Goal: Communication & Community: Answer question/provide support

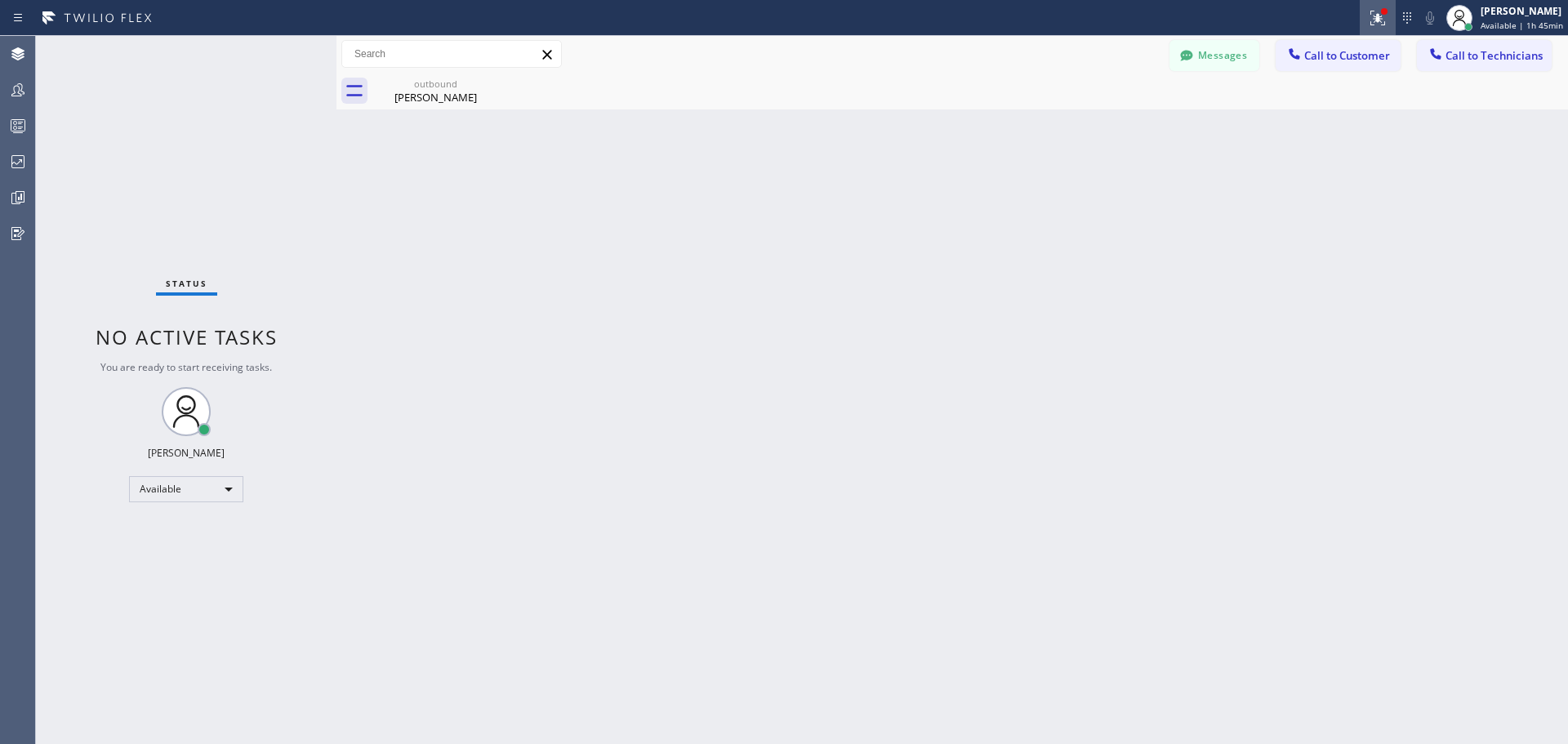
click at [1389, 5] on button at bounding box center [1377, 17] width 36 height 36
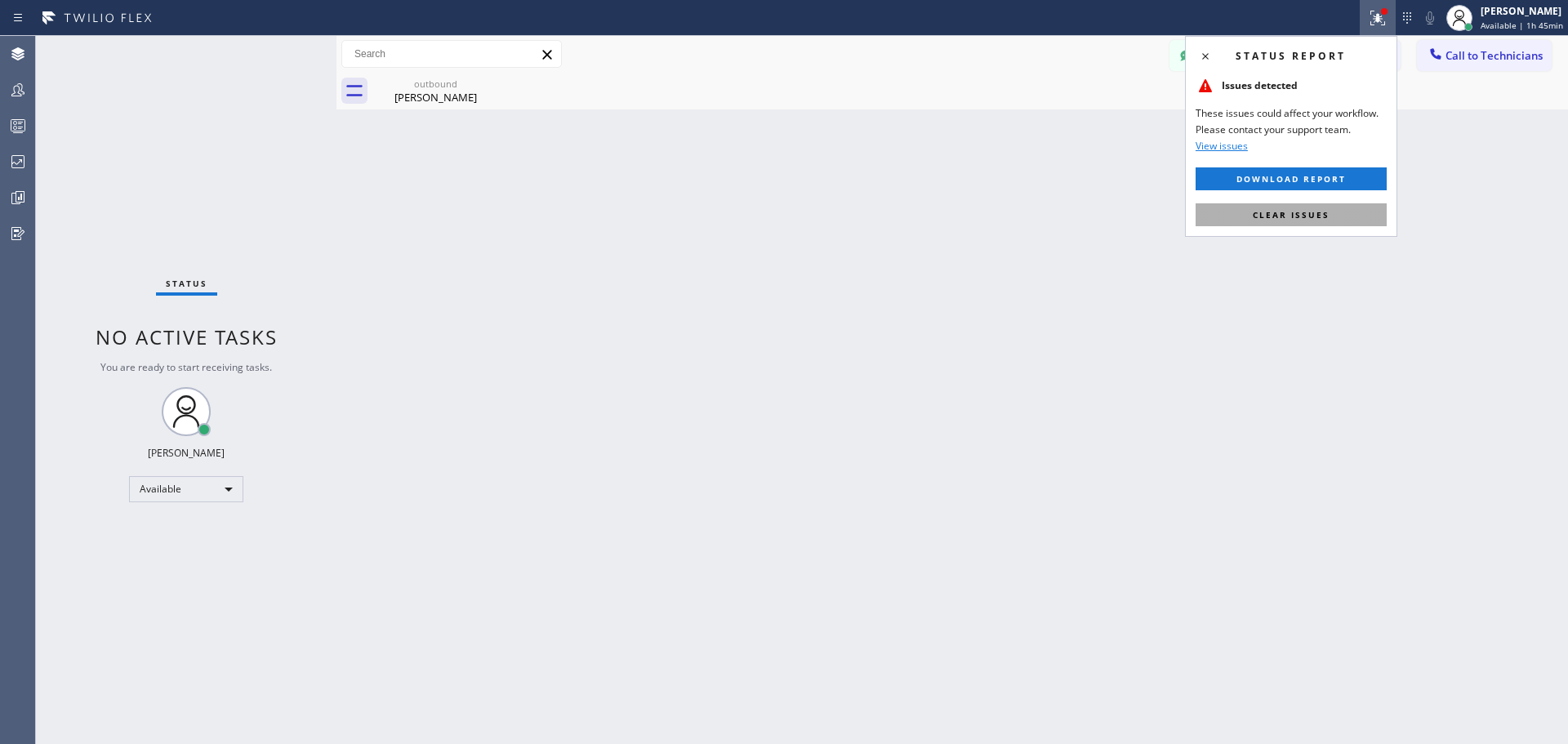
click at [1322, 216] on span "Clear issues" at bounding box center [1292, 214] width 77 height 11
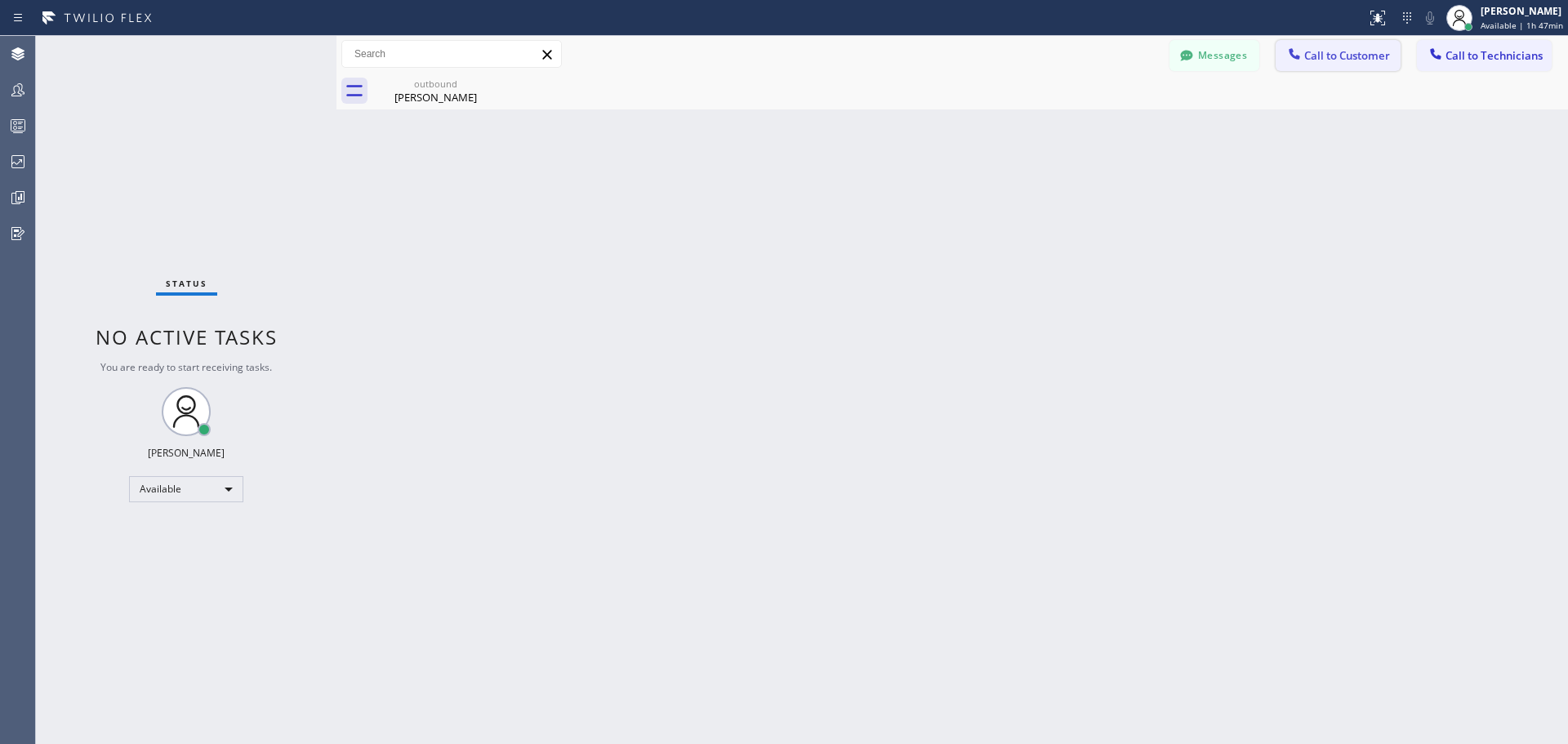
click at [1379, 59] on span "Call to Customer" at bounding box center [1347, 56] width 86 height 15
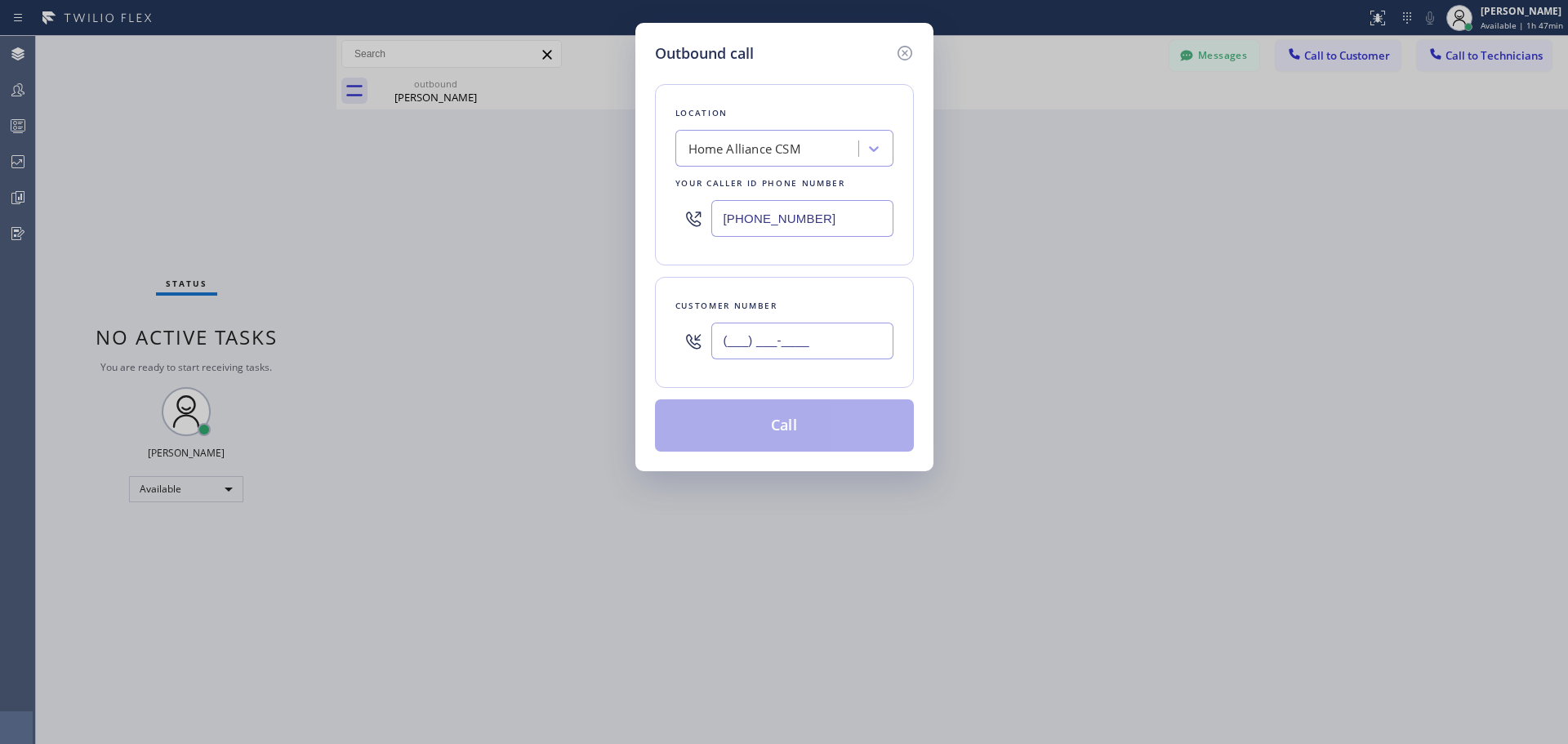
click at [791, 335] on input "(___) ___-____" at bounding box center [802, 340] width 182 height 37
paste input "469) 203-5351"
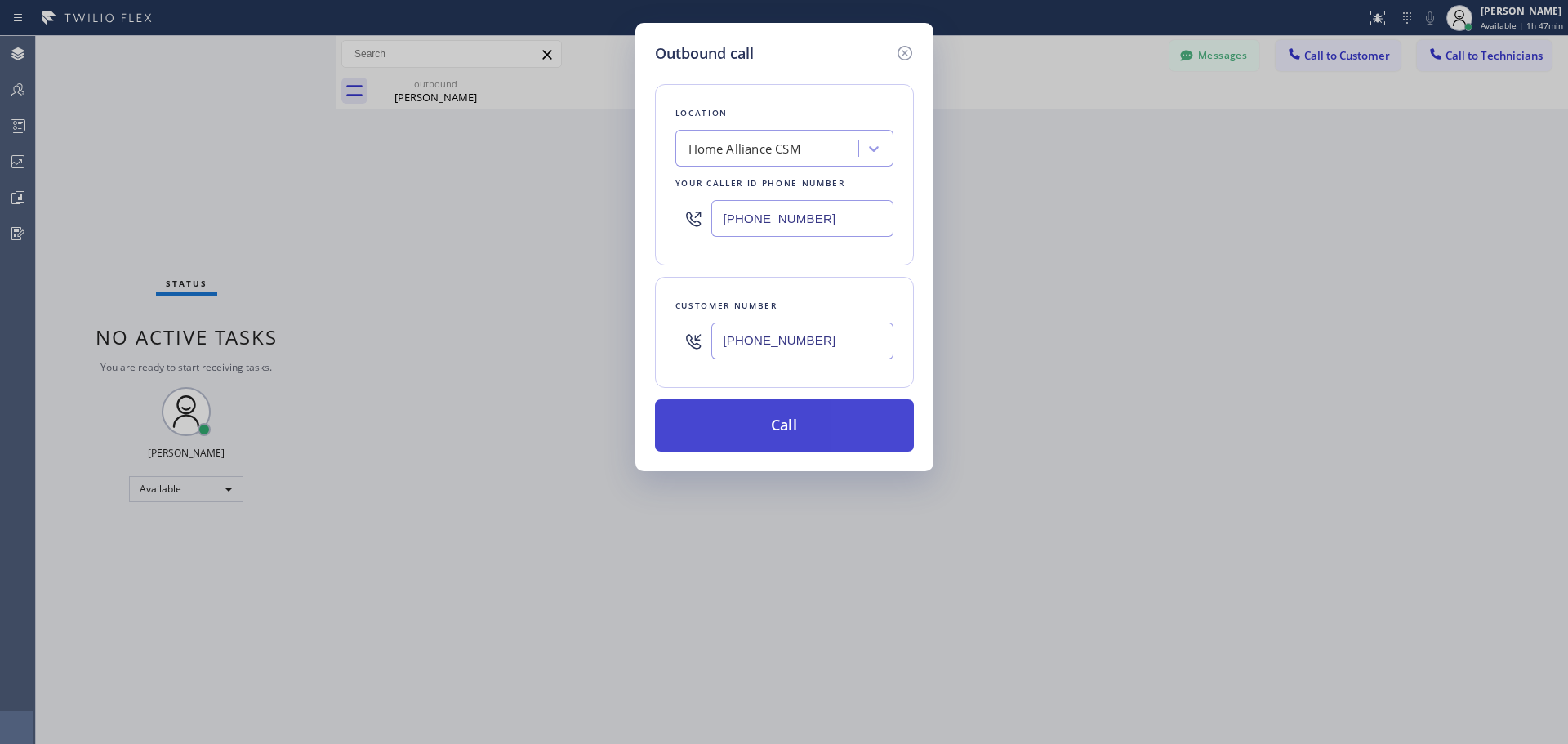
type input "[PHONE_NUMBER]"
click at [795, 426] on button "Call" at bounding box center [784, 425] width 259 height 52
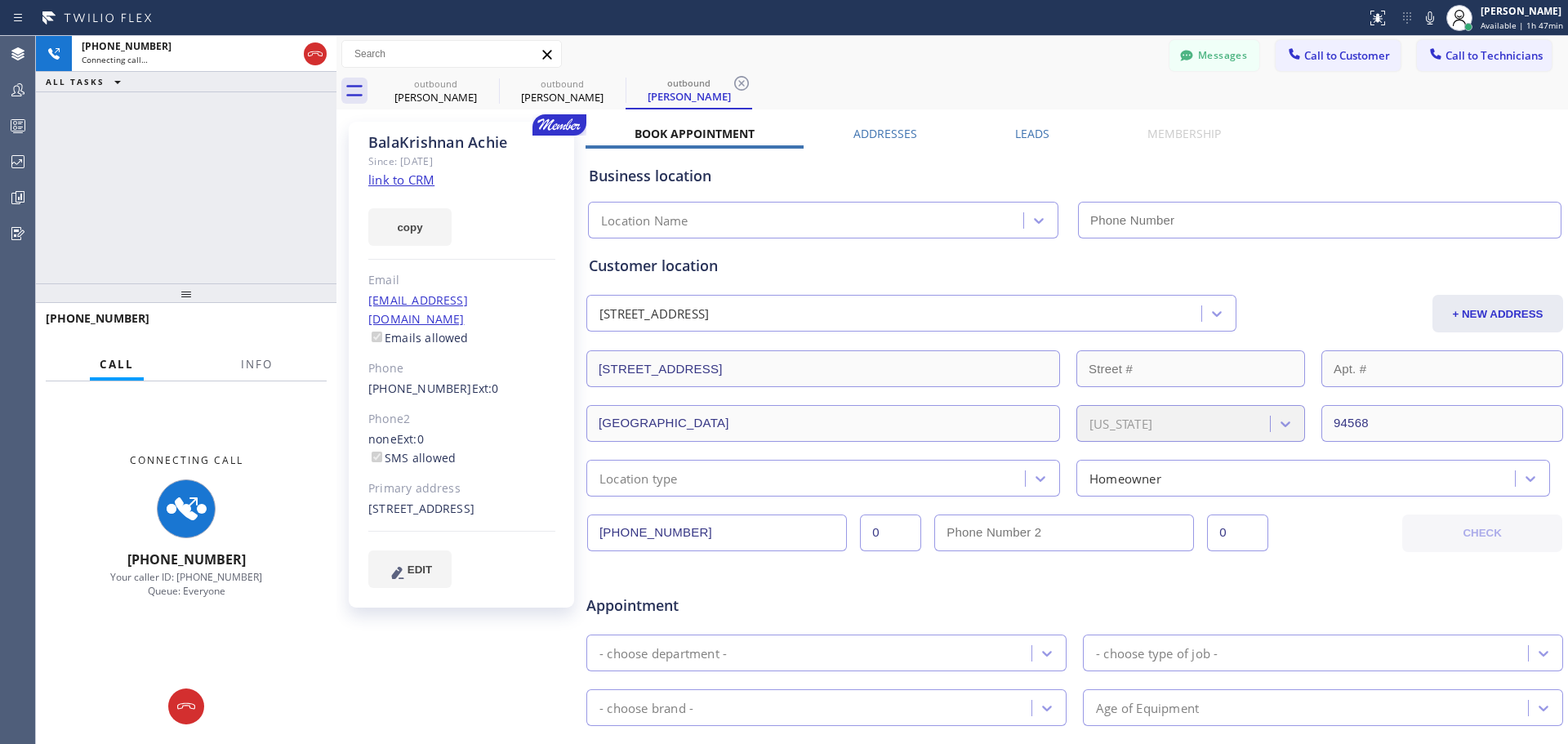
type input "[PHONE_NUMBER]"
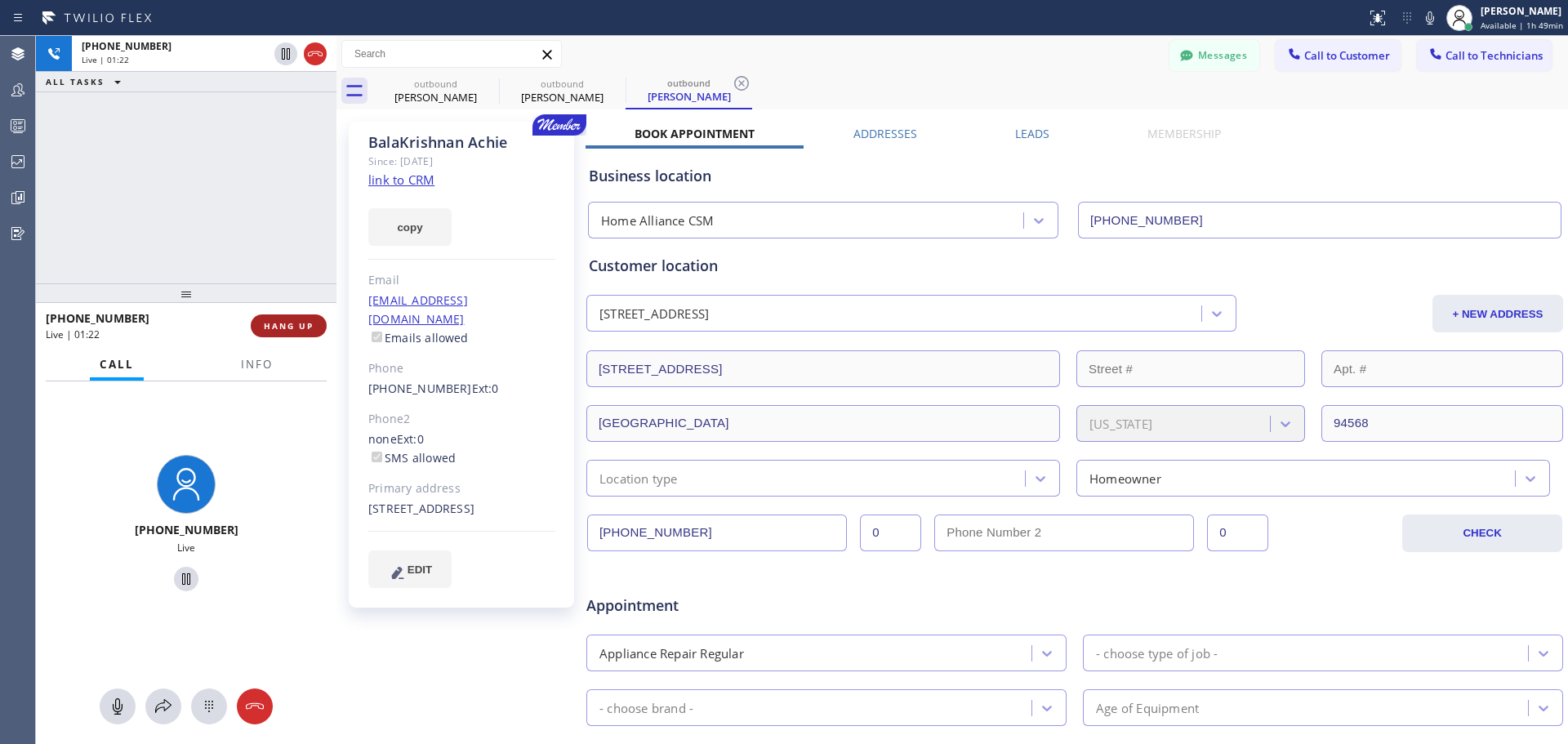
click at [294, 321] on span "HANG UP" at bounding box center [288, 326] width 49 height 11
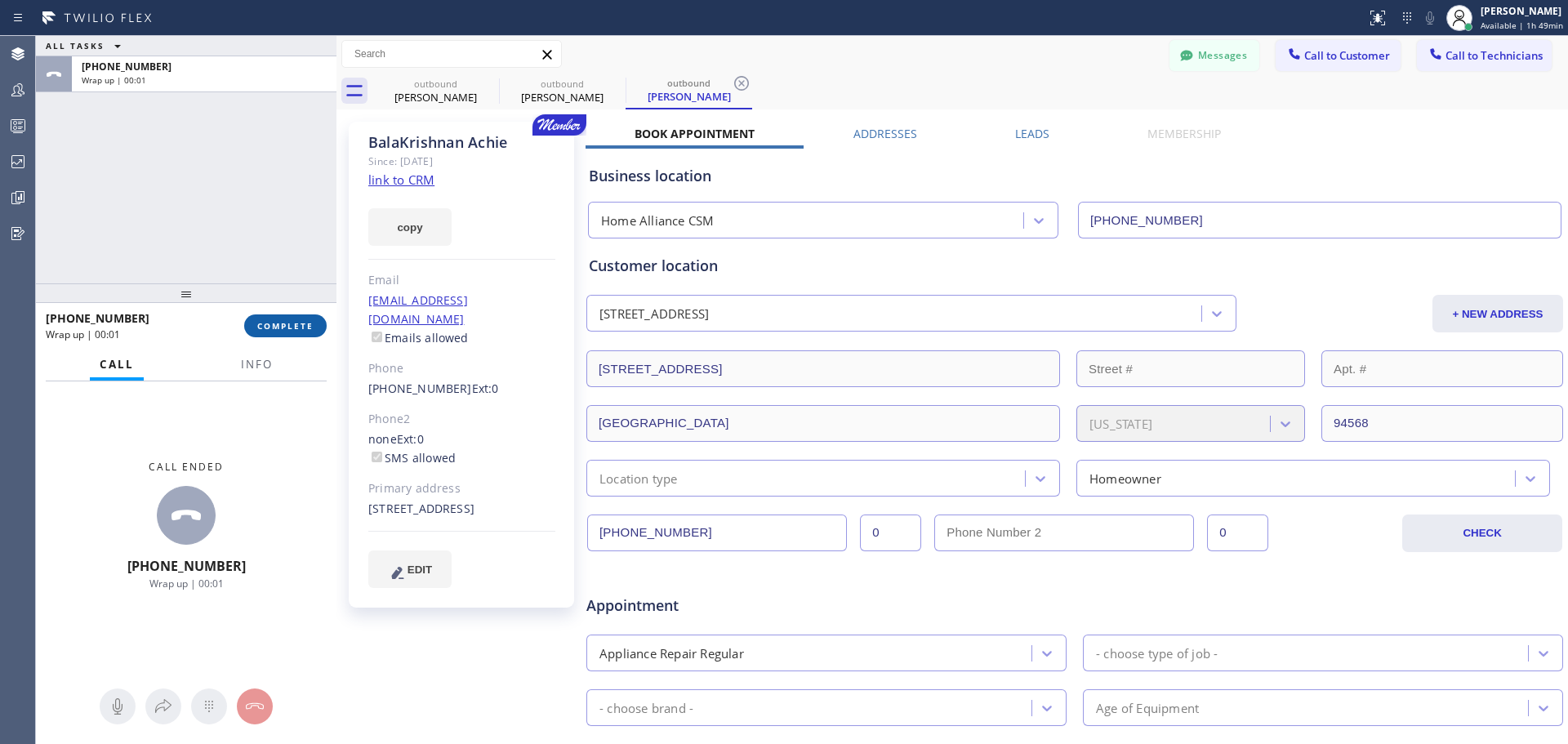
click at [283, 331] on span "COMPLETE" at bounding box center [286, 326] width 57 height 11
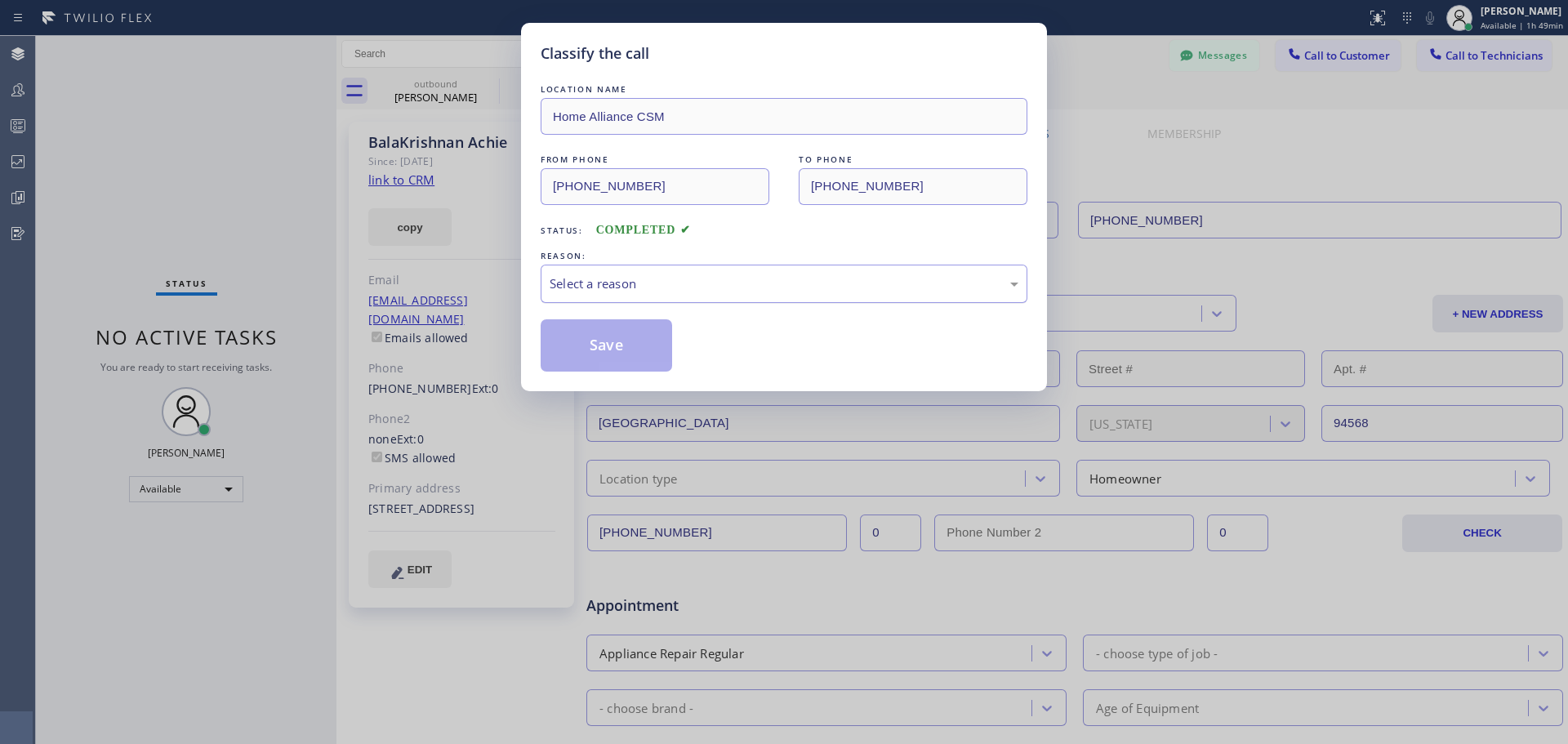
click at [738, 286] on div "Select a reason" at bounding box center [784, 284] width 469 height 19
click at [598, 366] on button "Save" at bounding box center [607, 345] width 132 height 52
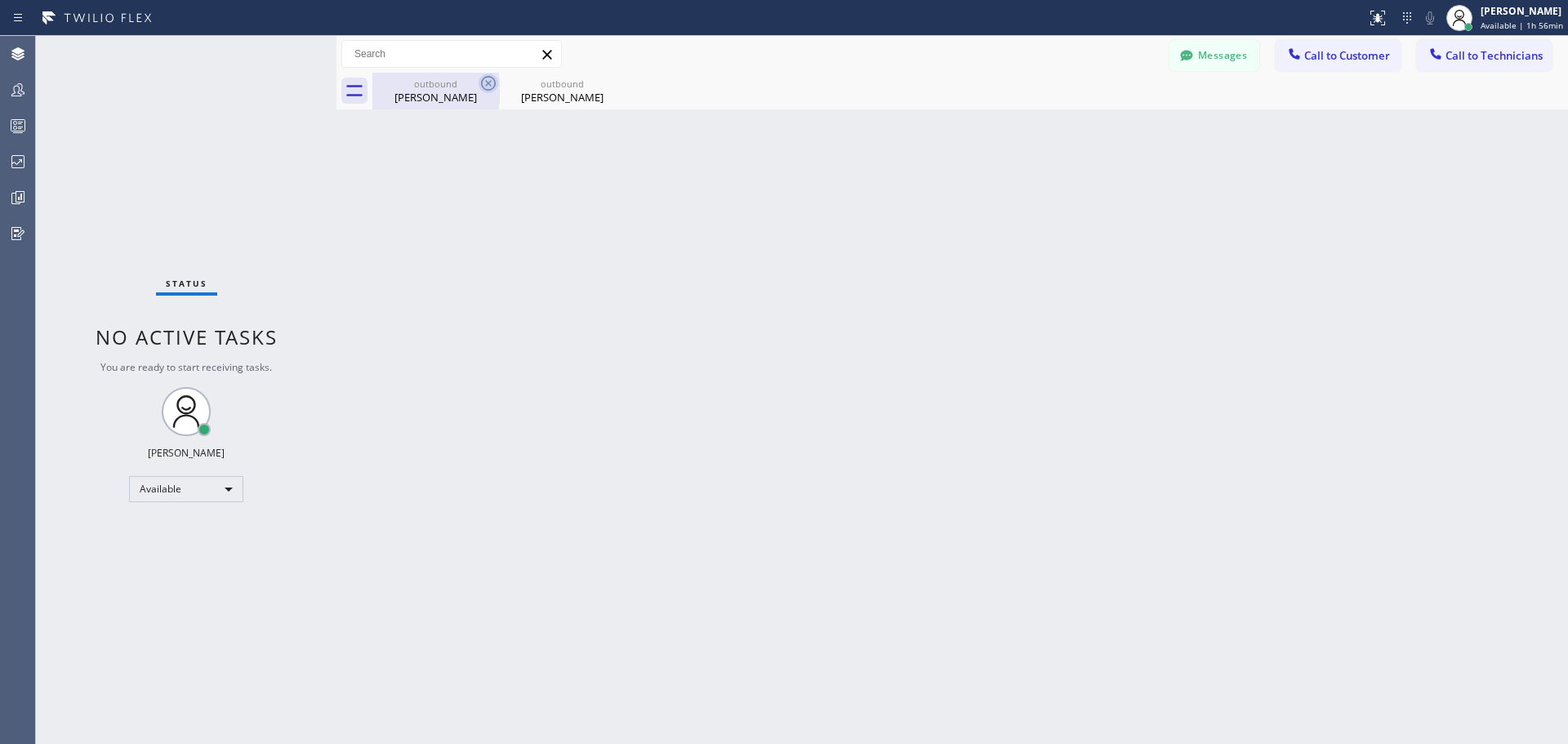
click at [488, 81] on icon at bounding box center [488, 82] width 19 height 19
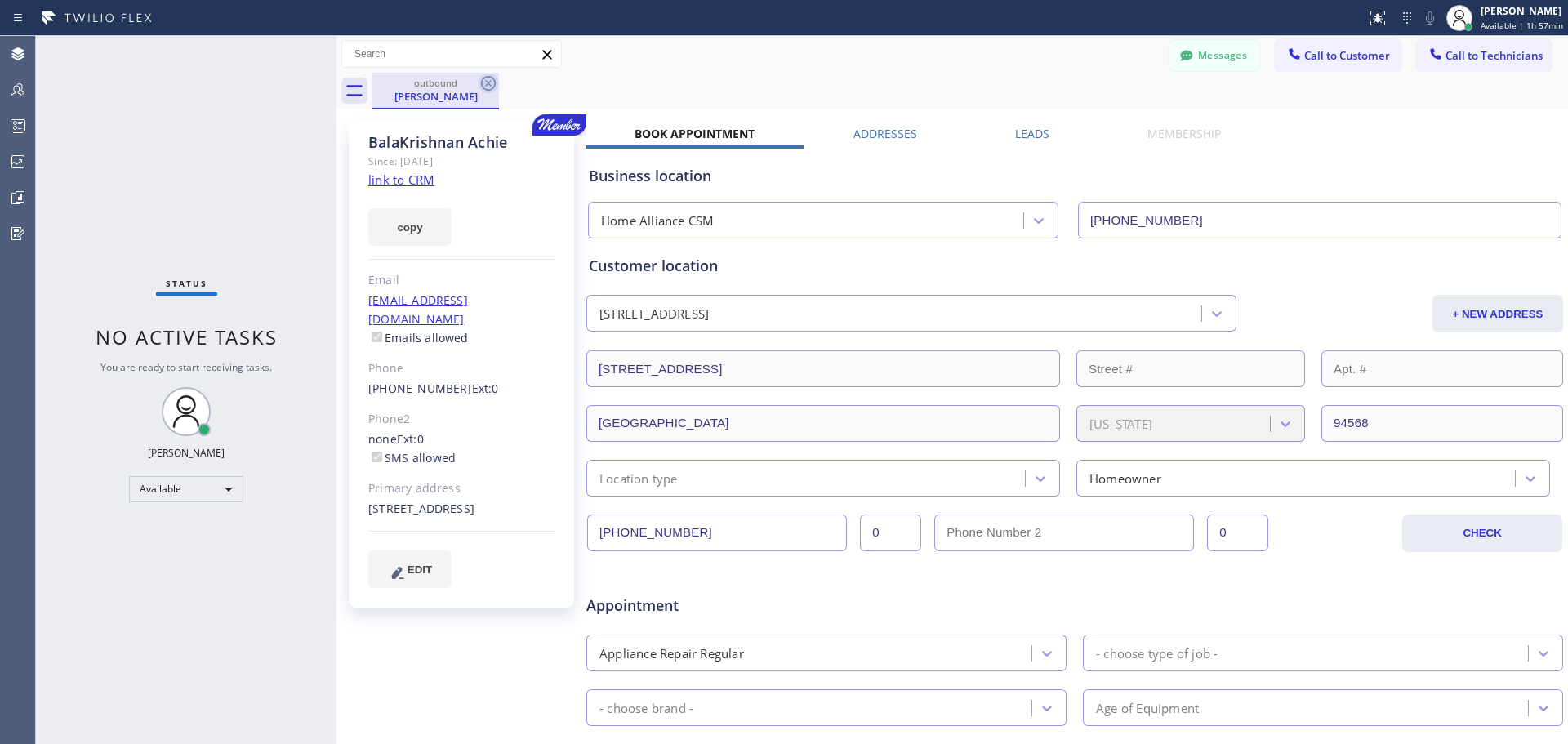
click at [482, 87] on icon at bounding box center [488, 83] width 15 height 15
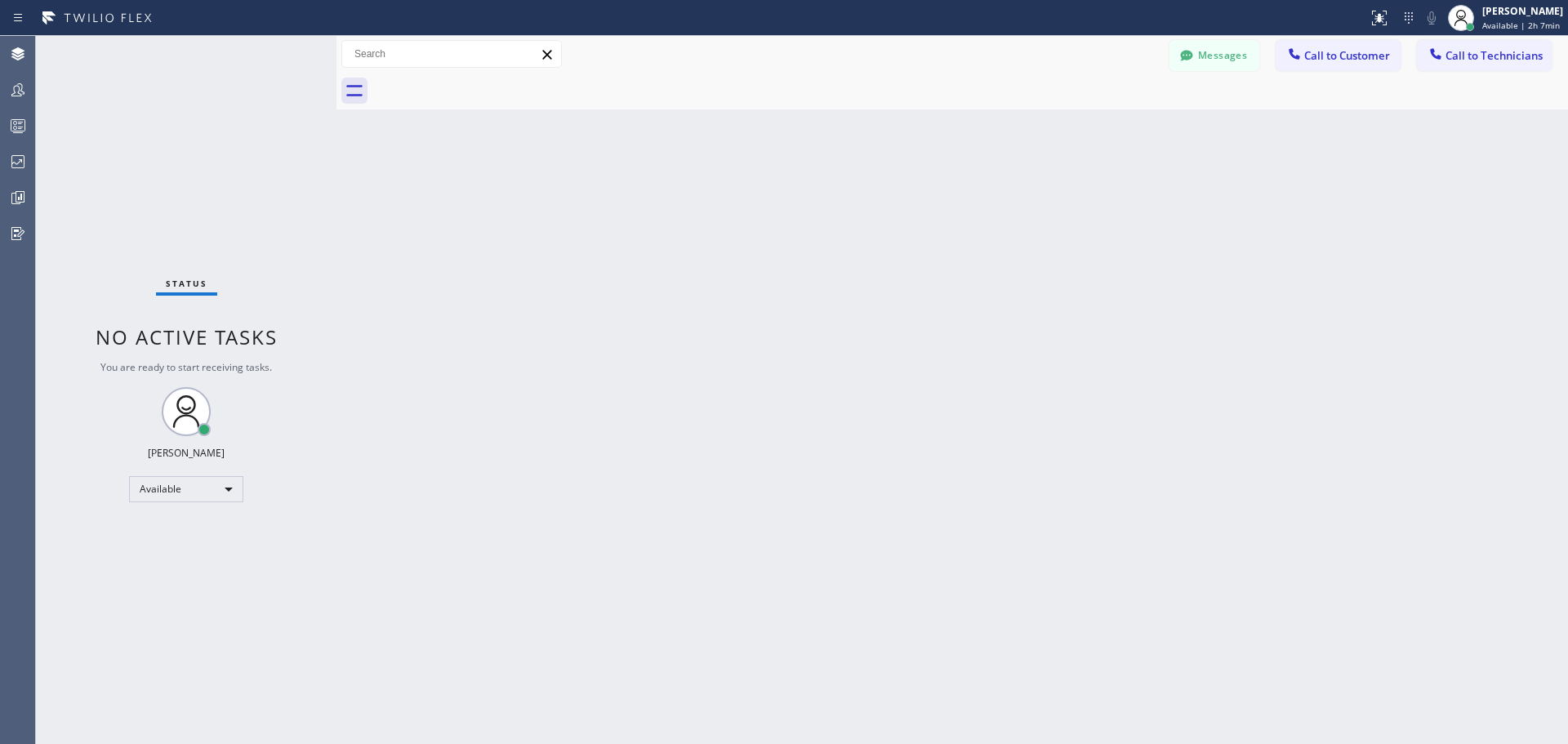
click at [1362, 57] on span "Call to Customer" at bounding box center [1347, 56] width 86 height 15
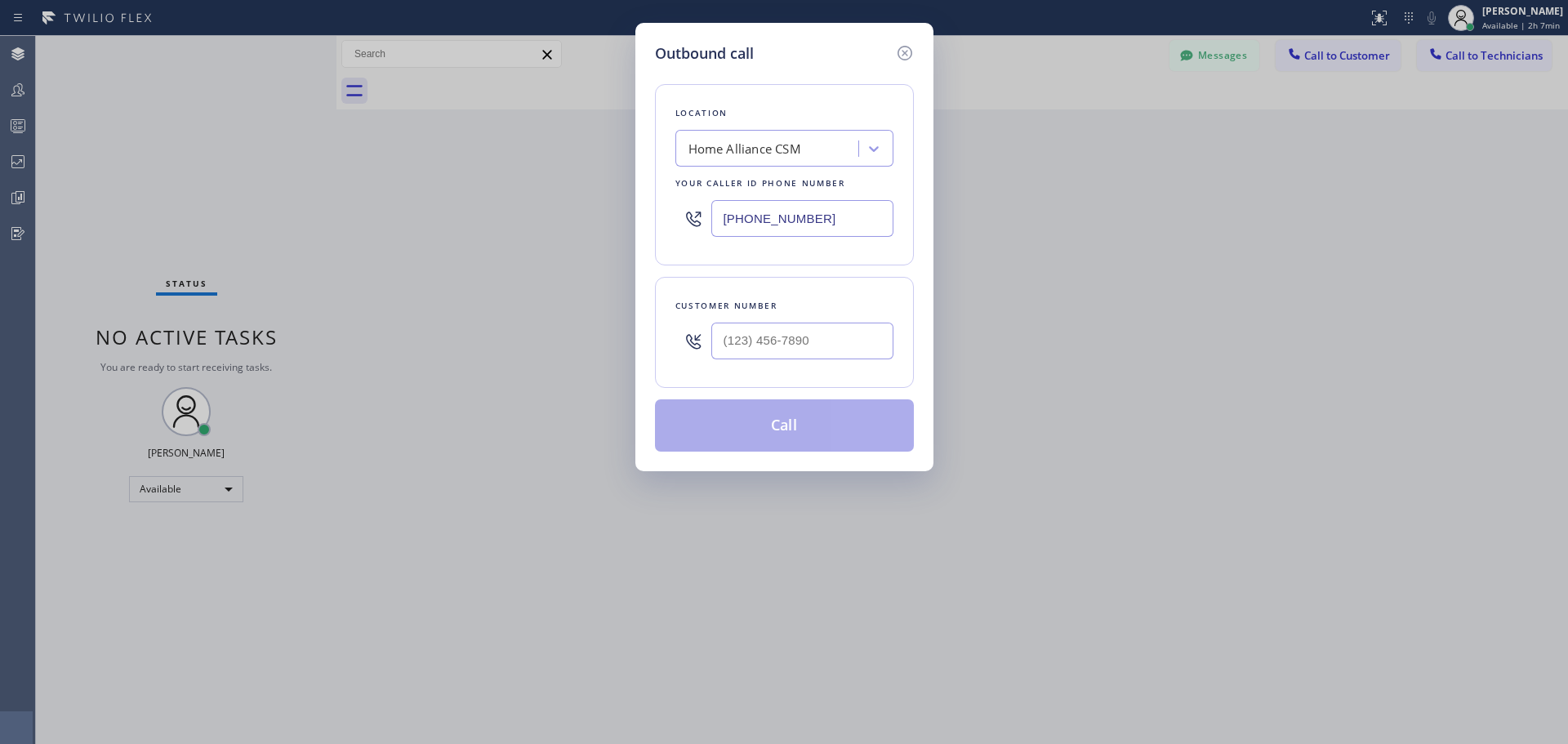
click at [767, 345] on input "text" at bounding box center [802, 340] width 182 height 37
paste input "415) 706-5647"
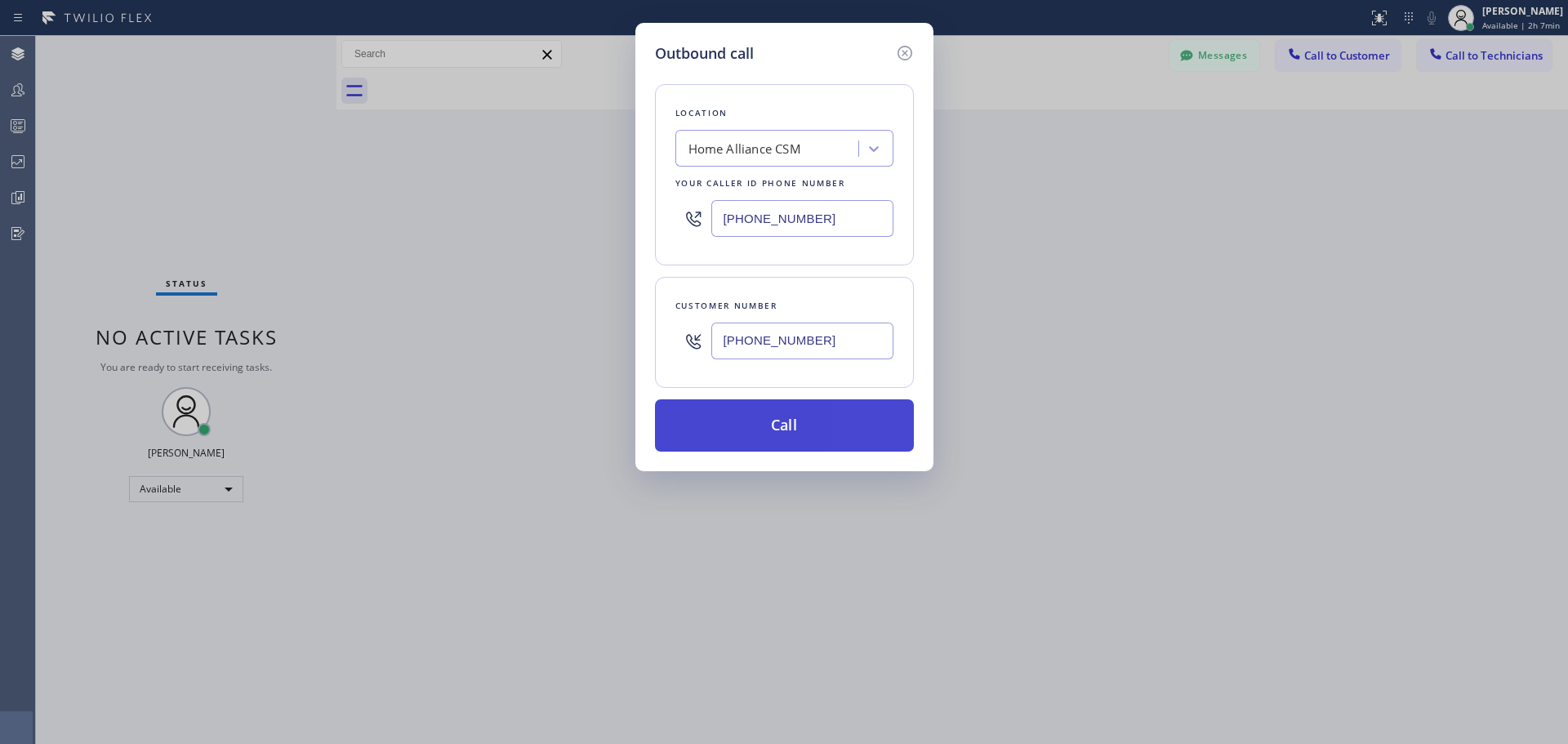
type input "[PHONE_NUMBER]"
click at [793, 428] on button "Call" at bounding box center [784, 425] width 259 height 52
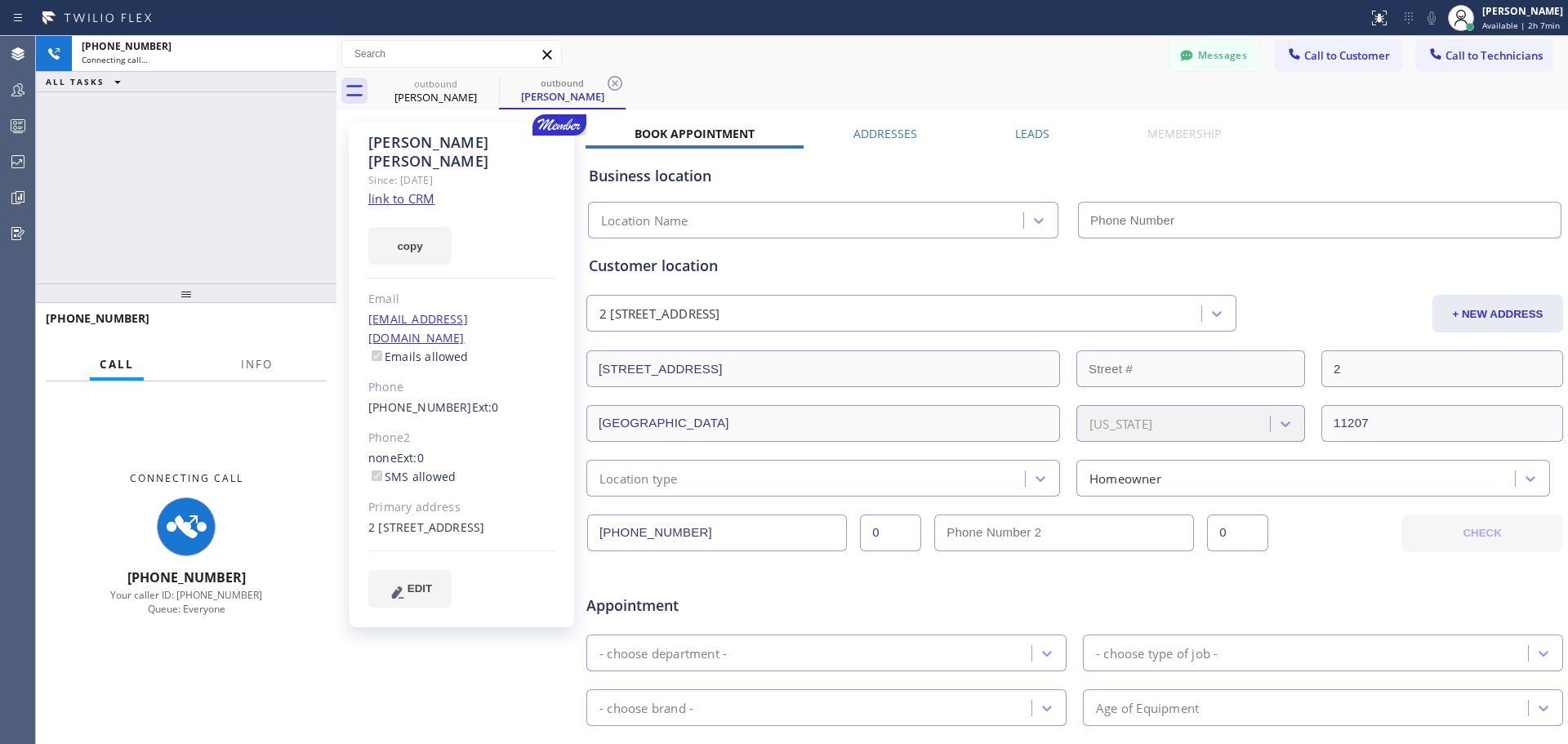
type input "[PHONE_NUMBER]"
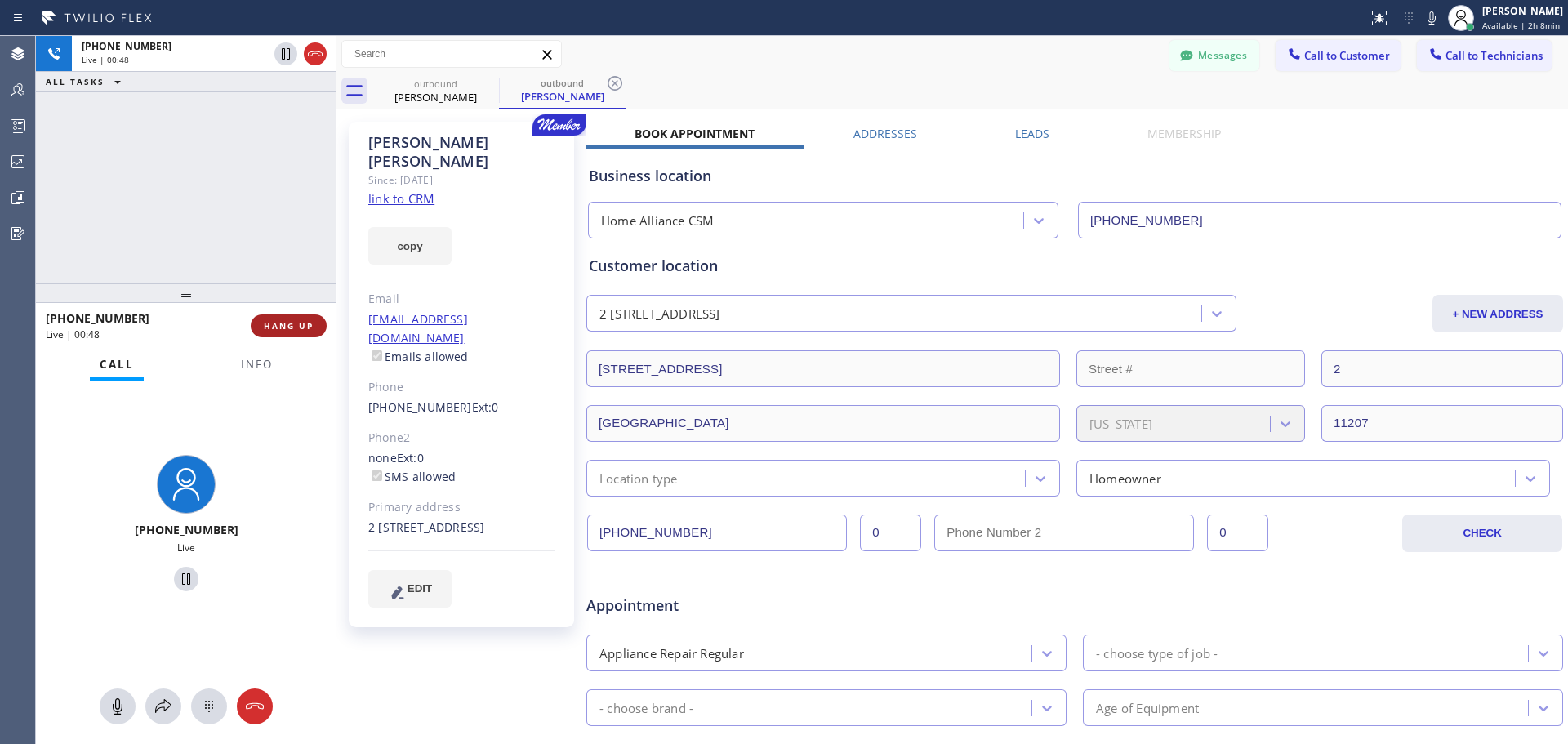
click at [299, 322] on span "HANG UP" at bounding box center [288, 326] width 49 height 11
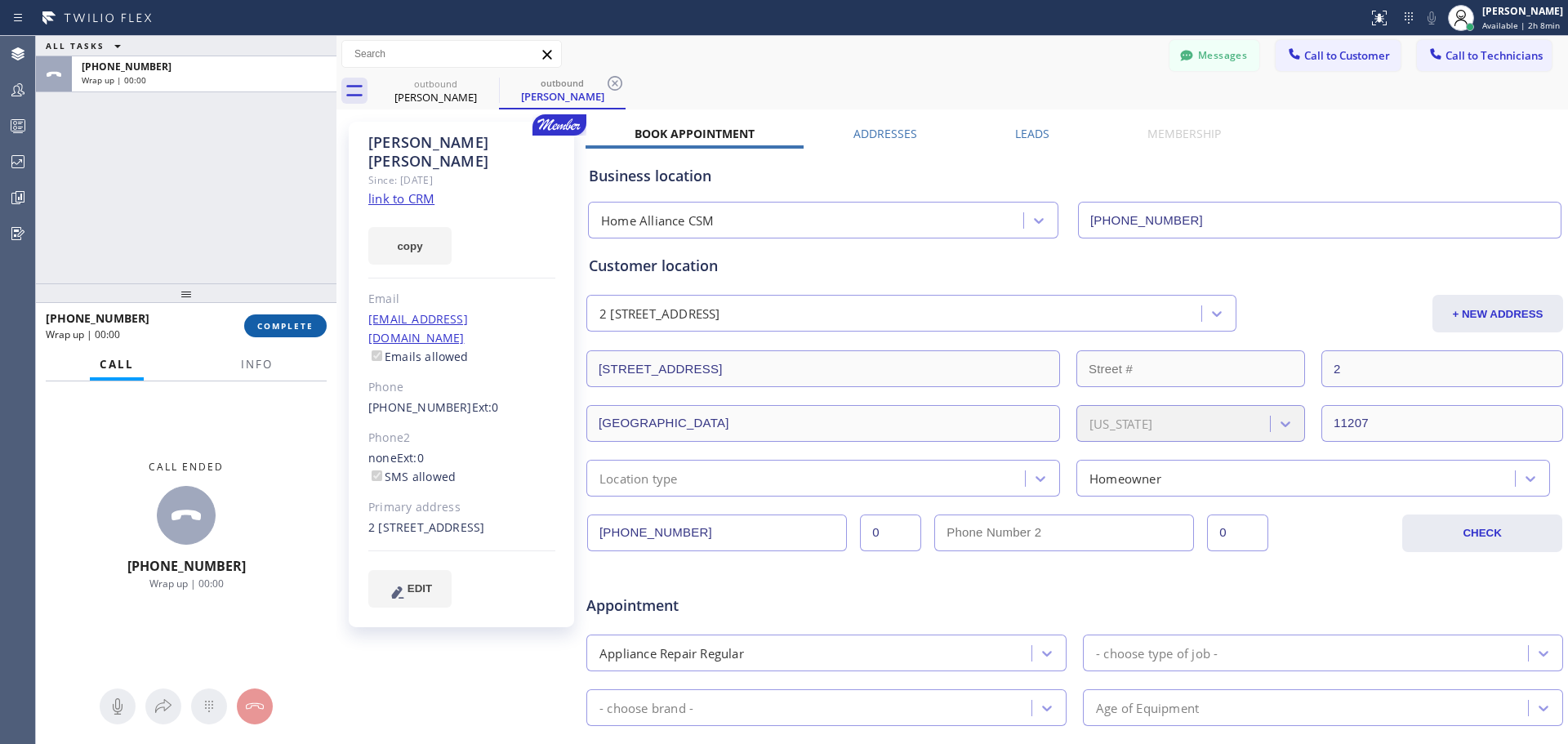
click at [307, 319] on button "COMPLETE" at bounding box center [286, 325] width 82 height 23
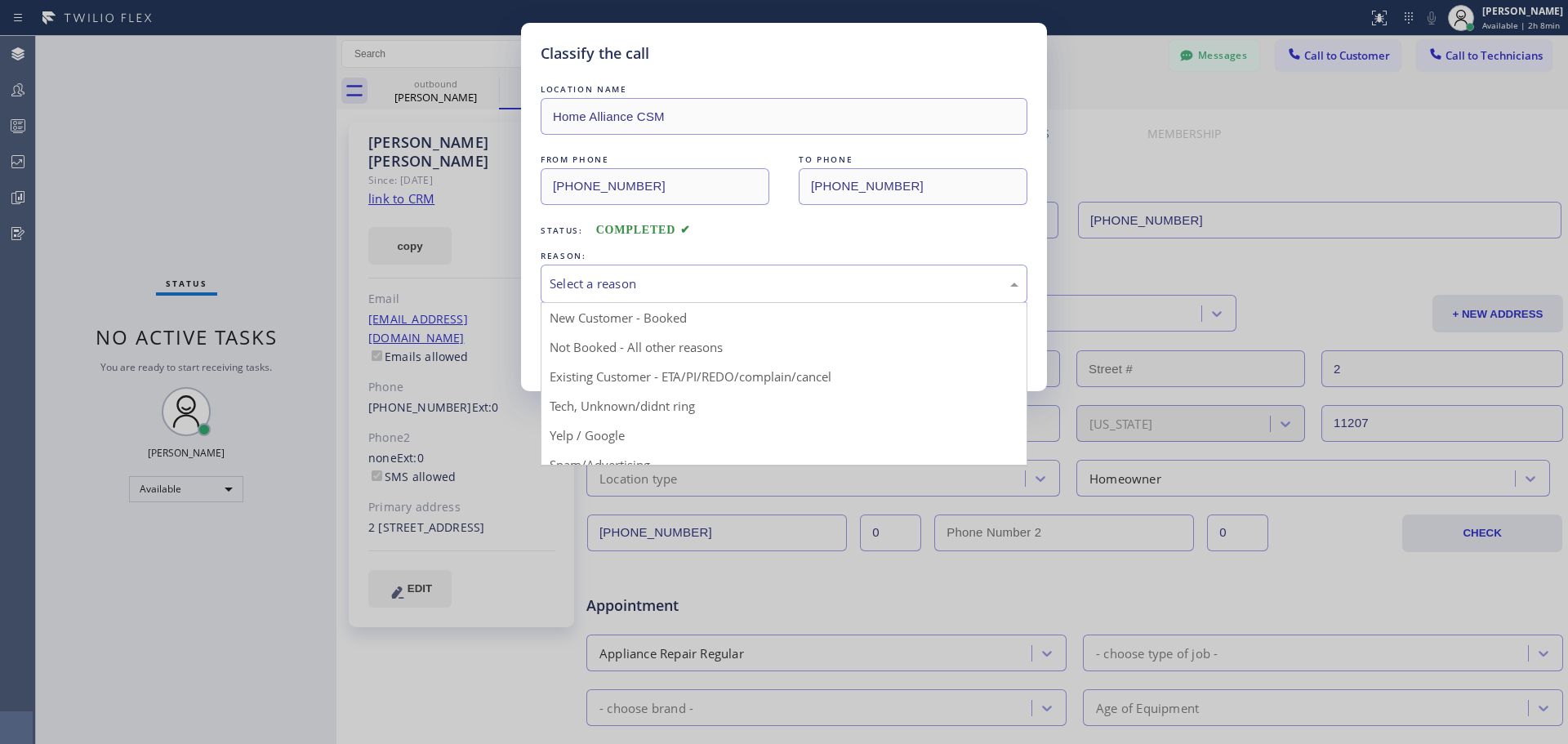
click at [697, 293] on div "Select a reason" at bounding box center [784, 284] width 487 height 38
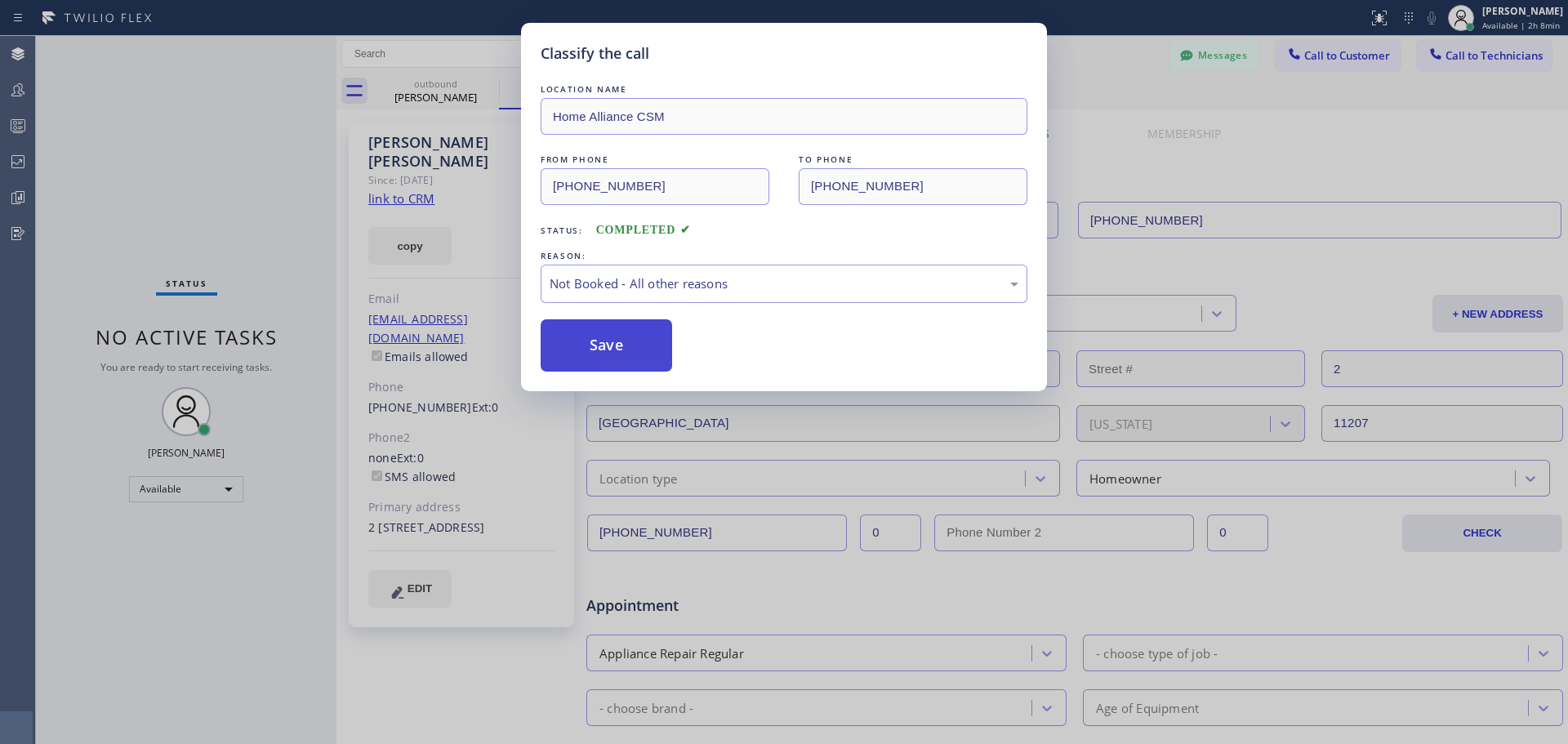
click at [624, 337] on button "Save" at bounding box center [607, 345] width 132 height 52
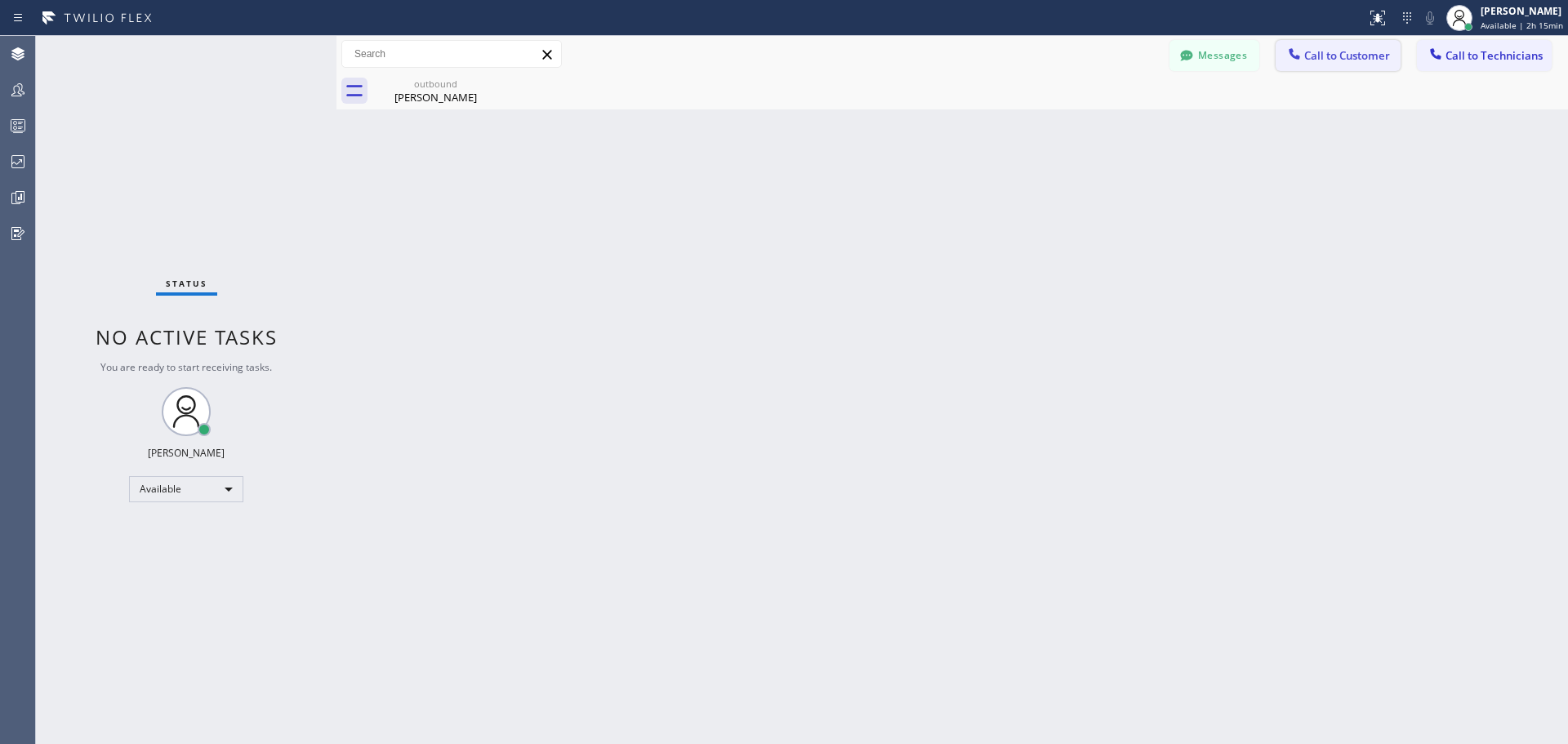
click at [1344, 63] on button "Call to Customer" at bounding box center [1337, 56] width 124 height 31
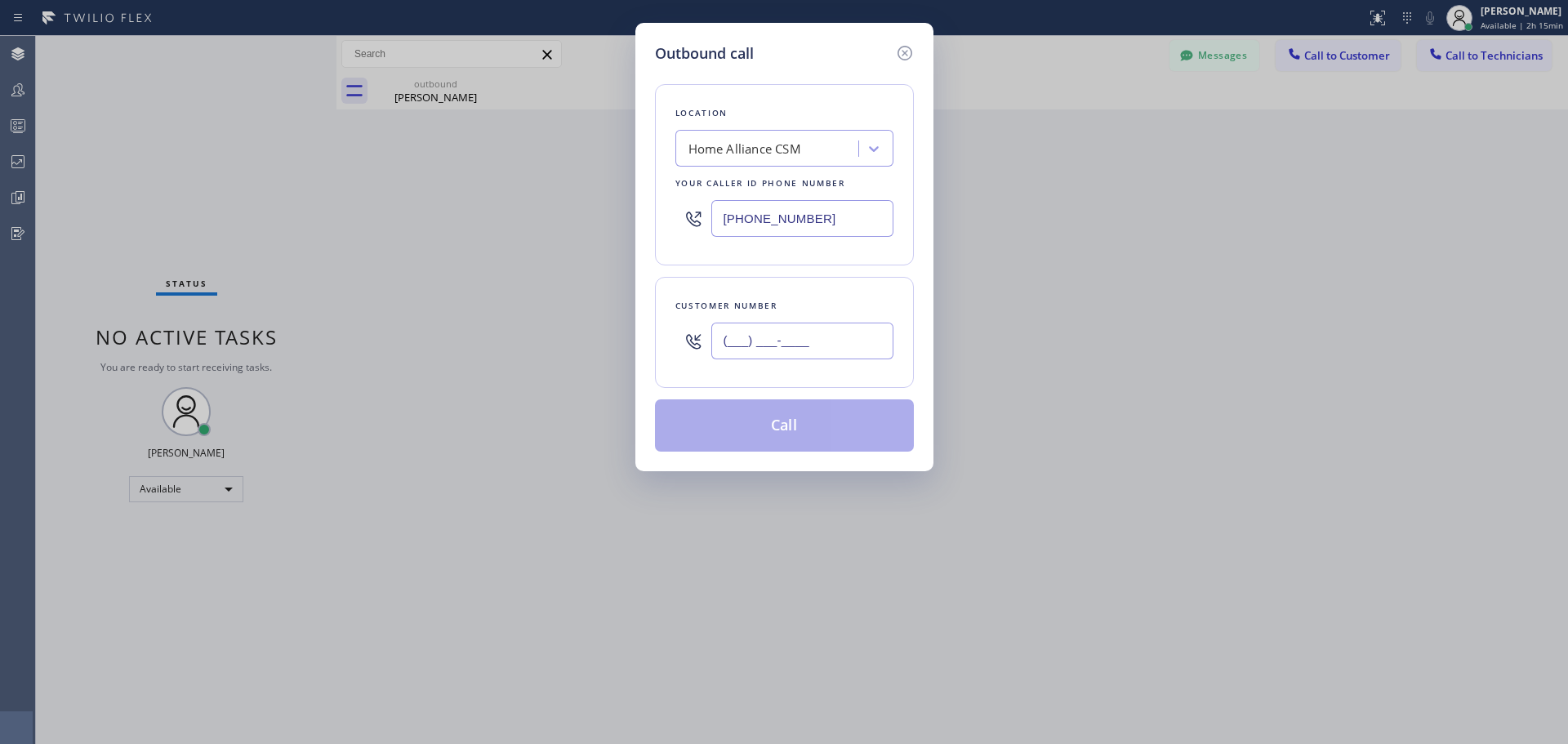
click at [821, 338] on input "(___) ___-____" at bounding box center [802, 340] width 182 height 37
paste input "310) 826-5249"
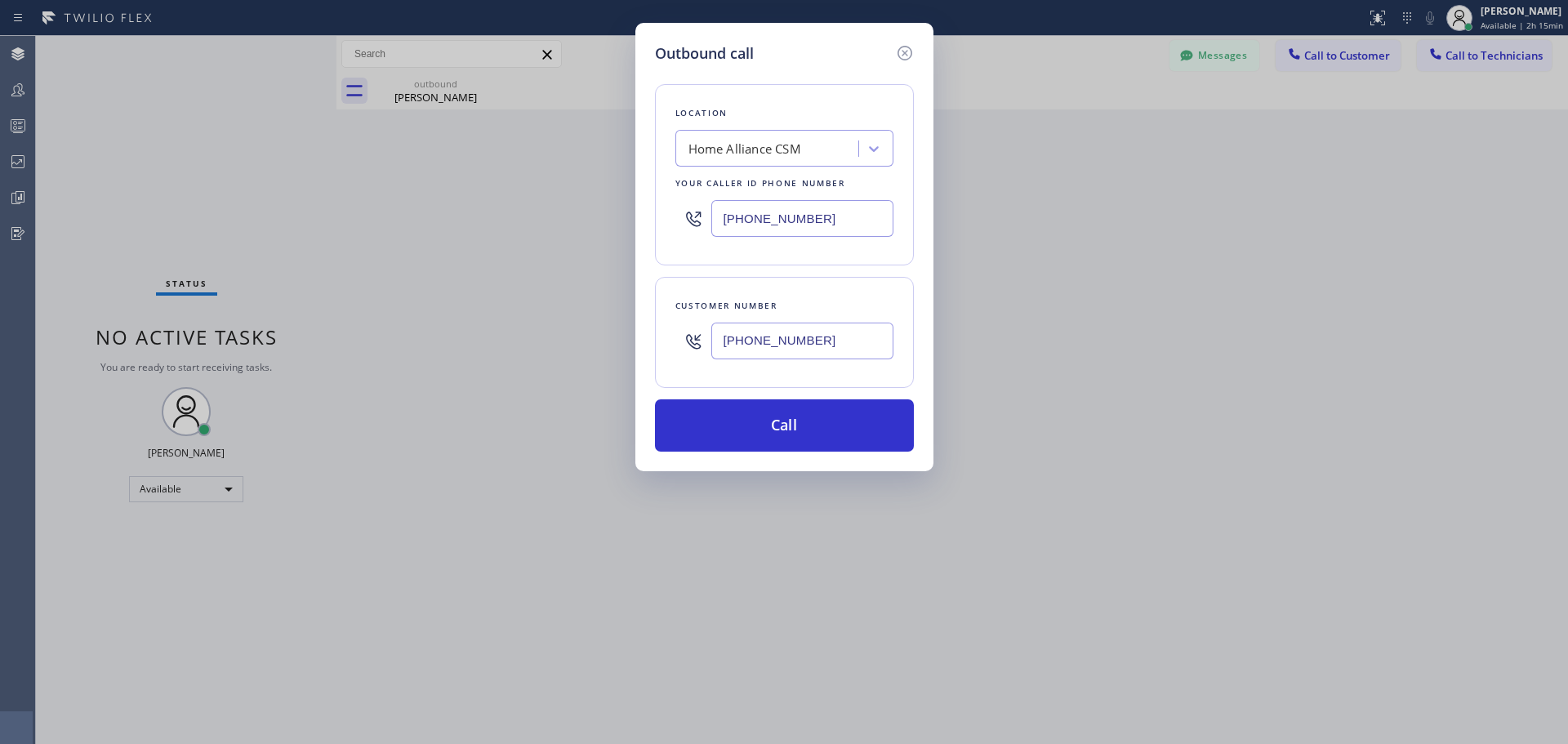
type input "[PHONE_NUMBER]"
click at [784, 454] on div "Outbound call Location Home Alliance CSM Your caller id phone number [PHONE_NUM…" at bounding box center [784, 247] width 298 height 448
click at [787, 440] on button "Call" at bounding box center [784, 425] width 259 height 52
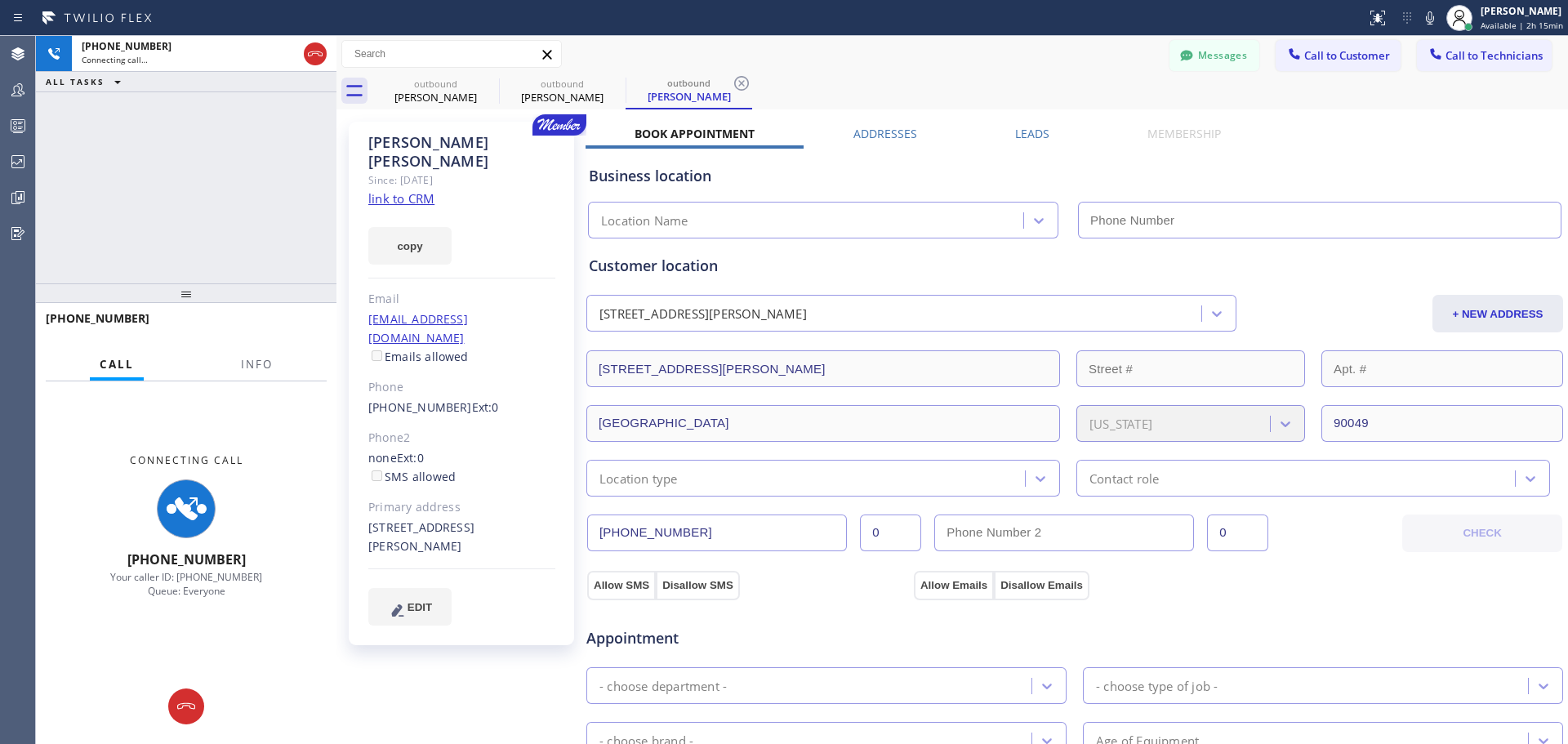
type input "[PHONE_NUMBER]"
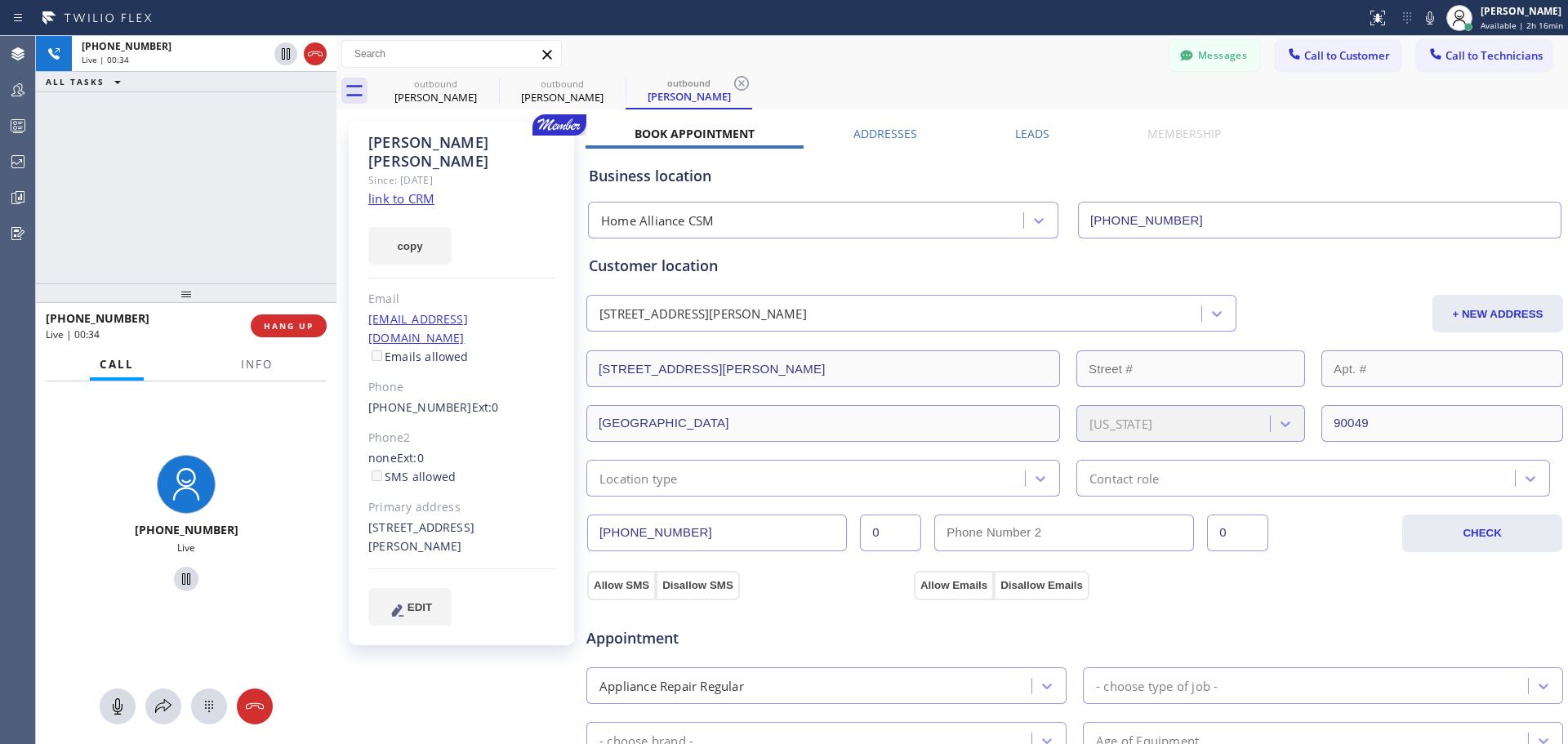
drag, startPoint x: 297, startPoint y: 317, endPoint x: 326, endPoint y: 366, distance: 56.9
click at [297, 317] on button "HANG UP" at bounding box center [288, 325] width 76 height 23
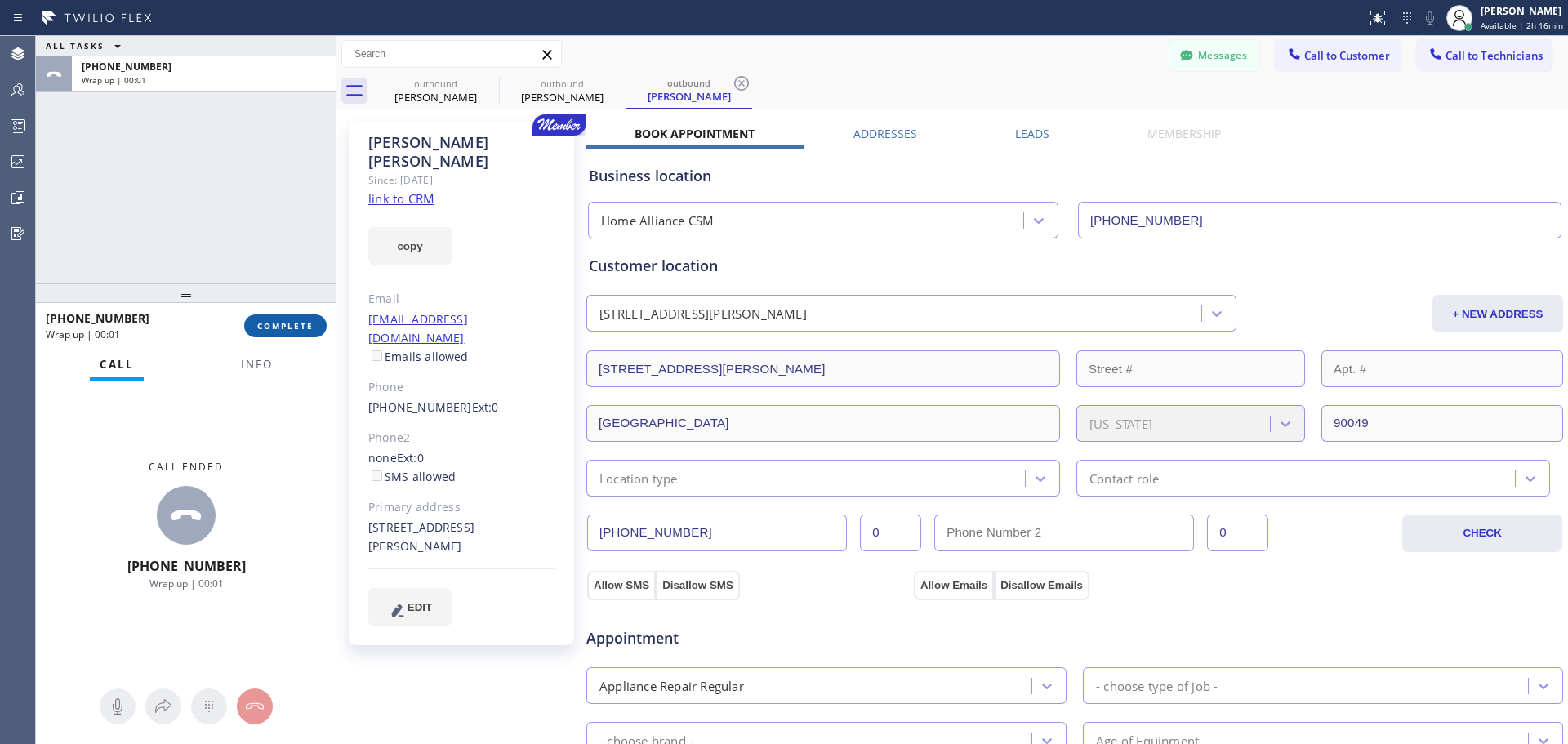
click at [305, 329] on span "COMPLETE" at bounding box center [286, 326] width 57 height 11
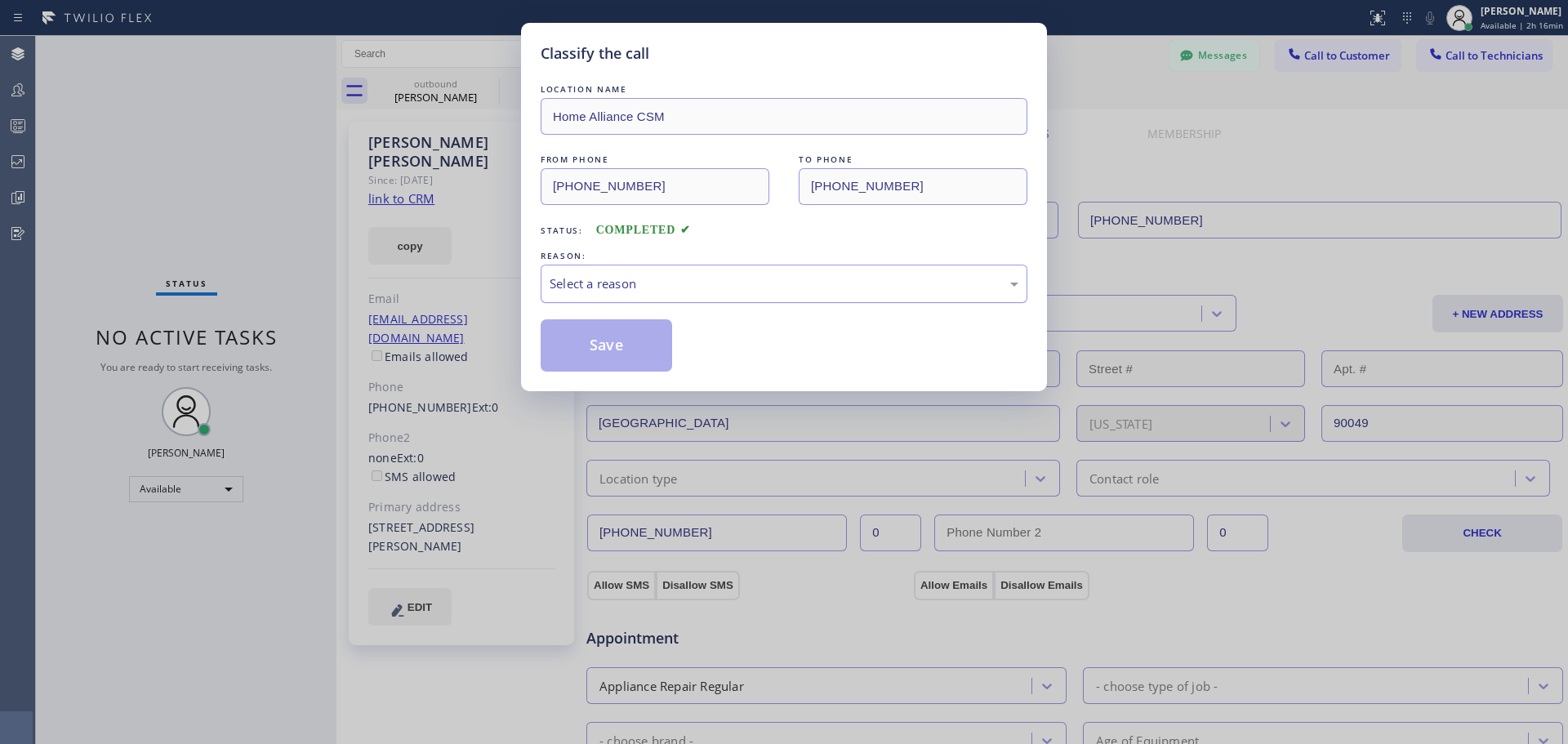
click at [819, 288] on div "Select a reason" at bounding box center [784, 284] width 469 height 19
click at [591, 351] on button "Save" at bounding box center [607, 345] width 132 height 52
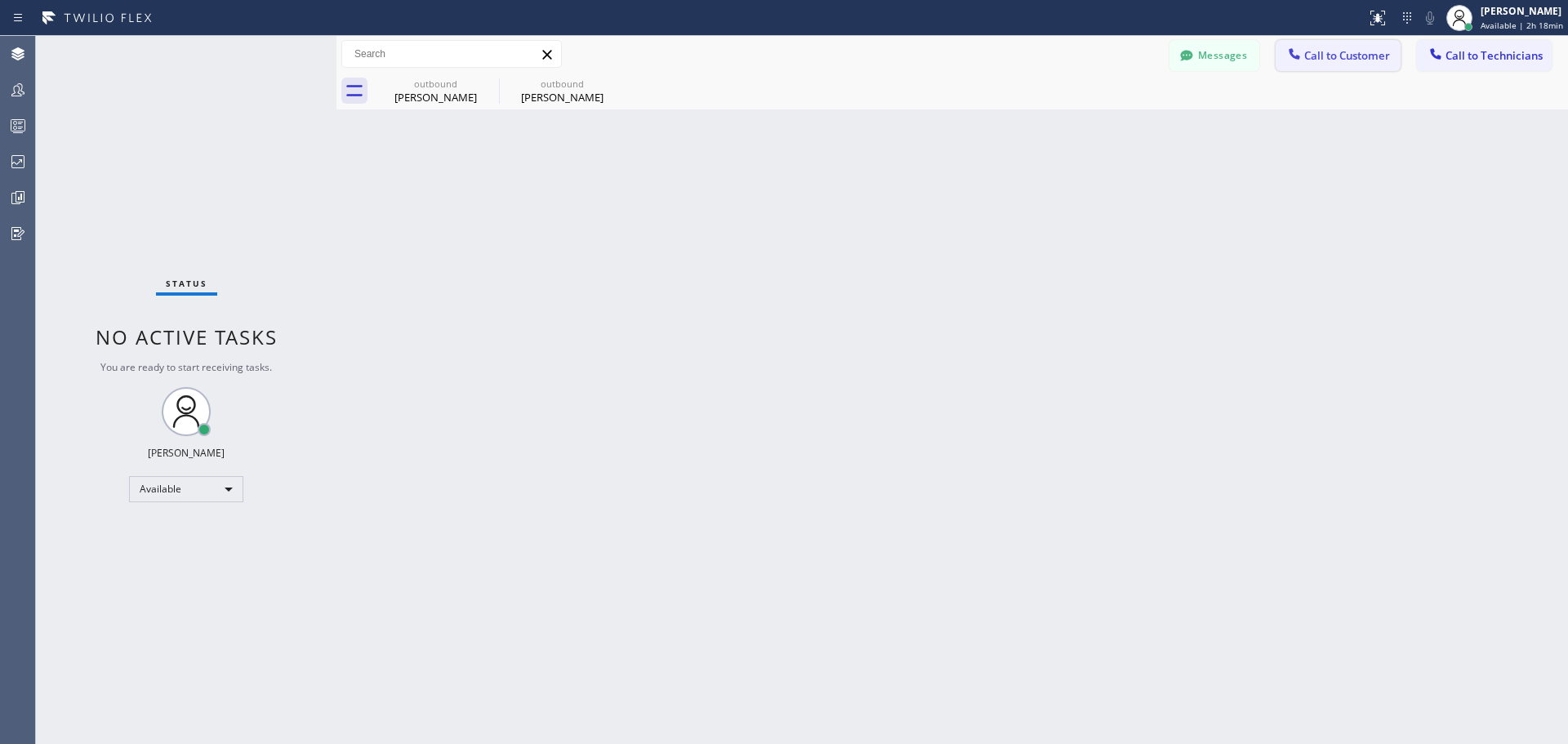
click at [1331, 55] on span "Call to Customer" at bounding box center [1347, 56] width 86 height 15
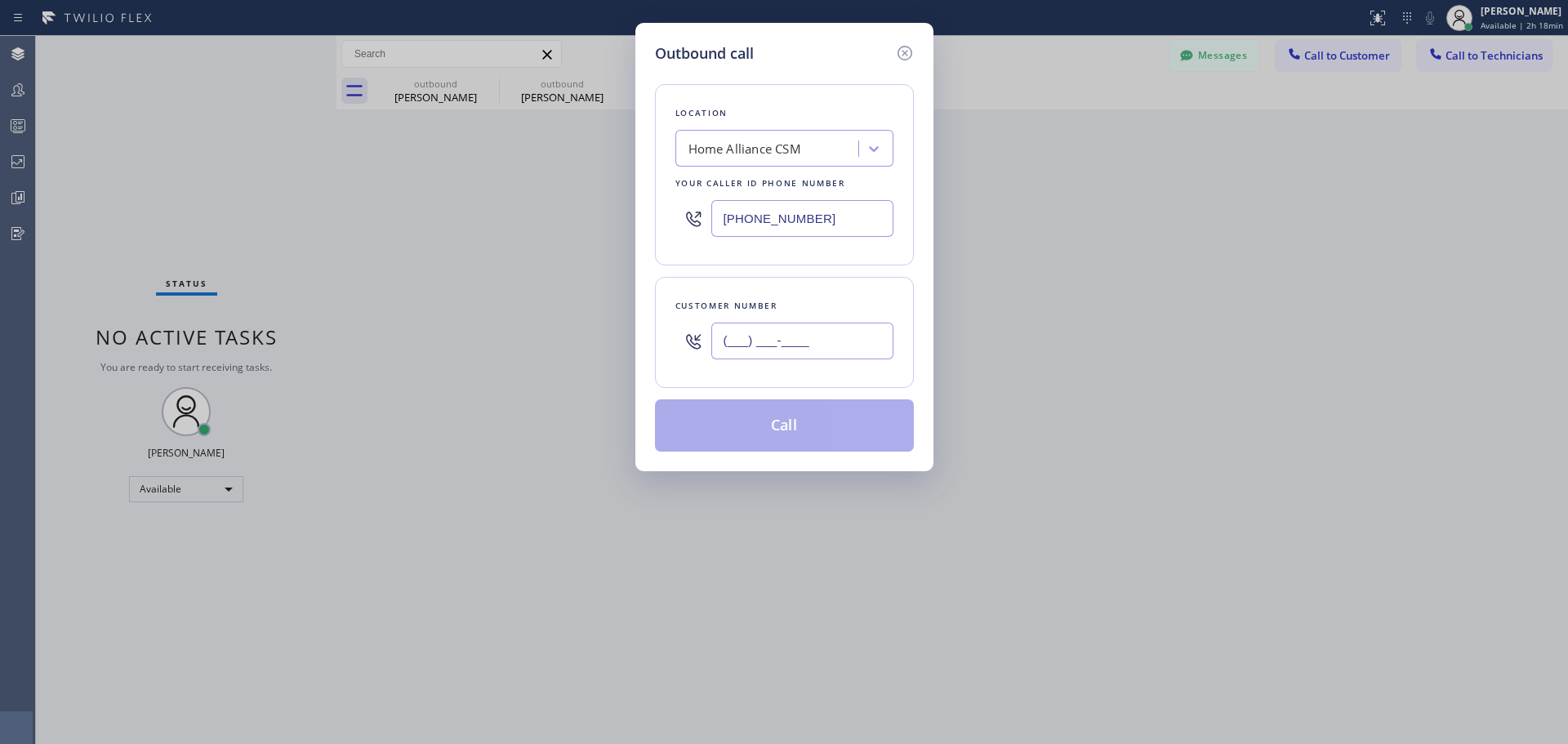
click at [738, 334] on input "(___) ___-____" at bounding box center [802, 340] width 182 height 37
paste input "832) 782-2858"
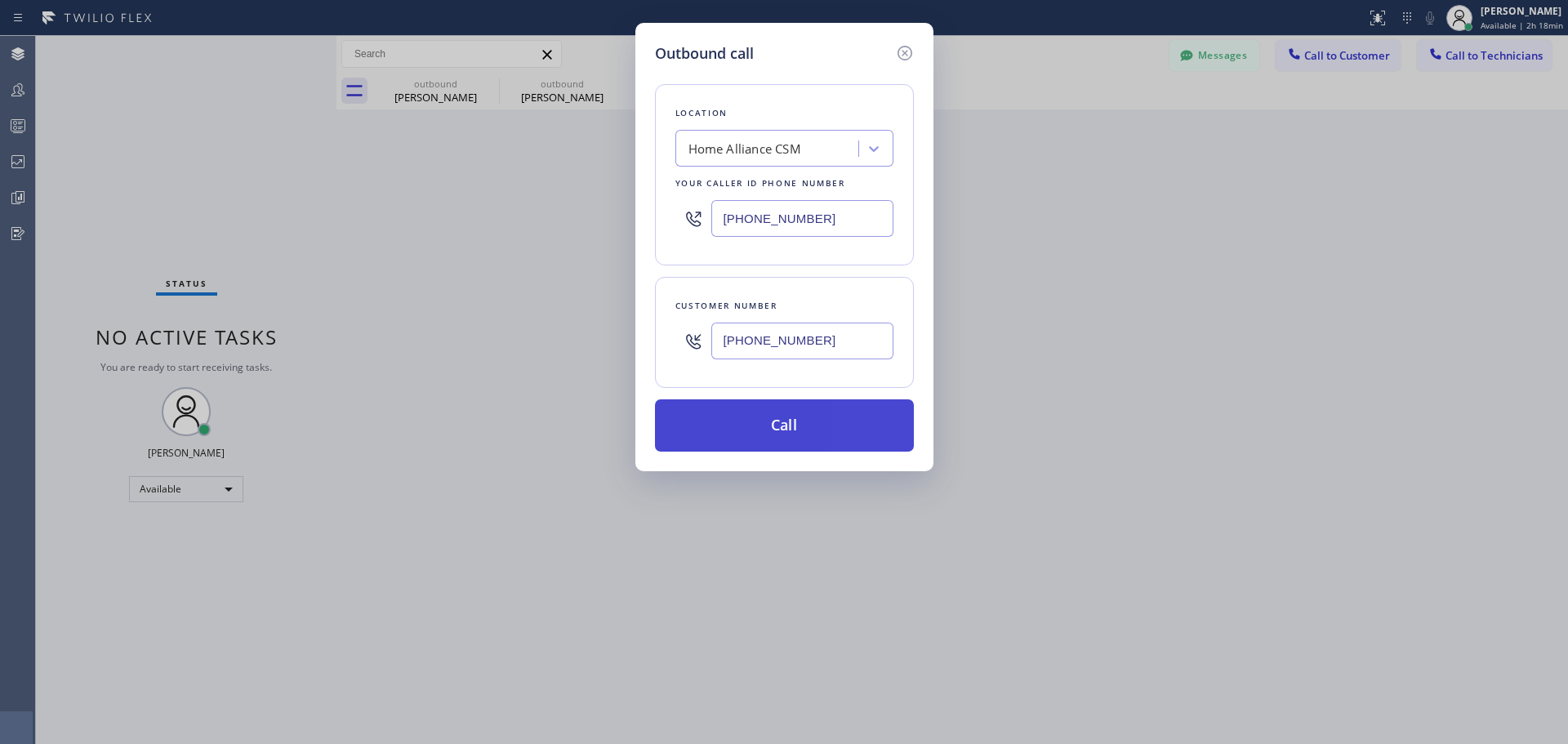
type input "[PHONE_NUMBER]"
click at [765, 427] on button "Call" at bounding box center [784, 425] width 259 height 52
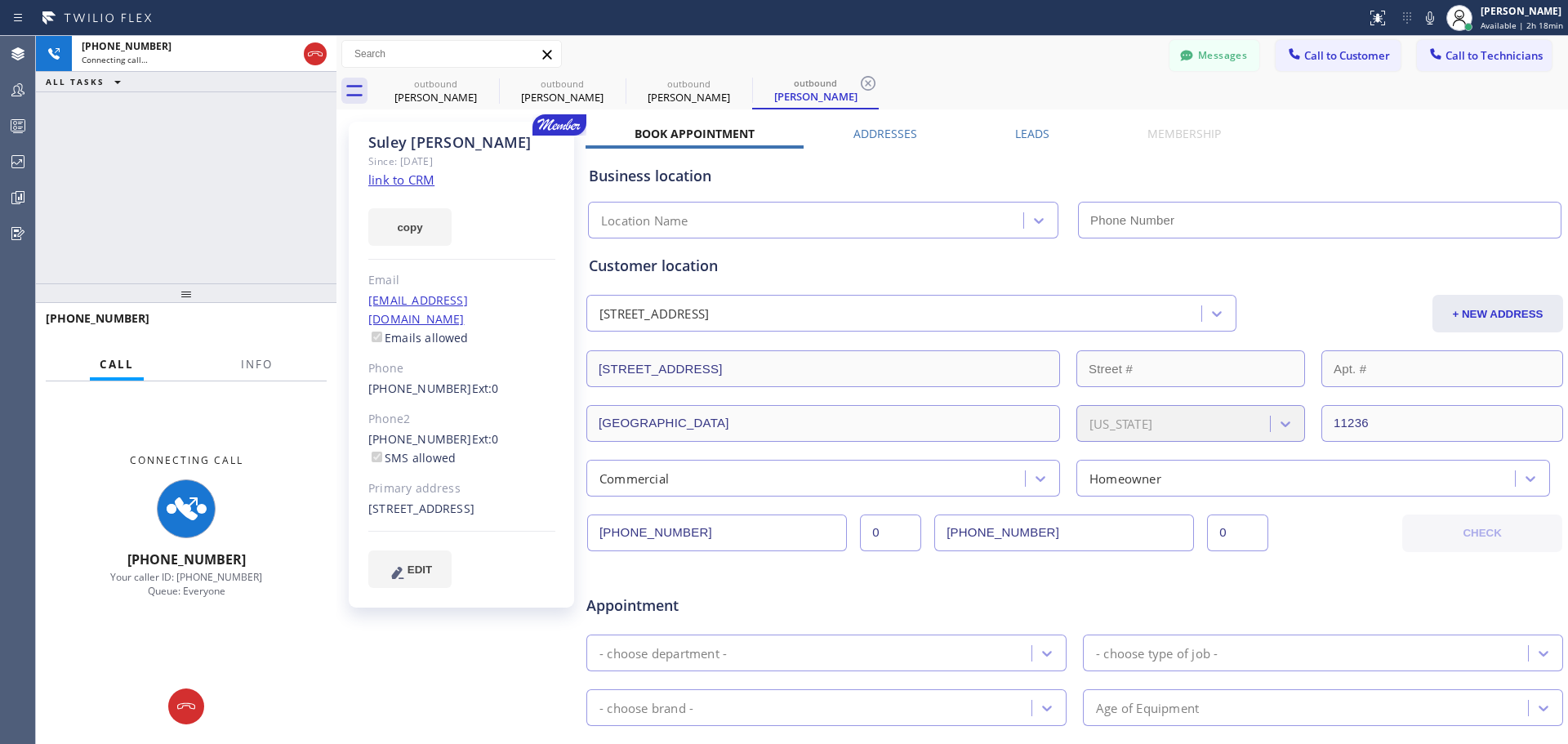
type input "[PHONE_NUMBER]"
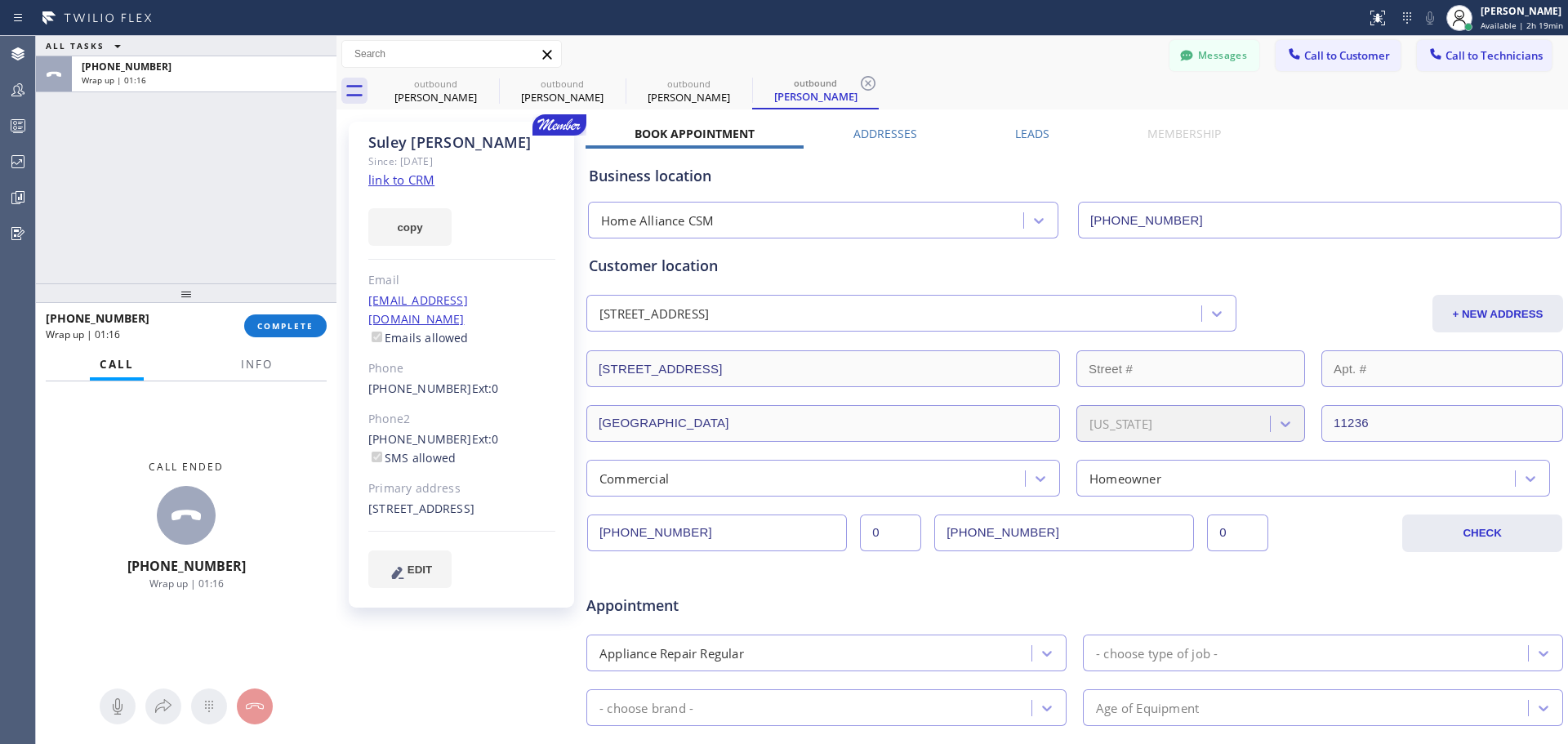
click at [1329, 54] on span "Call to Customer" at bounding box center [1347, 56] width 86 height 15
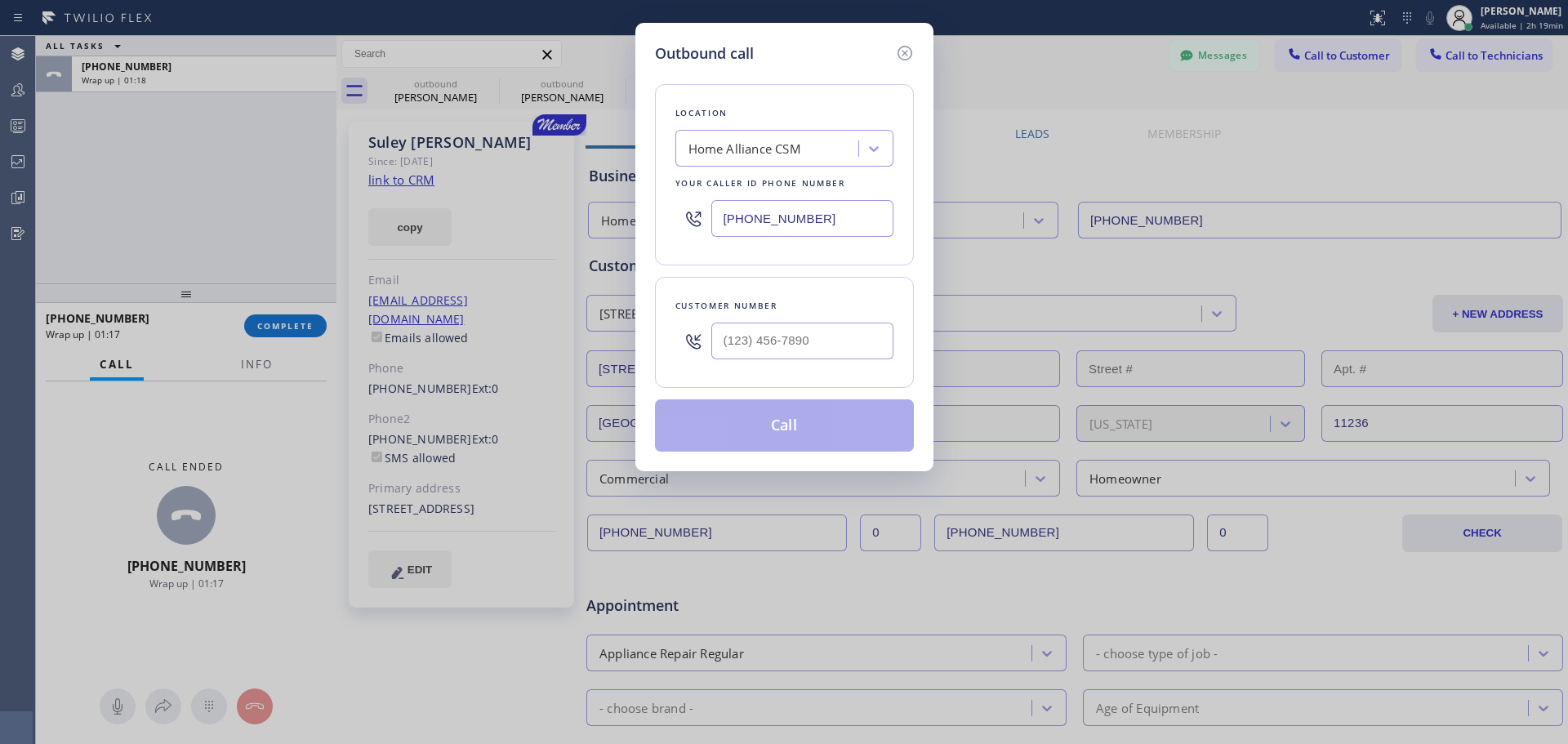
click at [265, 344] on div "Outbound call Location Home Alliance CSM Your caller id phone number [PHONE_NUM…" at bounding box center [784, 372] width 1568 height 744
click at [271, 326] on div "Outbound call Location Home Alliance CSM Your caller id phone number [PHONE_NUM…" at bounding box center [784, 372] width 1568 height 744
click at [909, 51] on icon at bounding box center [904, 52] width 19 height 19
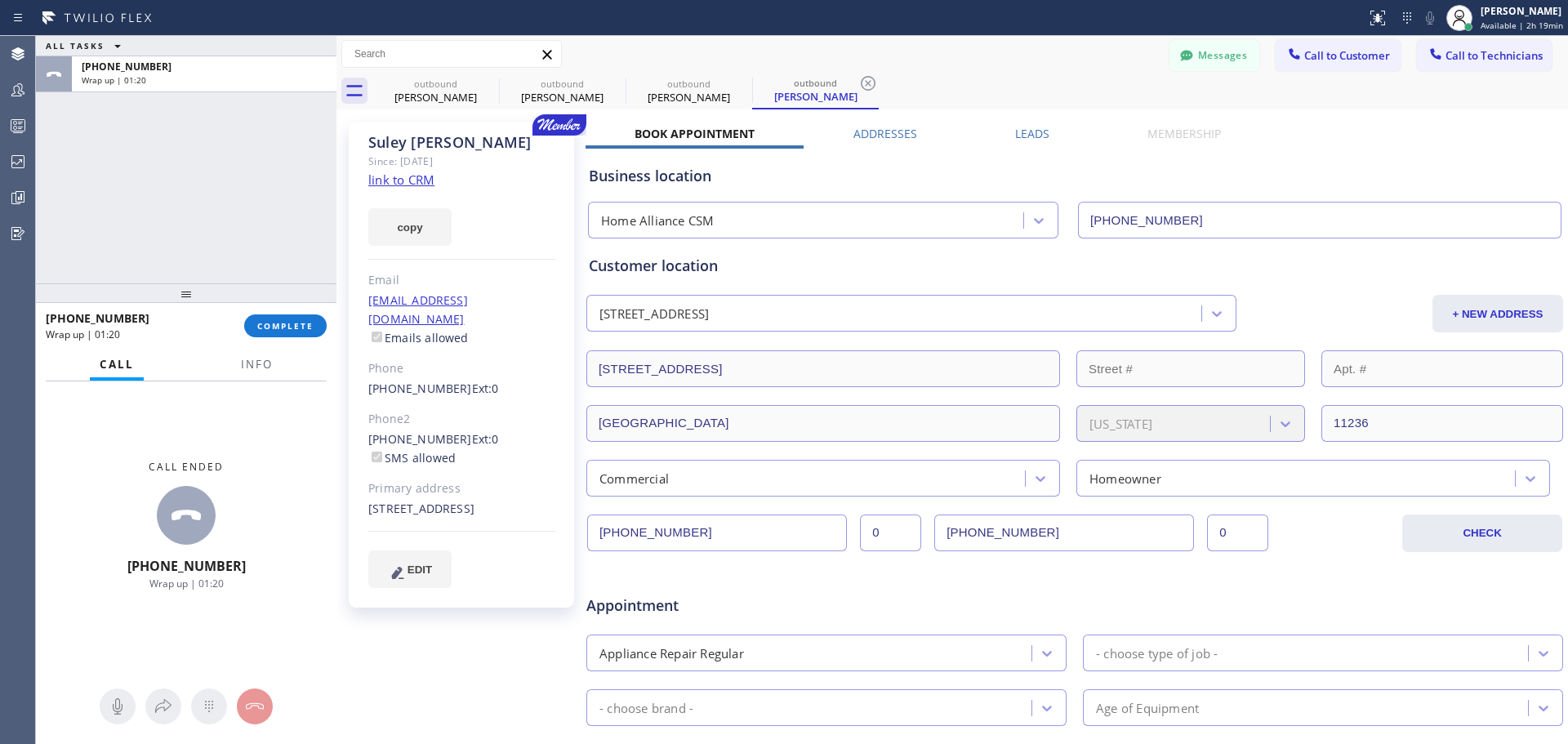
drag, startPoint x: 284, startPoint y: 332, endPoint x: 669, endPoint y: 360, distance: 386.0
click at [284, 332] on button "COMPLETE" at bounding box center [286, 325] width 82 height 23
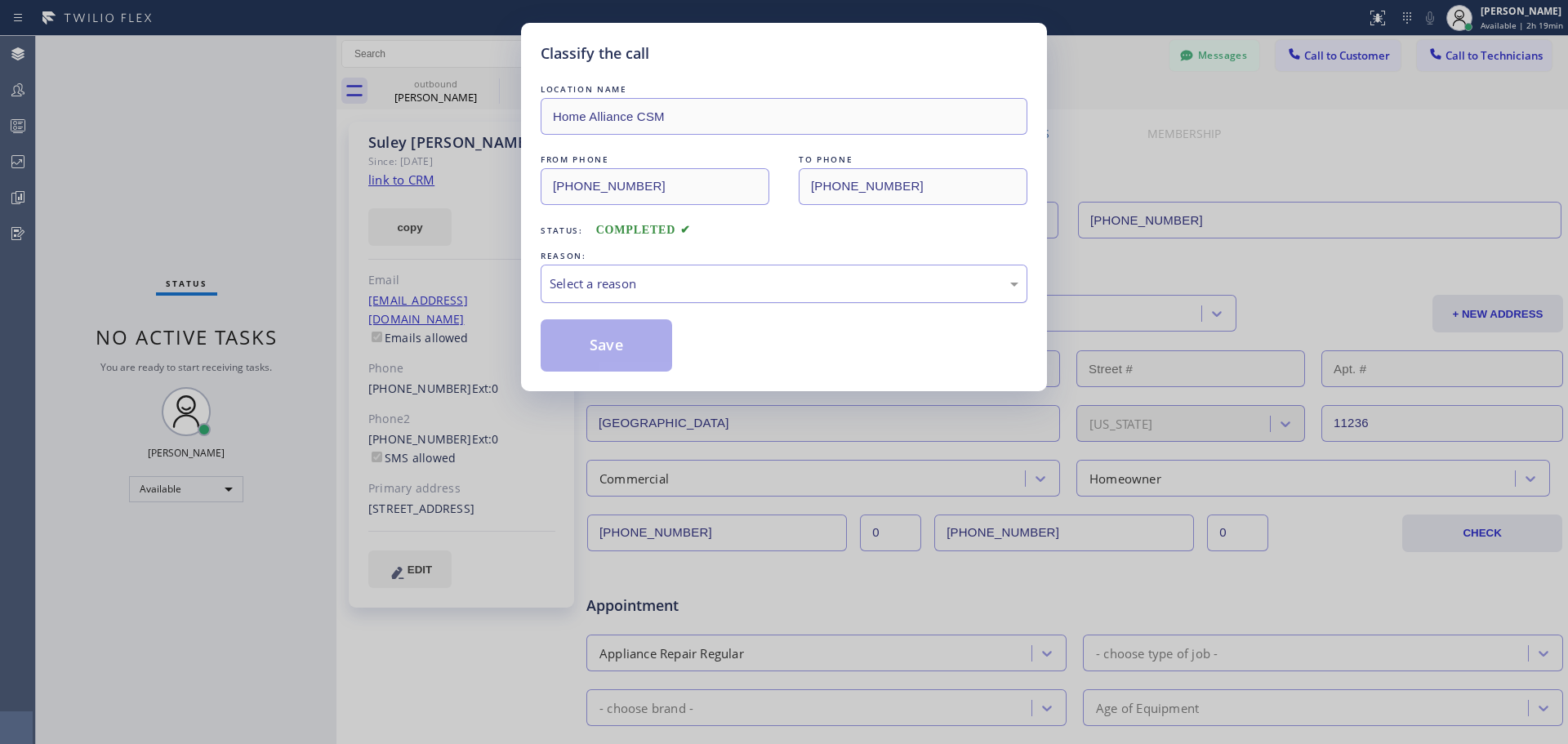
click at [705, 299] on div "Select a reason" at bounding box center [784, 284] width 487 height 38
click at [610, 368] on button "Save" at bounding box center [607, 345] width 132 height 52
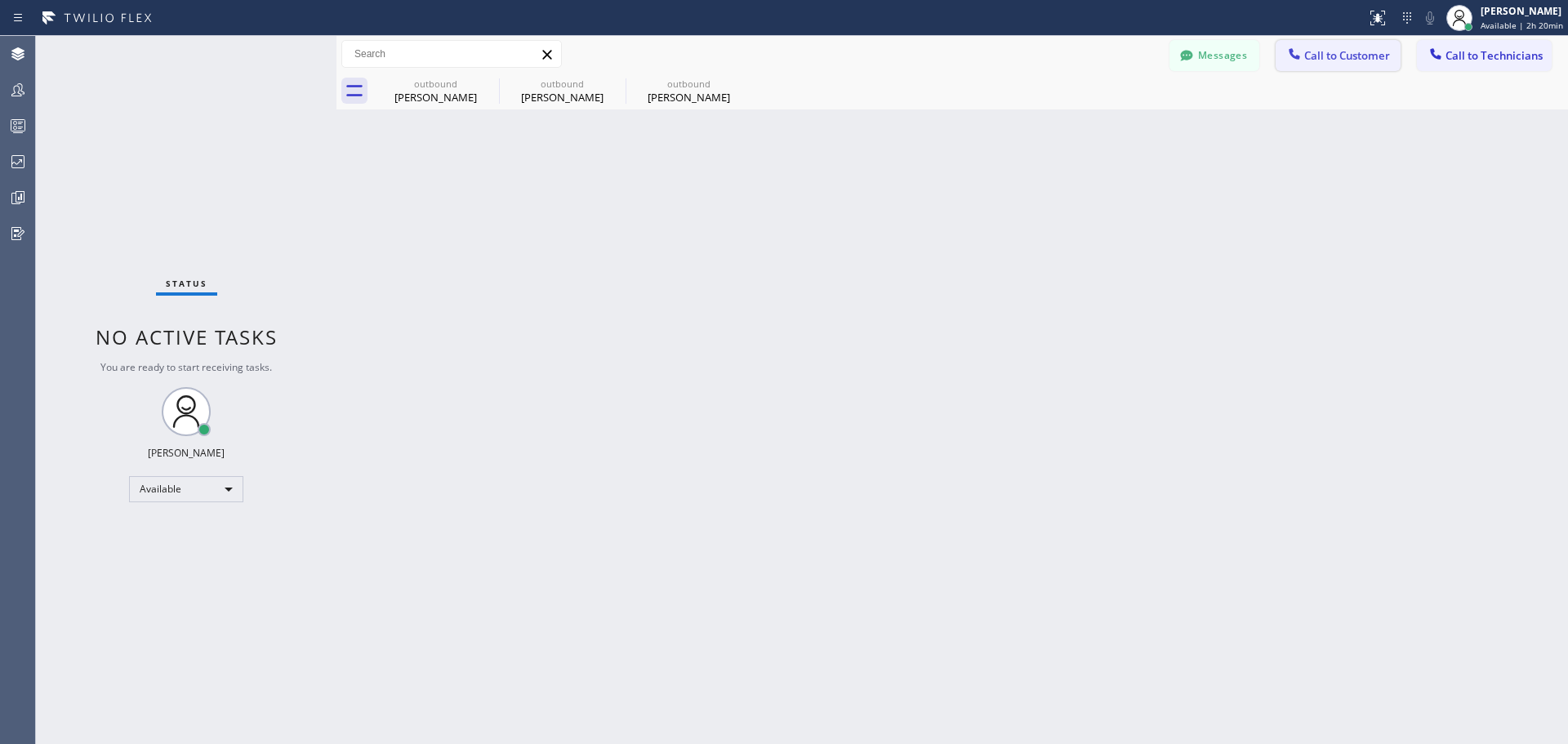
click at [1342, 56] on span "Call to Customer" at bounding box center [1347, 56] width 86 height 15
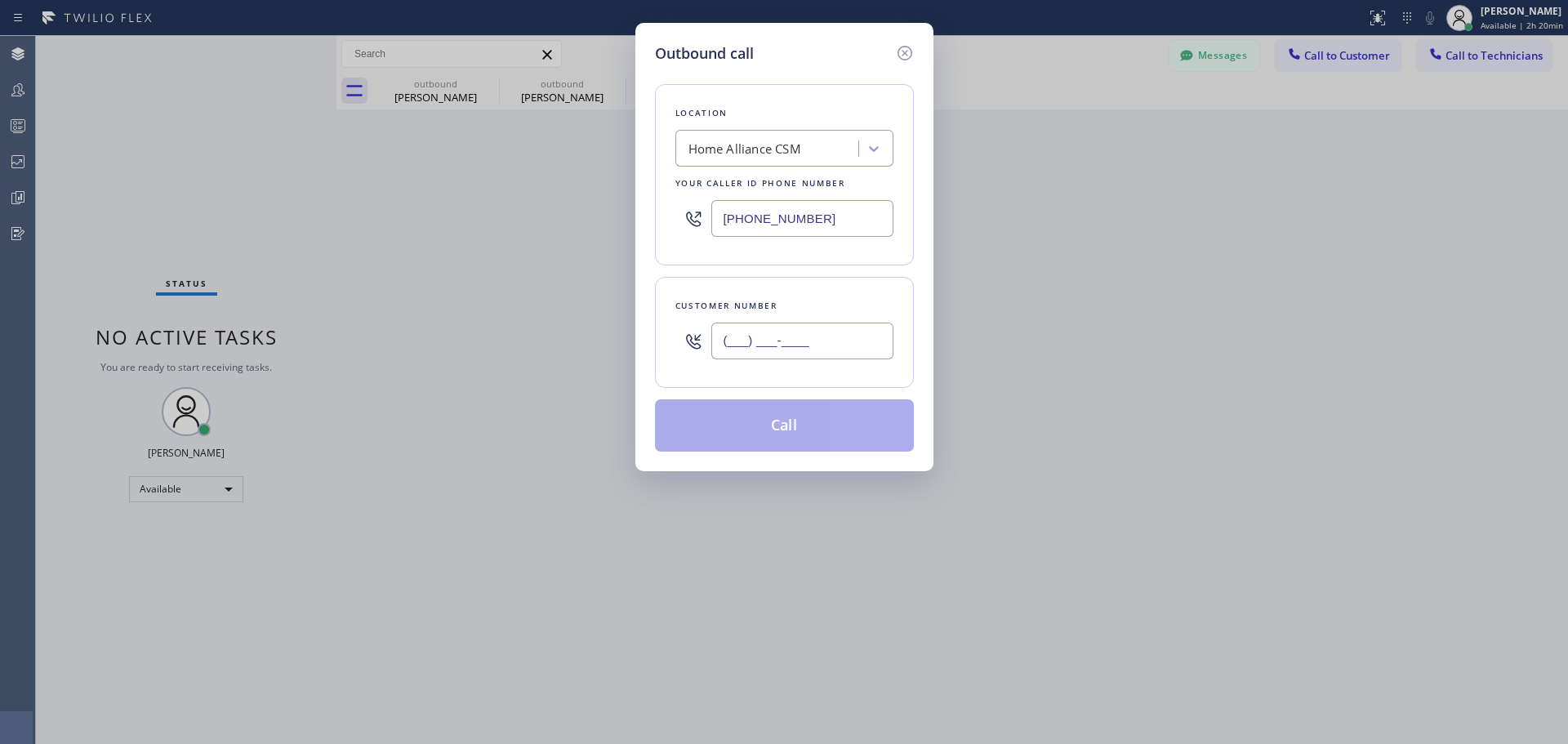
click at [837, 328] on input "(___) ___-____" at bounding box center [802, 340] width 182 height 37
paste input "650) 722-9985"
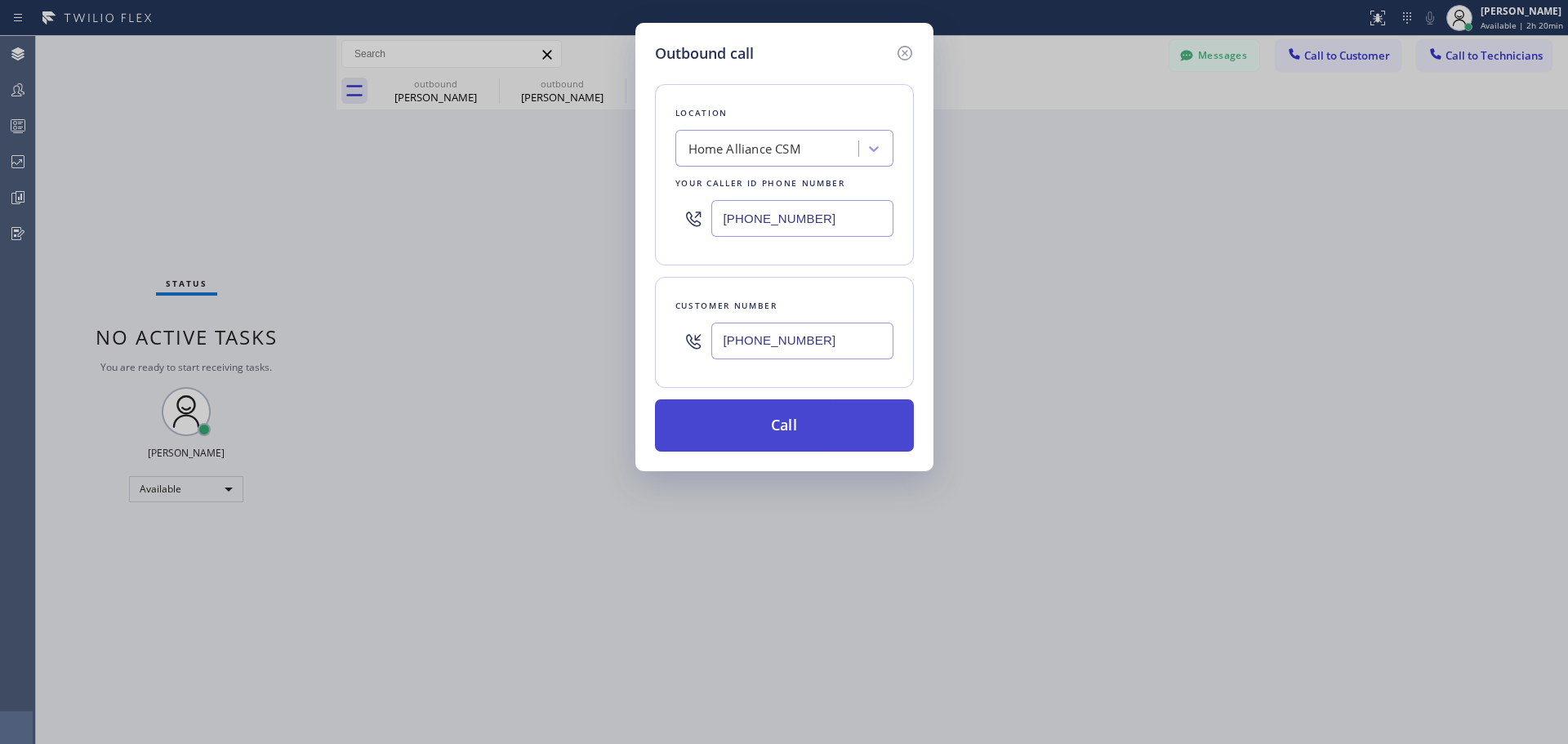
type input "[PHONE_NUMBER]"
click at [810, 435] on button "Call" at bounding box center [784, 425] width 259 height 52
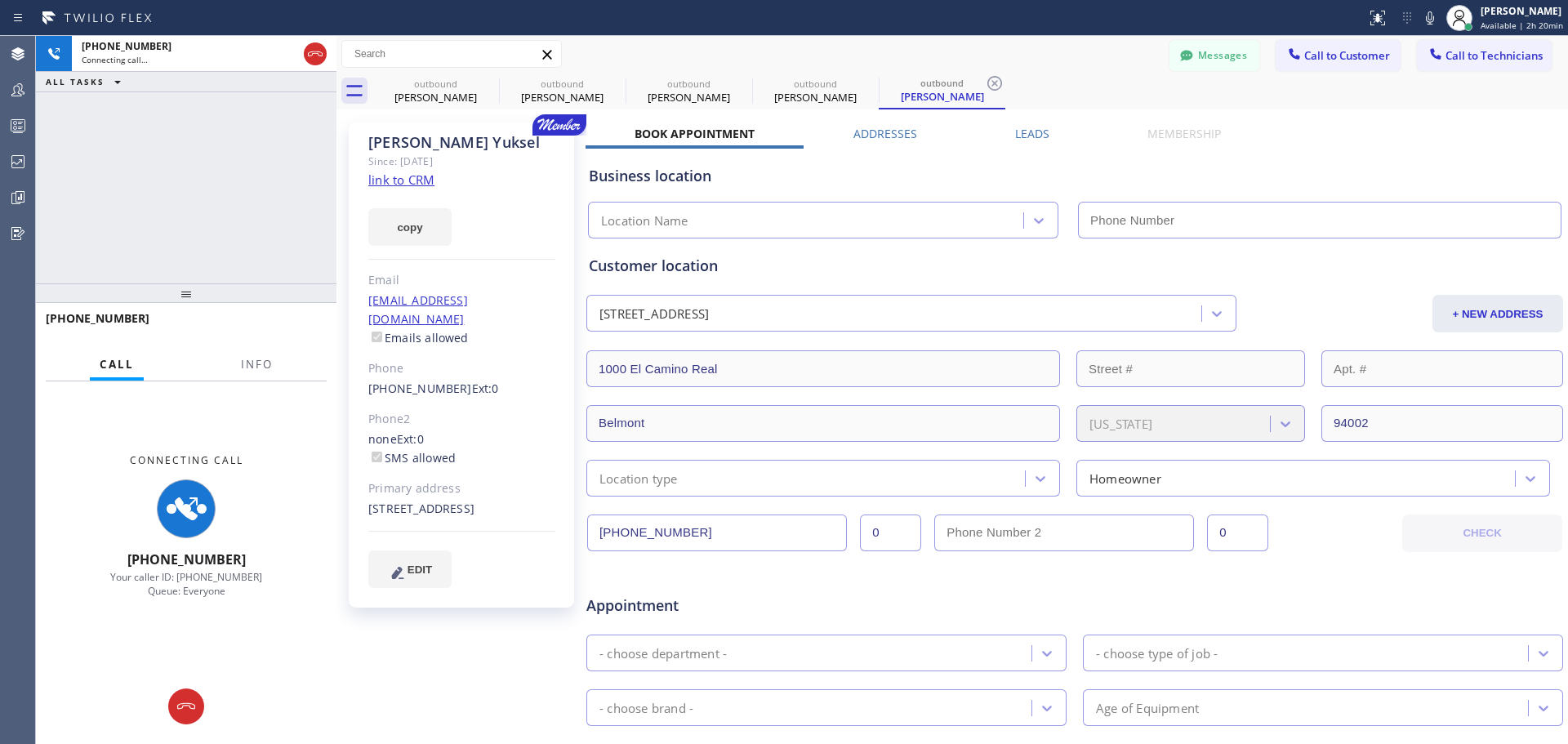
type input "[PHONE_NUMBER]"
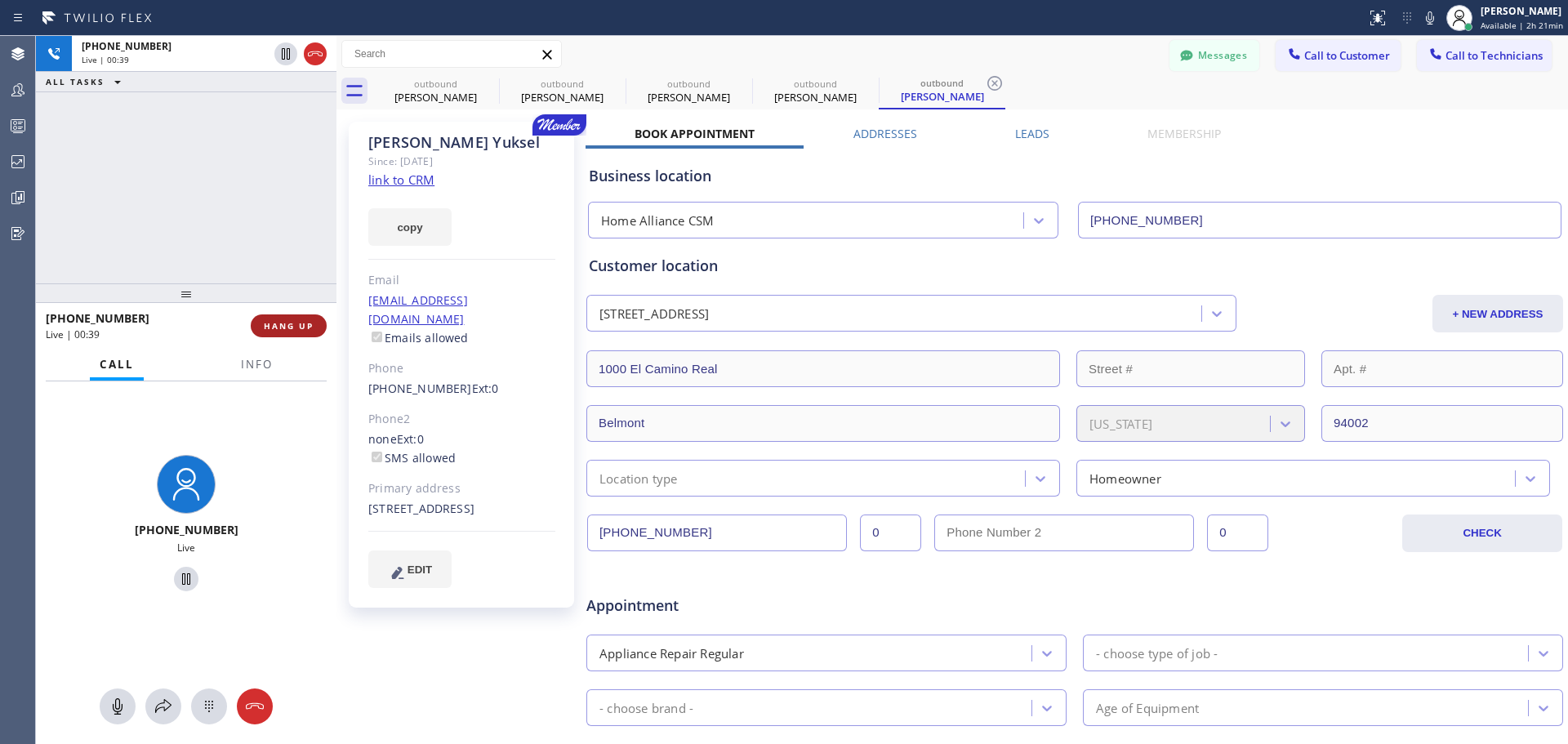
click at [290, 333] on button "HANG UP" at bounding box center [288, 325] width 76 height 23
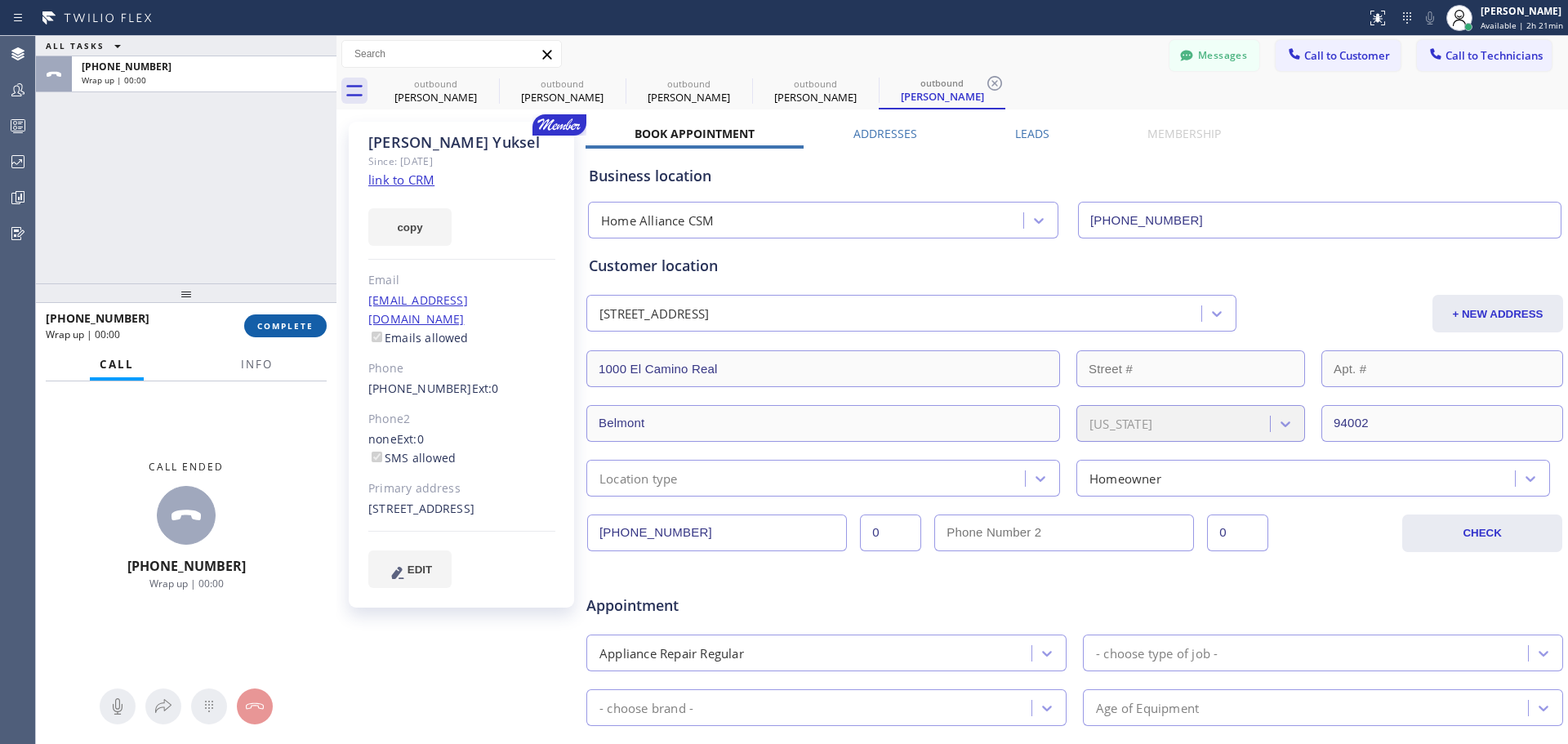
click at [296, 329] on span "COMPLETE" at bounding box center [286, 326] width 57 height 11
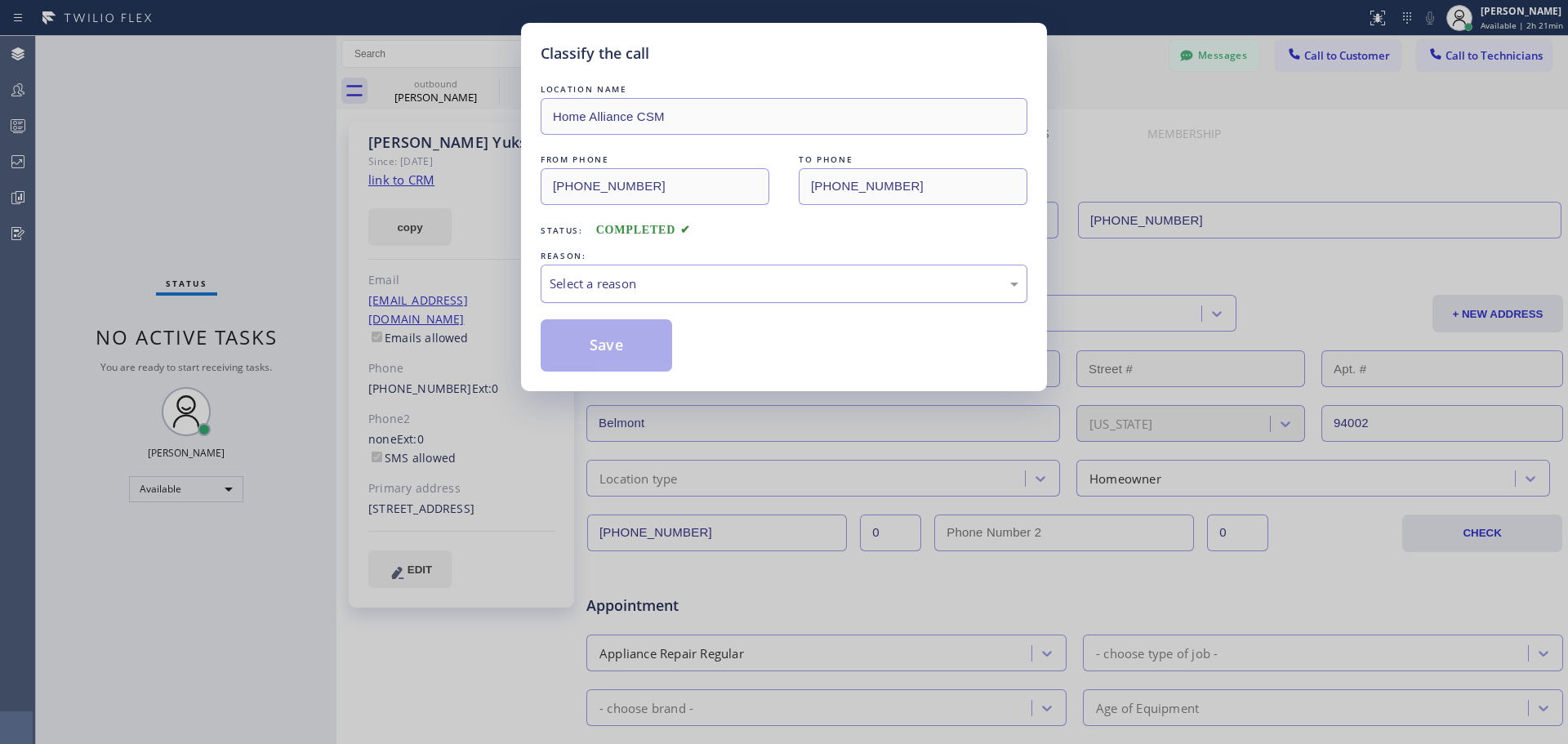
click at [691, 284] on div "Select a reason" at bounding box center [784, 284] width 469 height 19
click at [613, 360] on button "Save" at bounding box center [607, 345] width 132 height 52
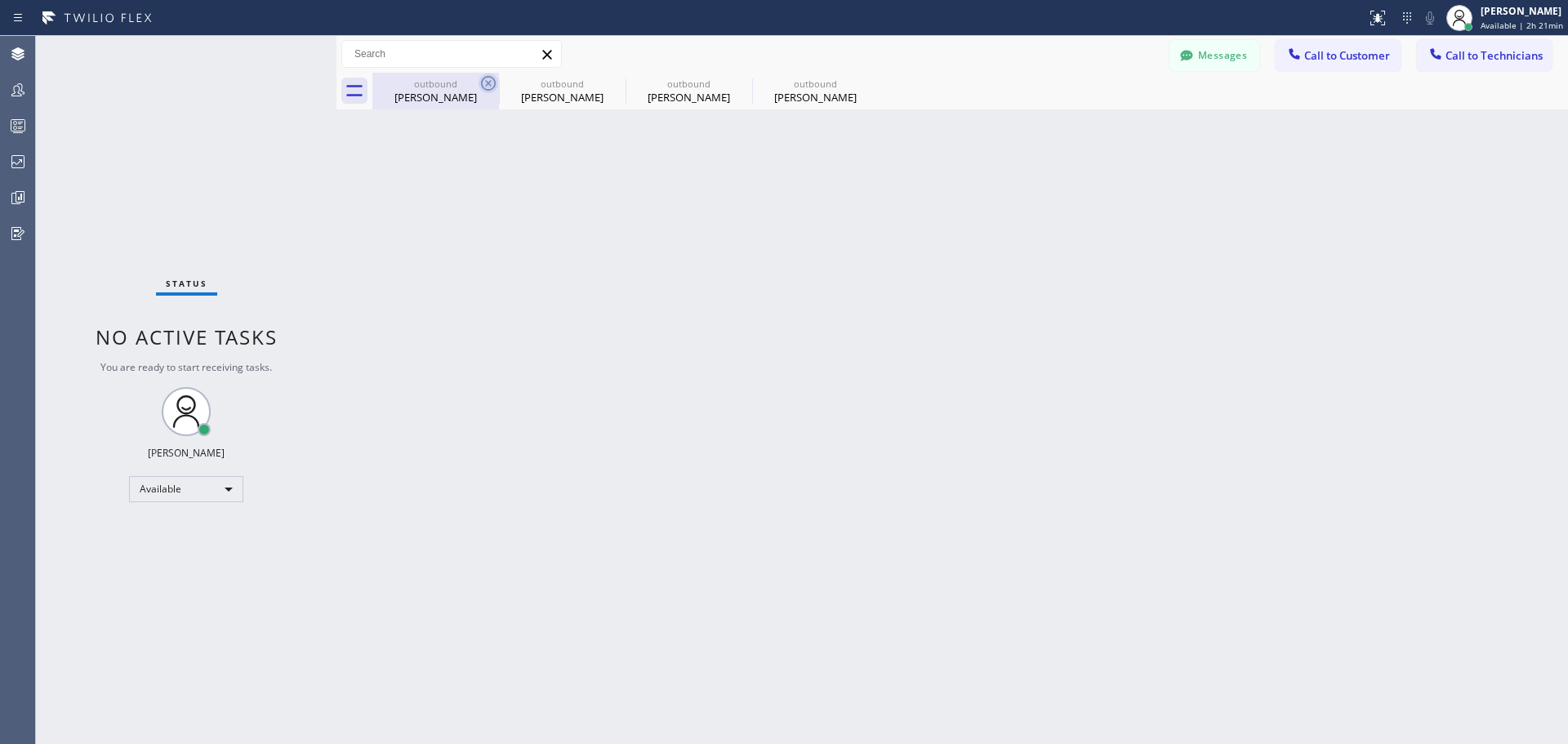
click at [487, 84] on icon at bounding box center [488, 83] width 15 height 15
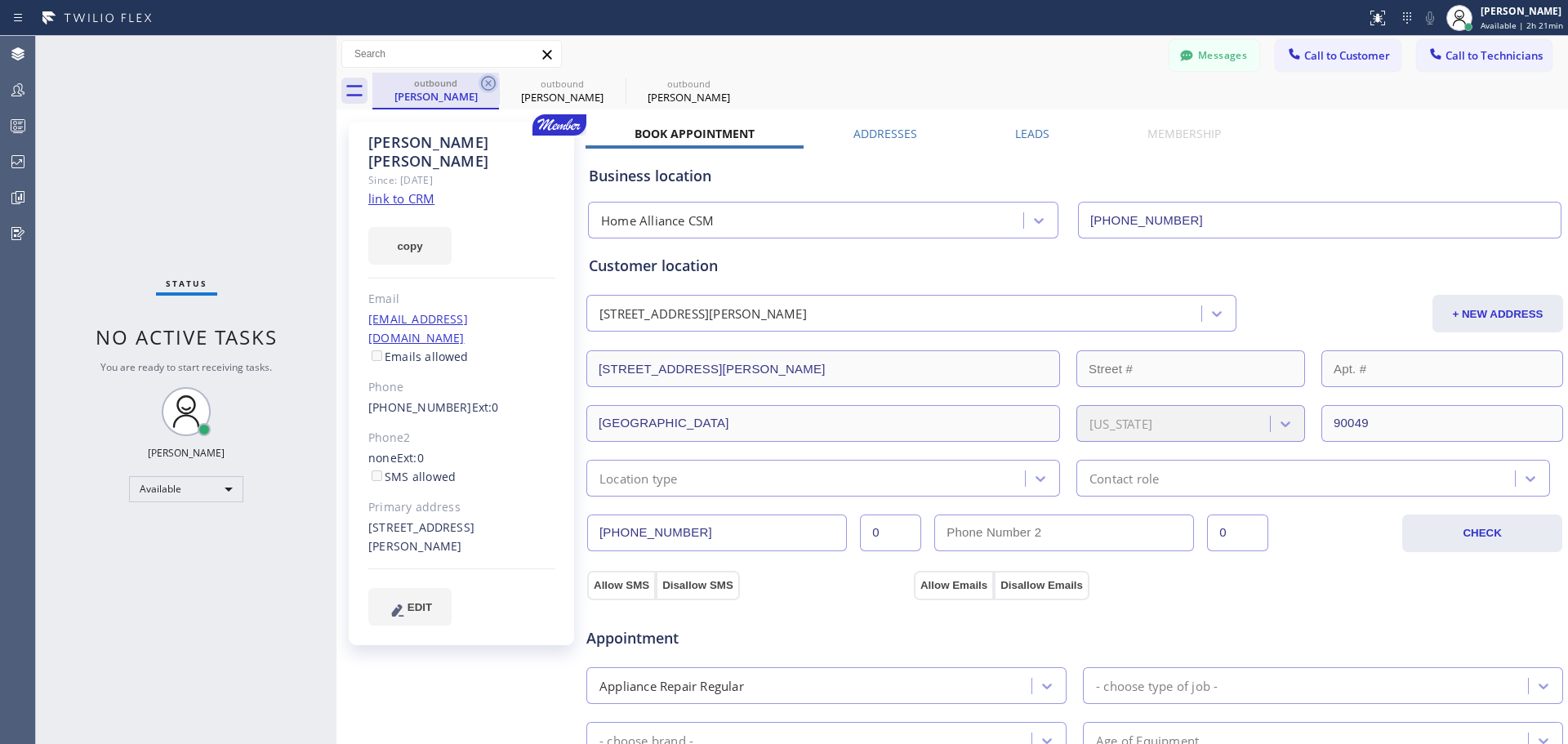
click at [487, 87] on icon at bounding box center [488, 82] width 19 height 19
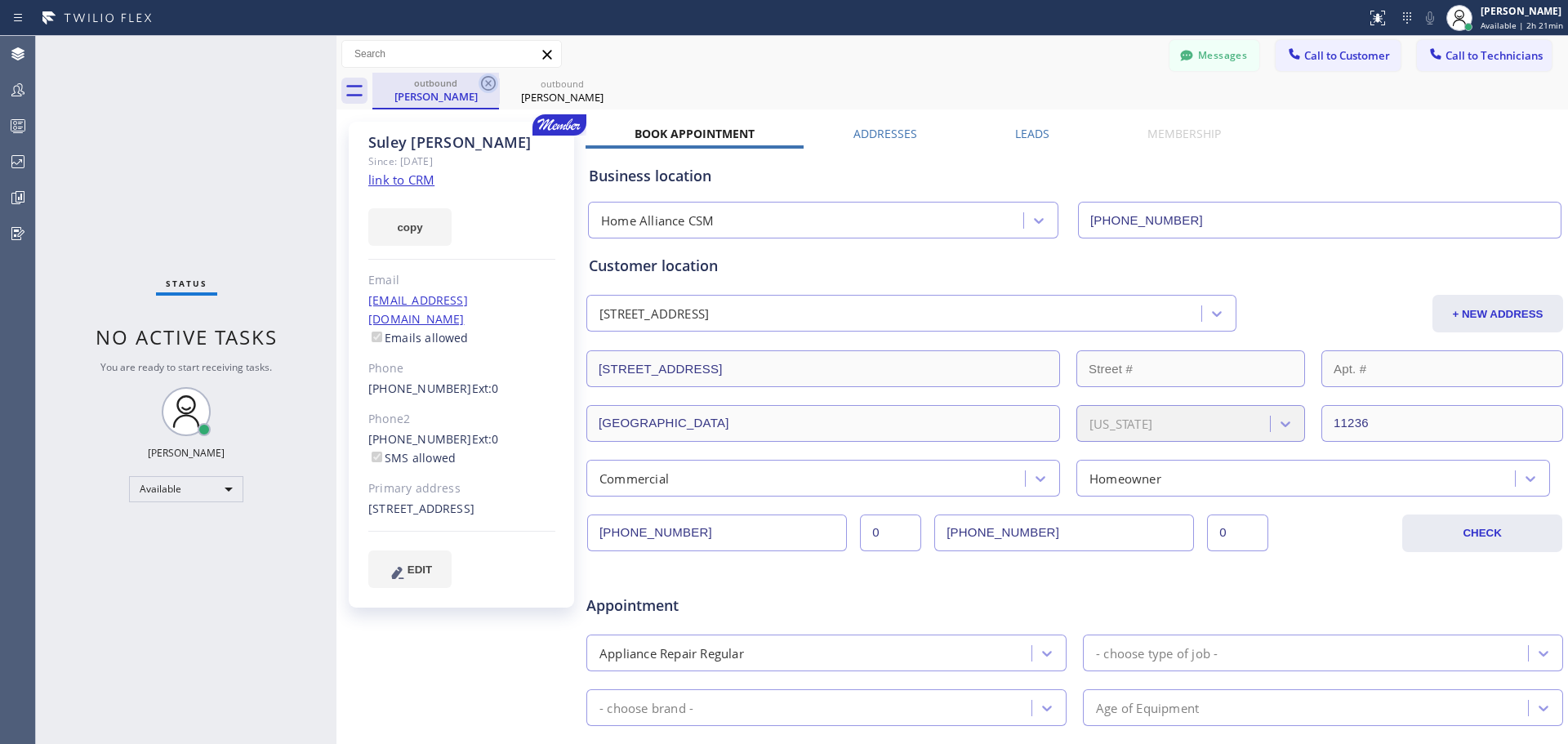
click at [482, 80] on icon at bounding box center [488, 83] width 15 height 15
click at [488, 85] on icon at bounding box center [488, 82] width 19 height 19
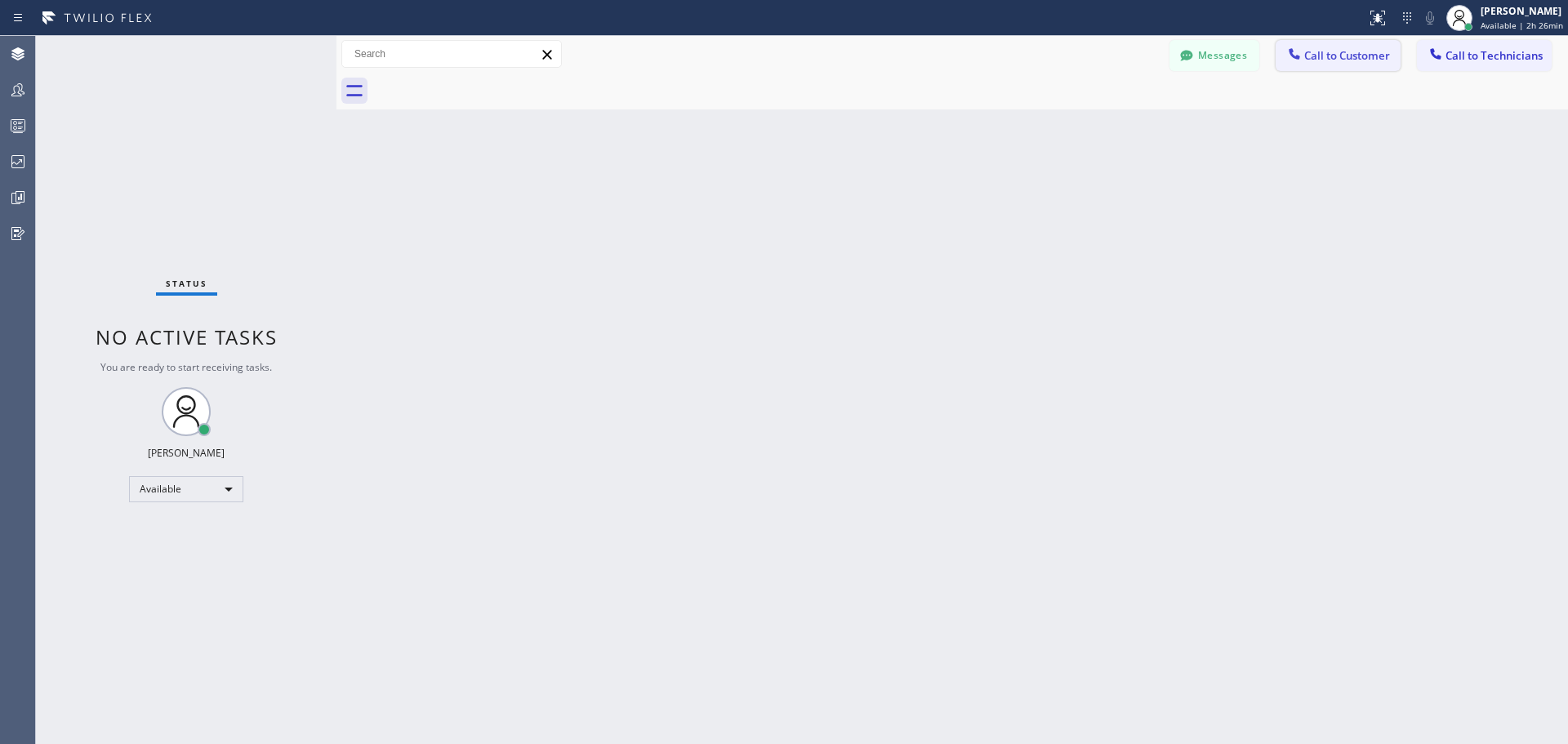
click at [1333, 49] on span "Call to Customer" at bounding box center [1347, 56] width 86 height 15
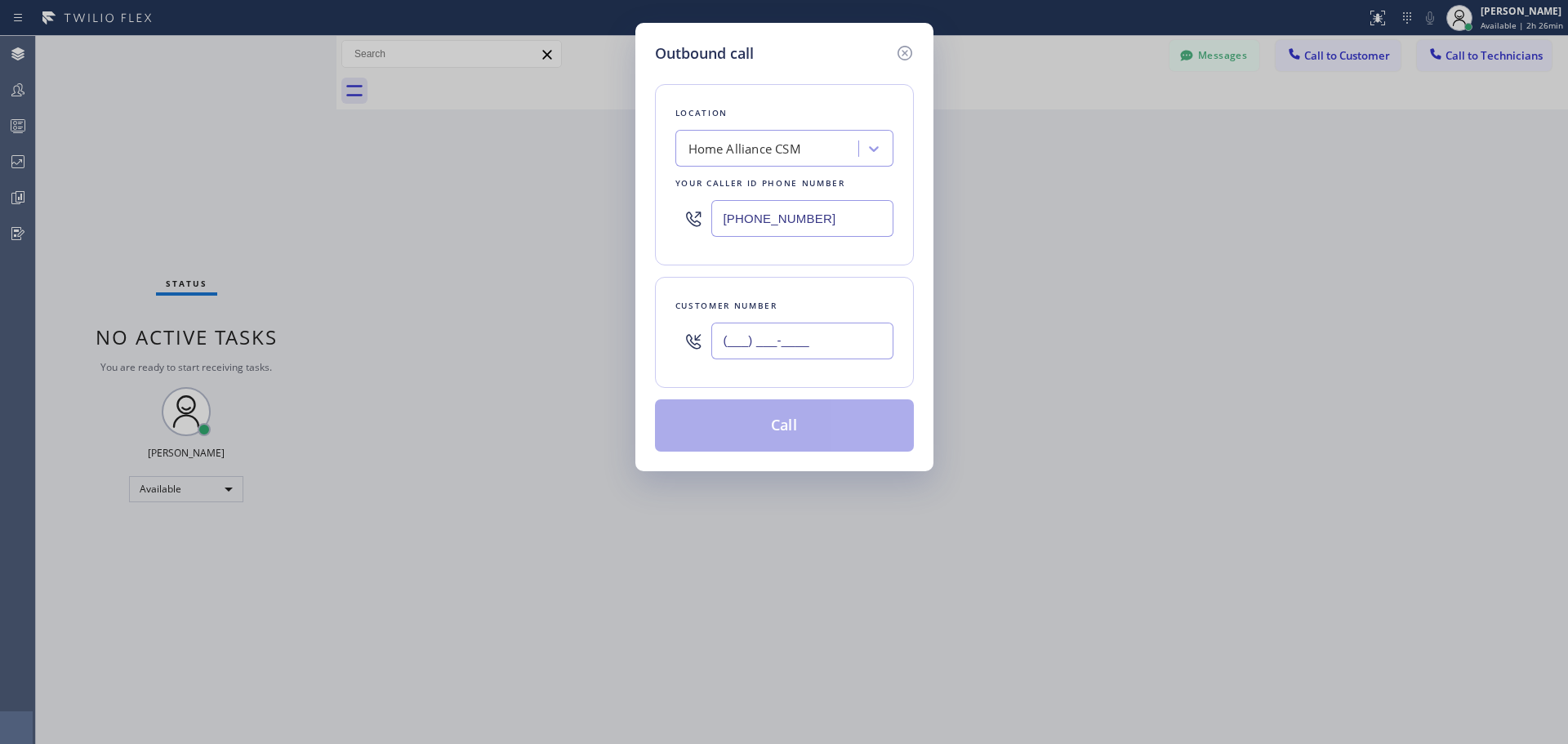
click at [768, 336] on input "(___) ___-____" at bounding box center [802, 340] width 182 height 37
paste input "702) 845-0764"
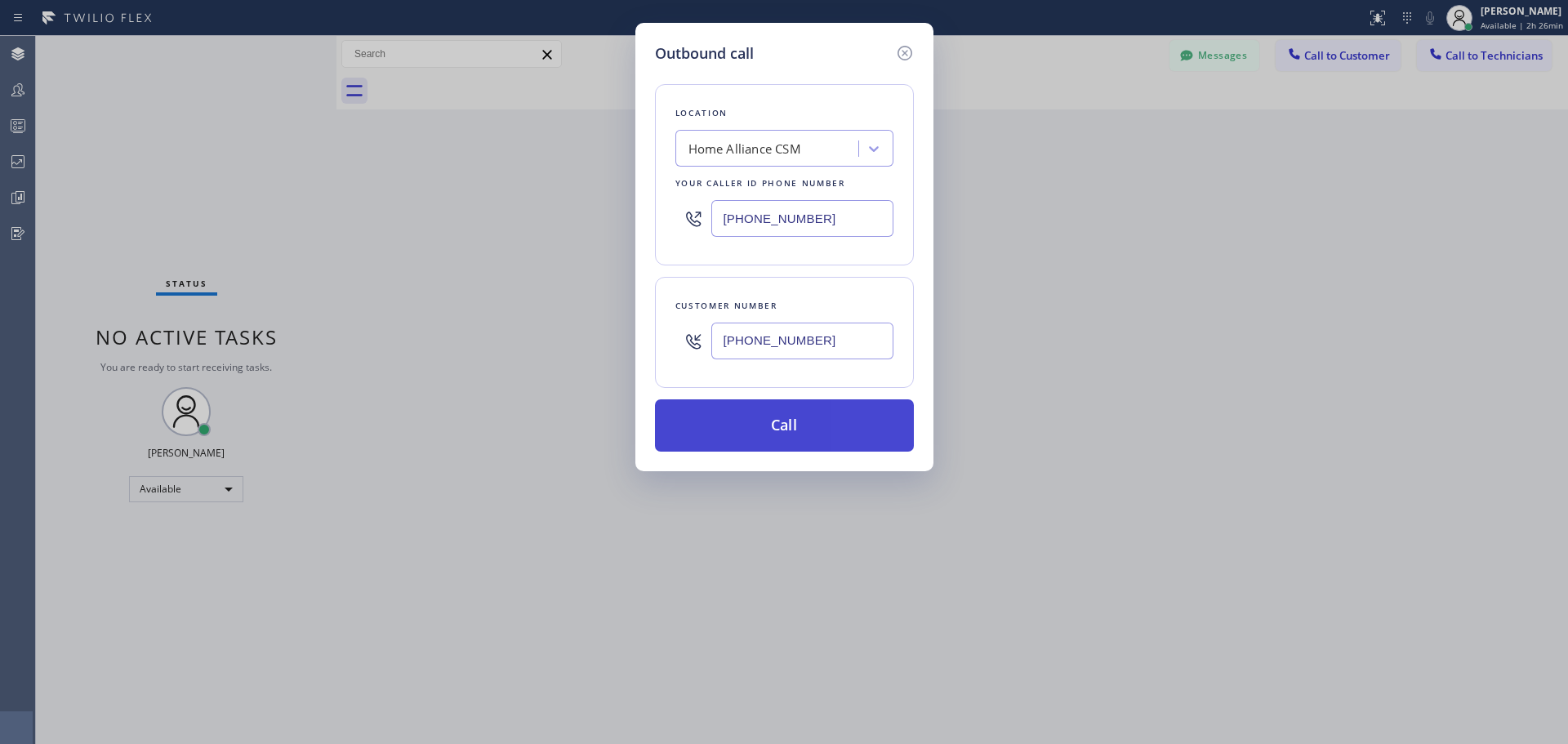
type input "[PHONE_NUMBER]"
click at [766, 431] on button "Call" at bounding box center [784, 425] width 259 height 52
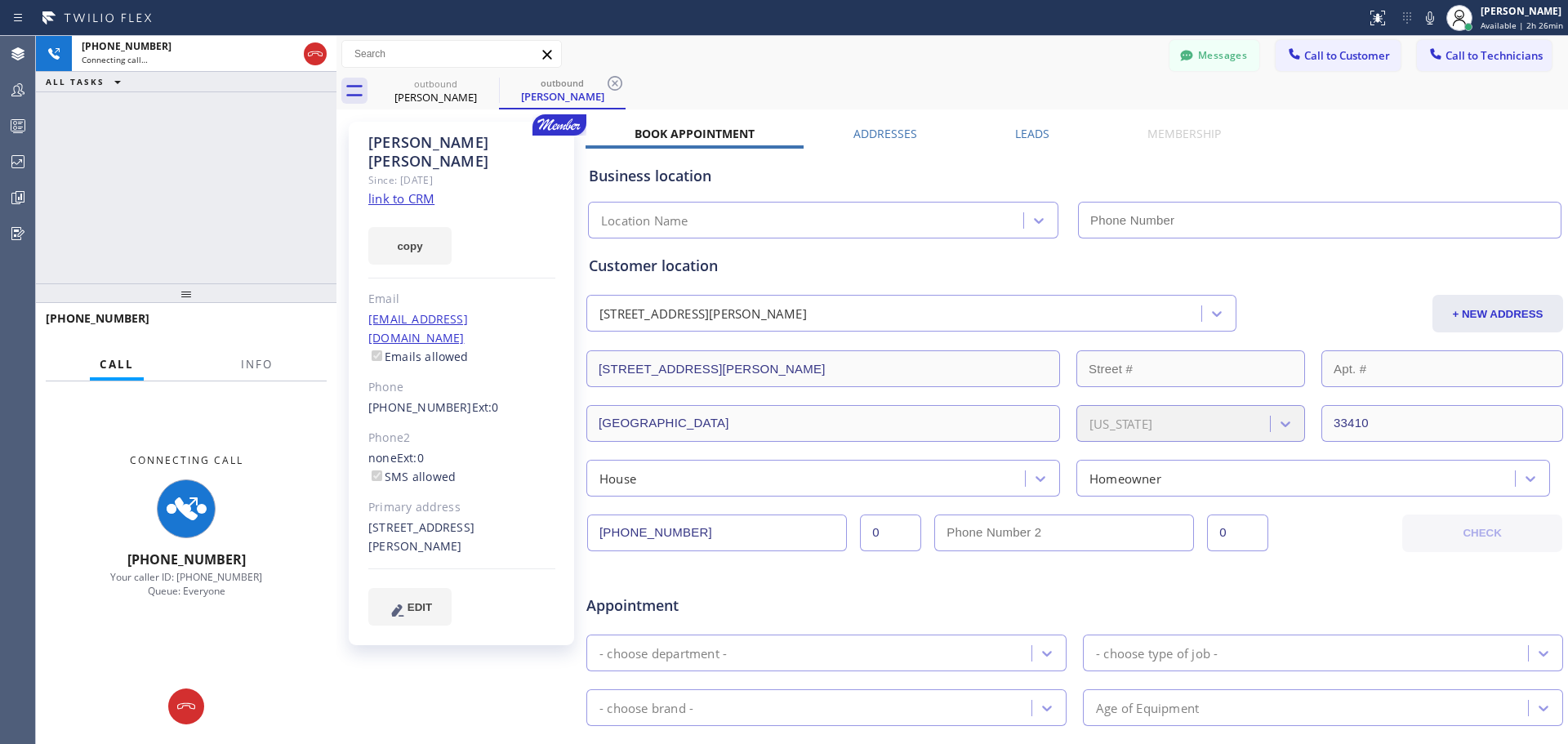
type input "[PHONE_NUMBER]"
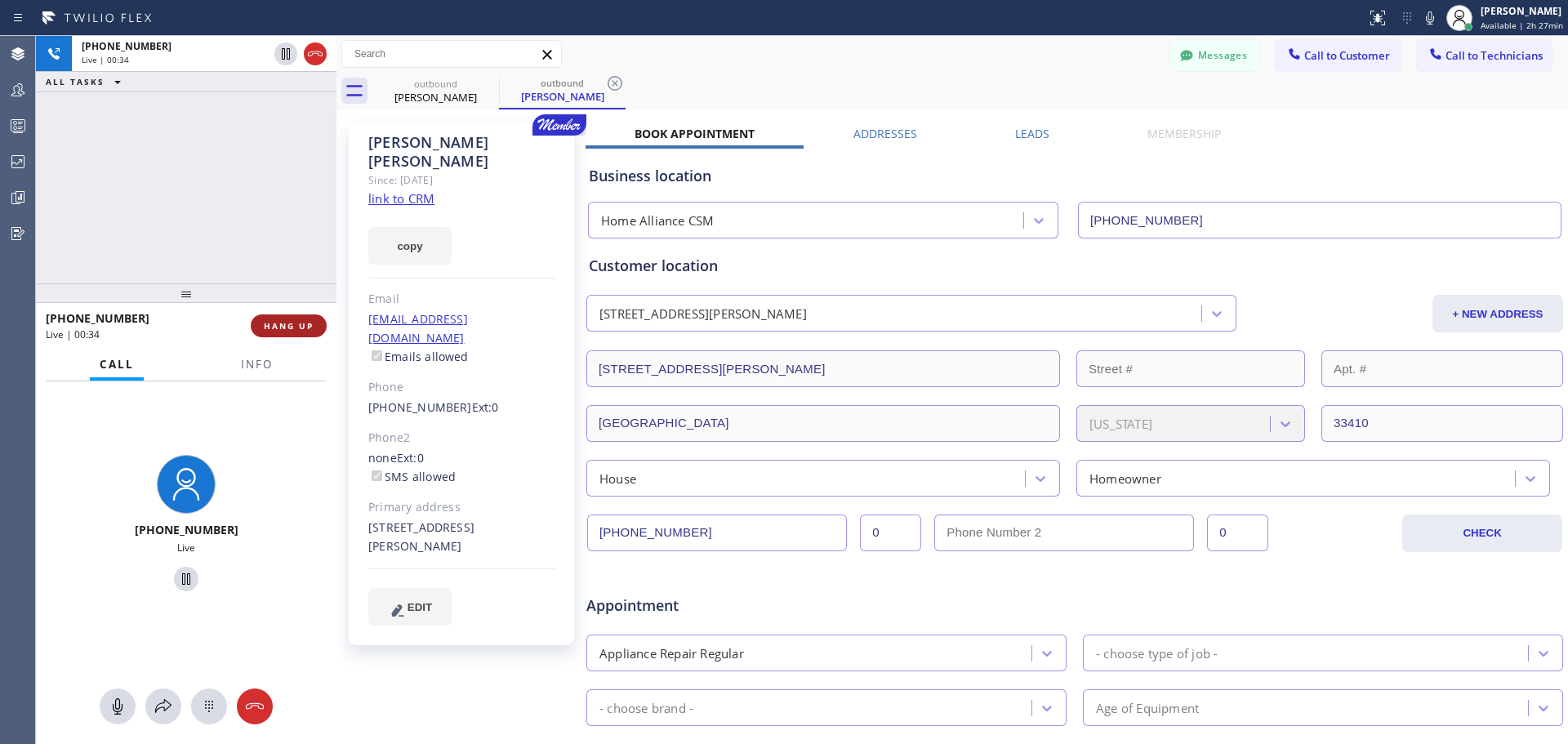
click at [310, 327] on span "HANG UP" at bounding box center [288, 326] width 49 height 11
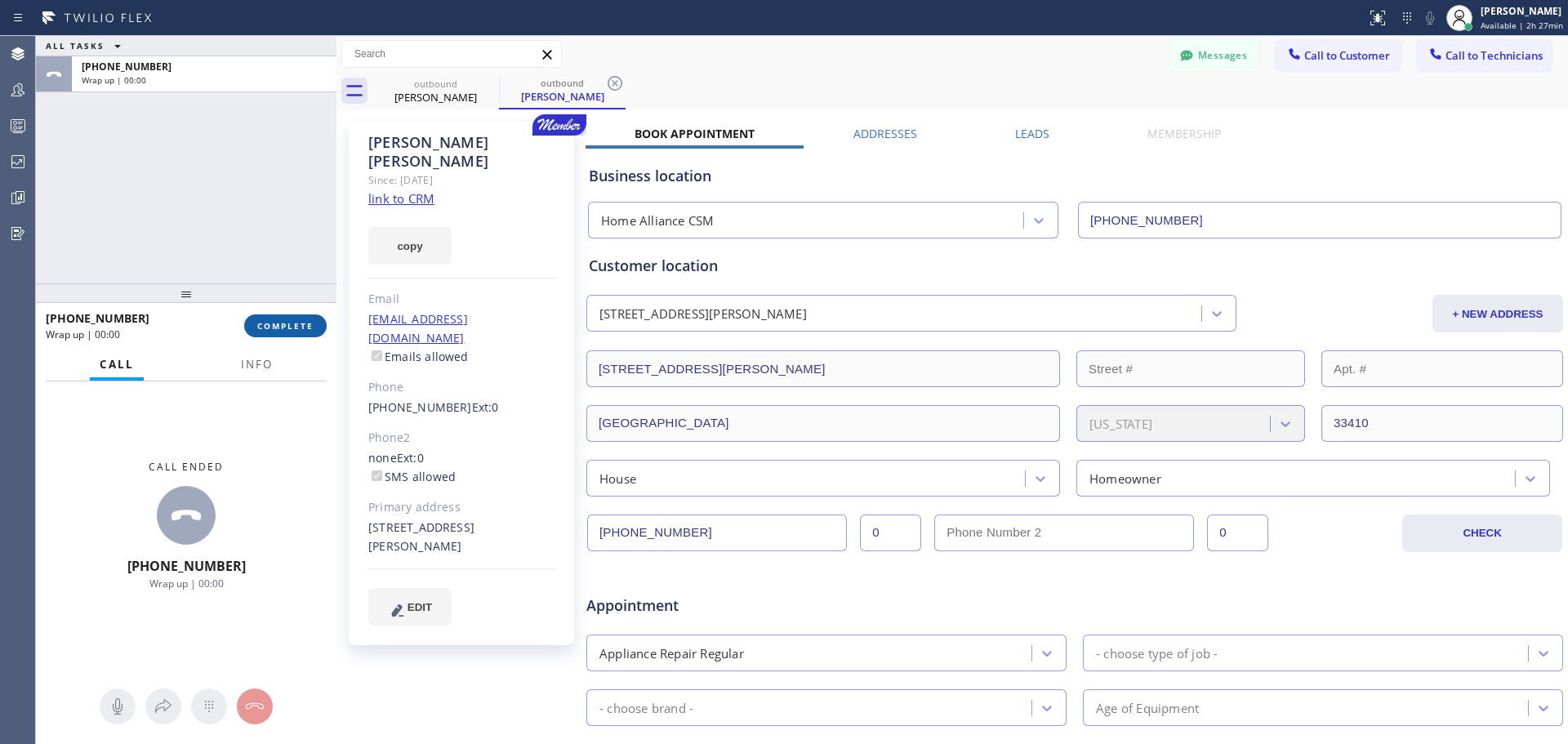
click at [309, 325] on span "COMPLETE" at bounding box center [286, 326] width 57 height 11
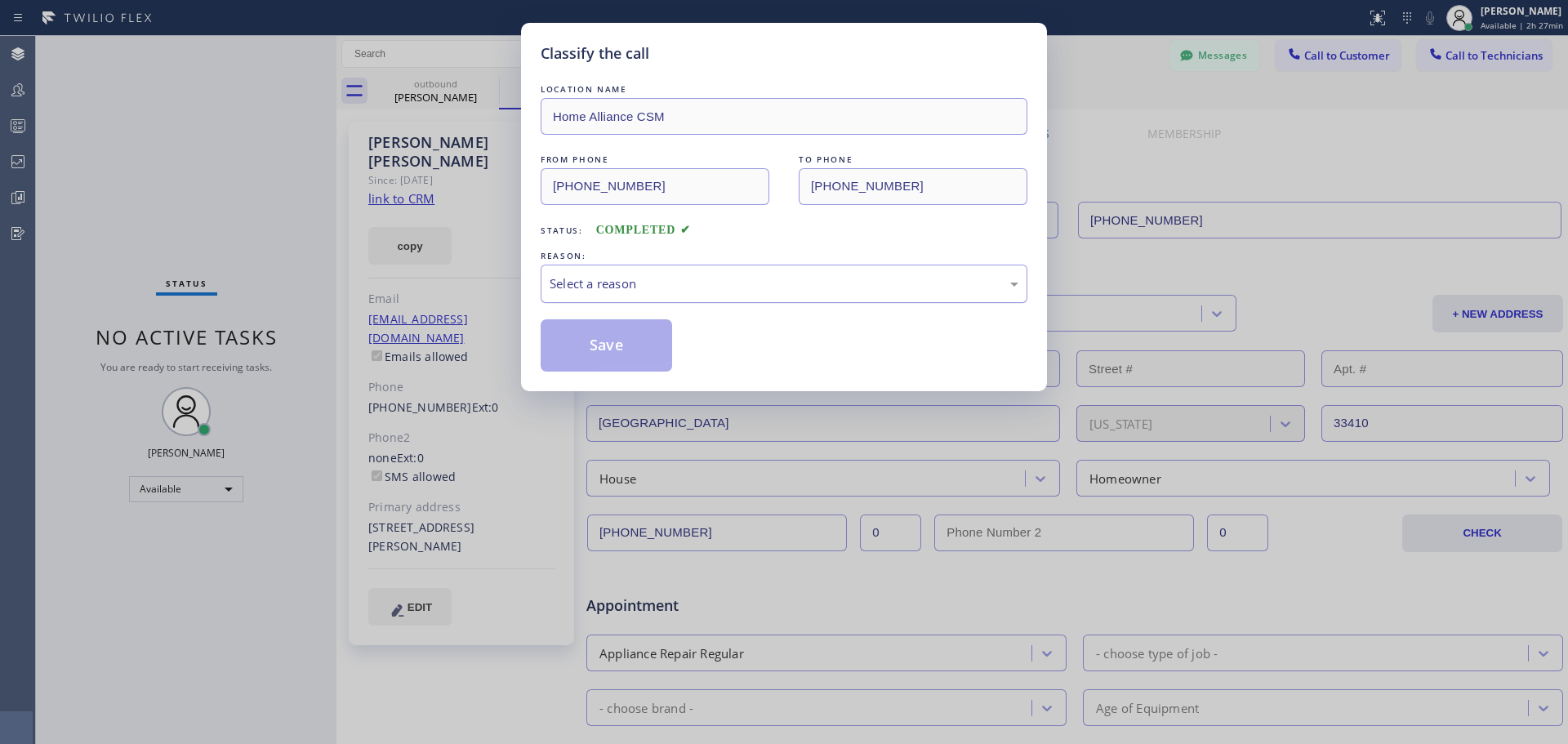
click at [601, 281] on div "Select a reason" at bounding box center [784, 284] width 469 height 19
click at [569, 337] on button "Save" at bounding box center [607, 345] width 132 height 52
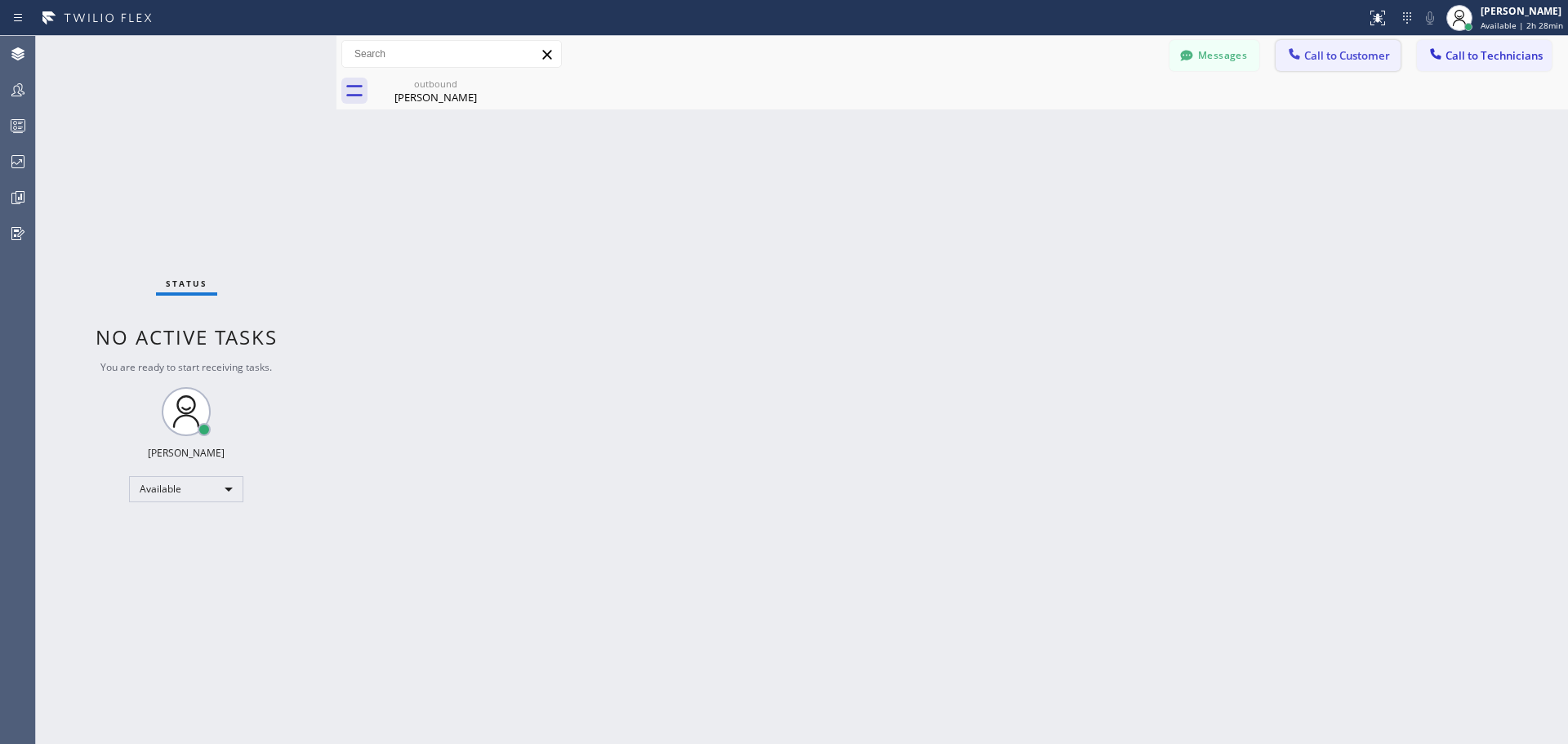
click at [1331, 50] on span "Call to Customer" at bounding box center [1347, 56] width 86 height 15
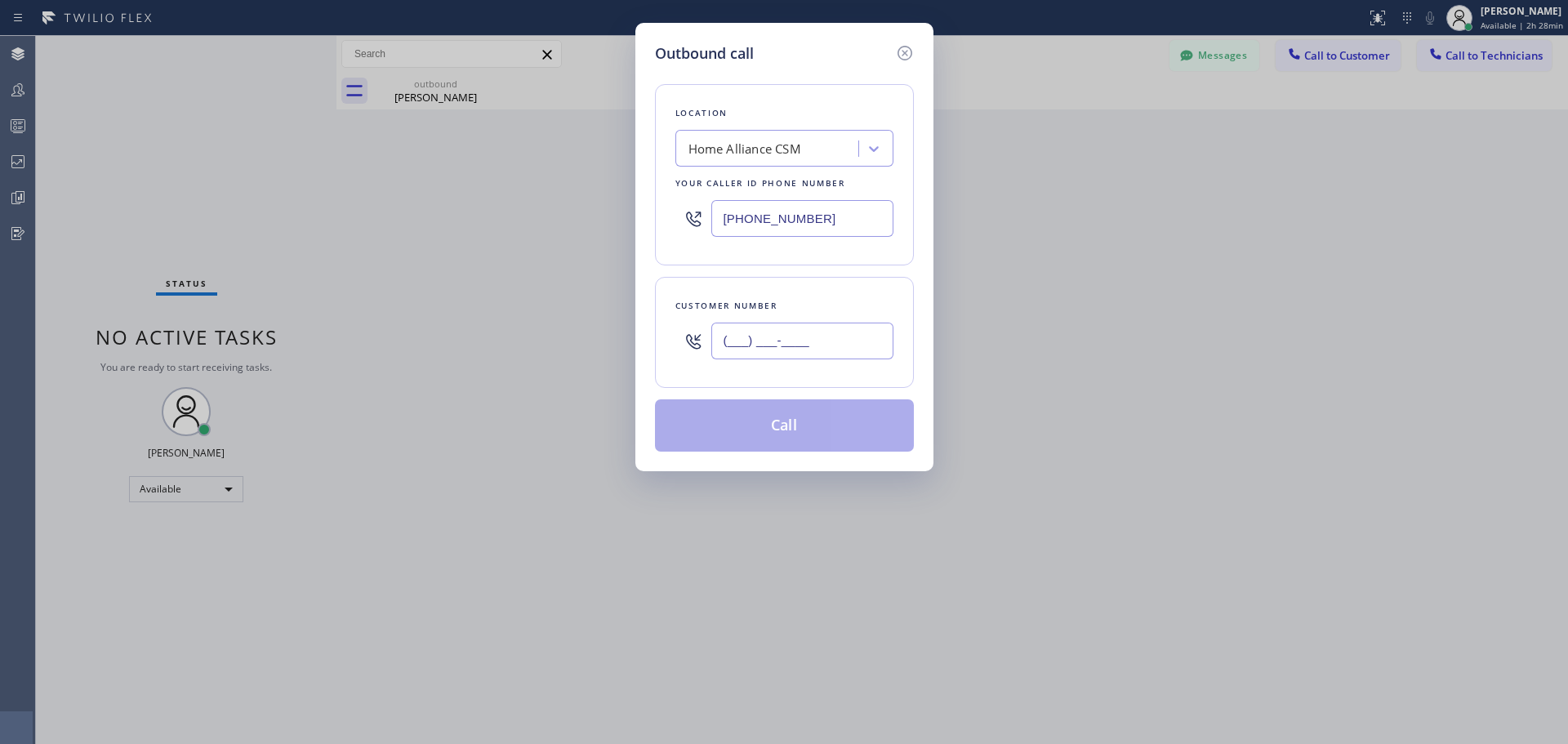
click at [788, 337] on input "(___) ___-____" at bounding box center [802, 340] width 182 height 37
paste input "646) 287-0693"
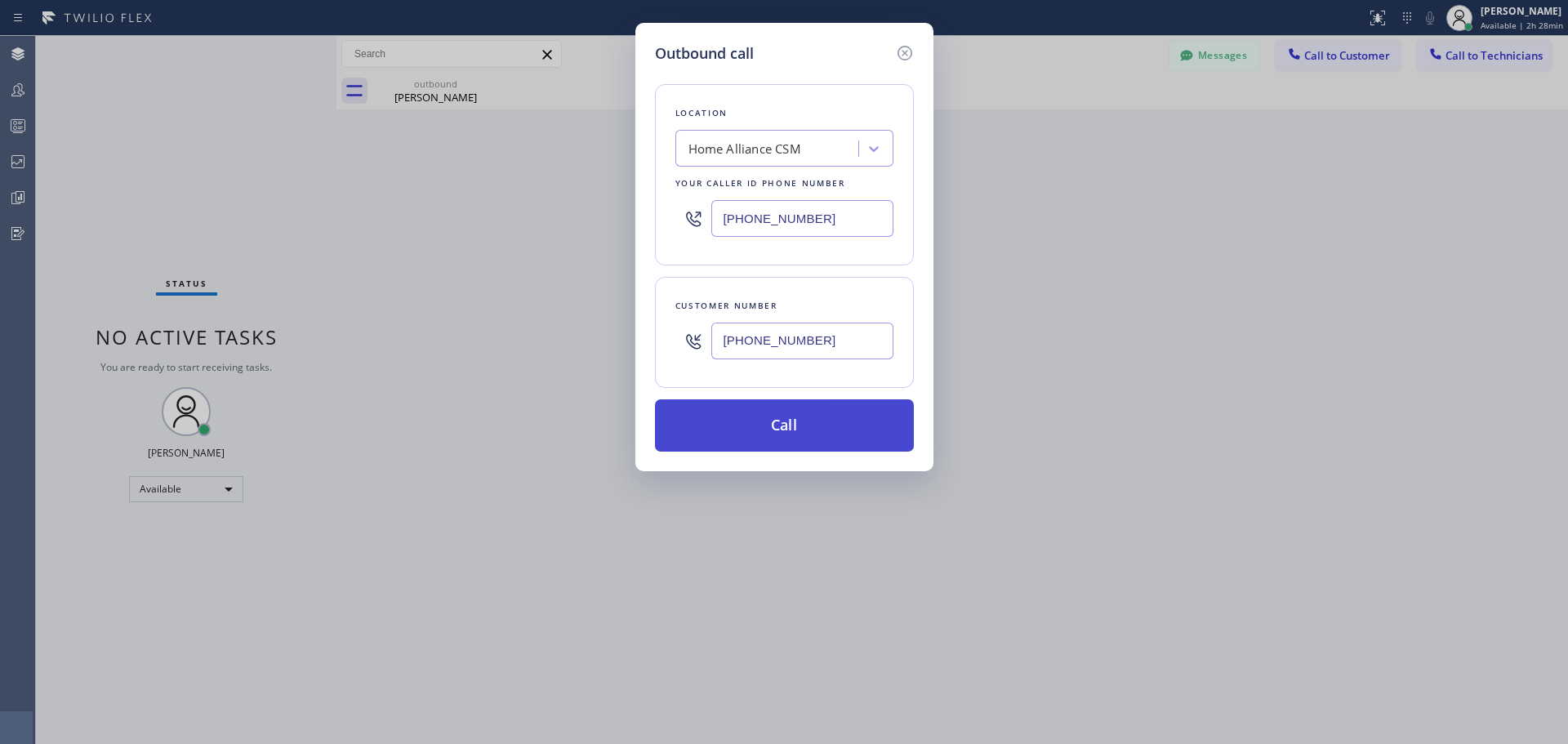
type input "[PHONE_NUMBER]"
click at [812, 426] on button "Call" at bounding box center [784, 425] width 259 height 52
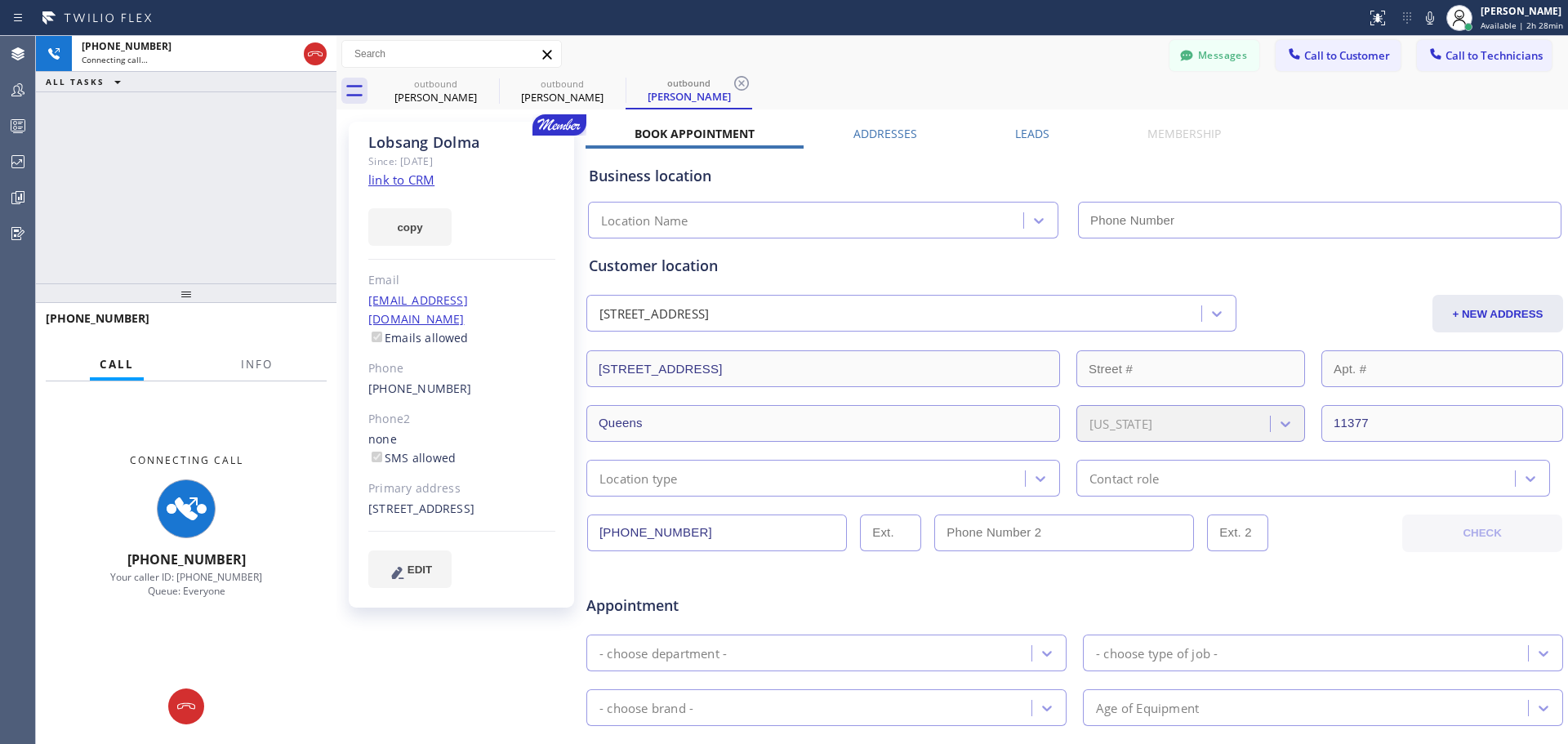
type input "[PHONE_NUMBER]"
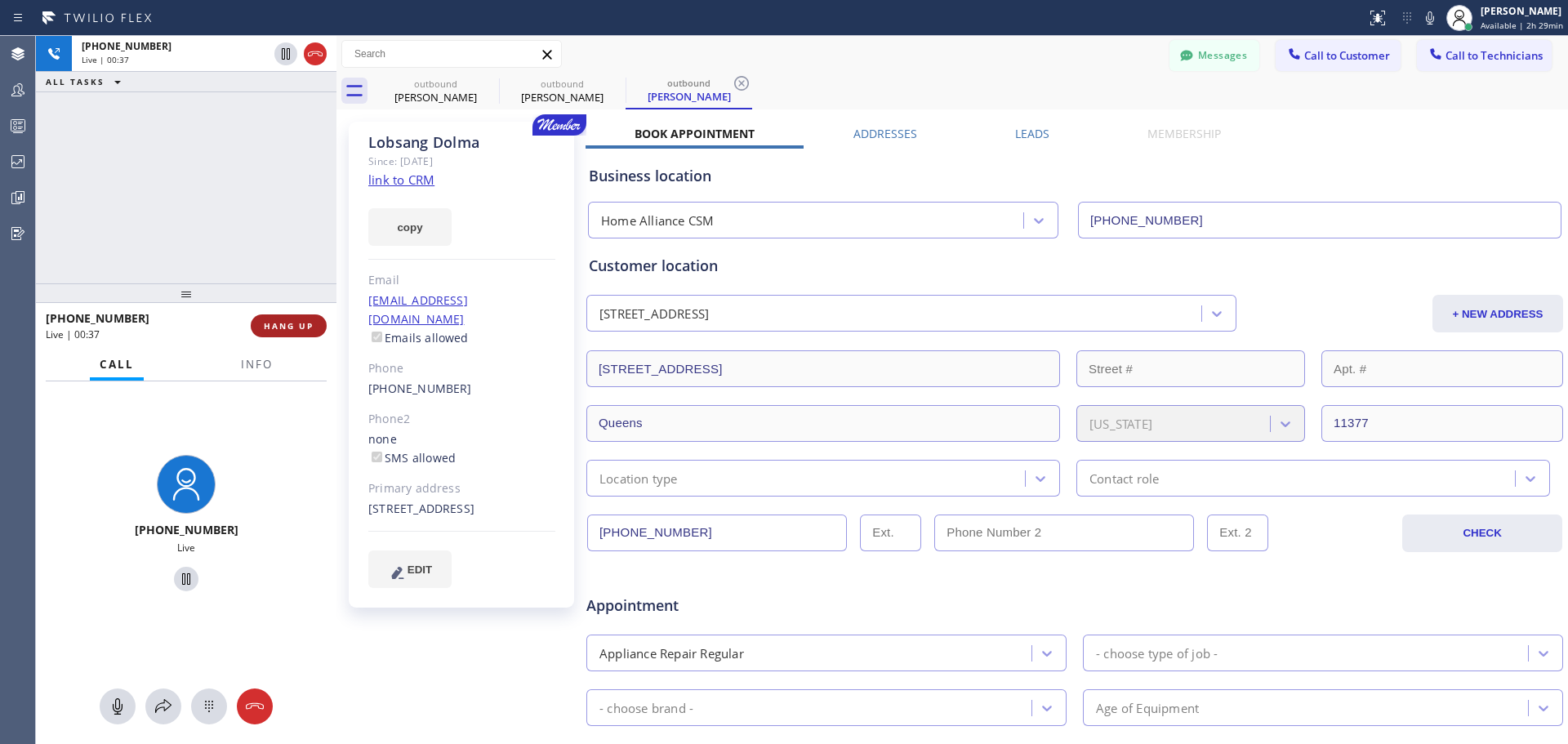
click at [299, 330] on span "HANG UP" at bounding box center [288, 326] width 49 height 11
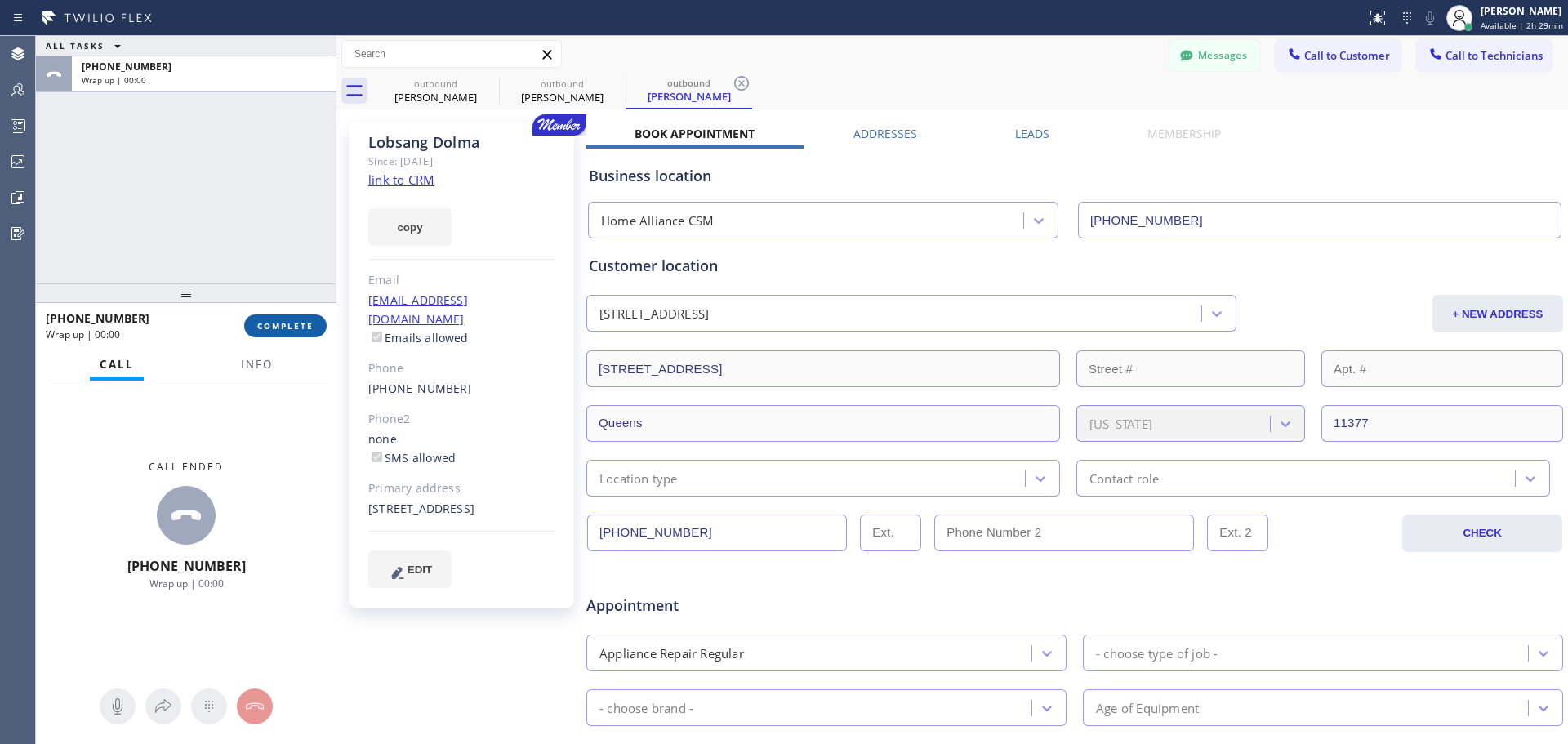
click at [278, 332] on button "COMPLETE" at bounding box center [286, 325] width 82 height 23
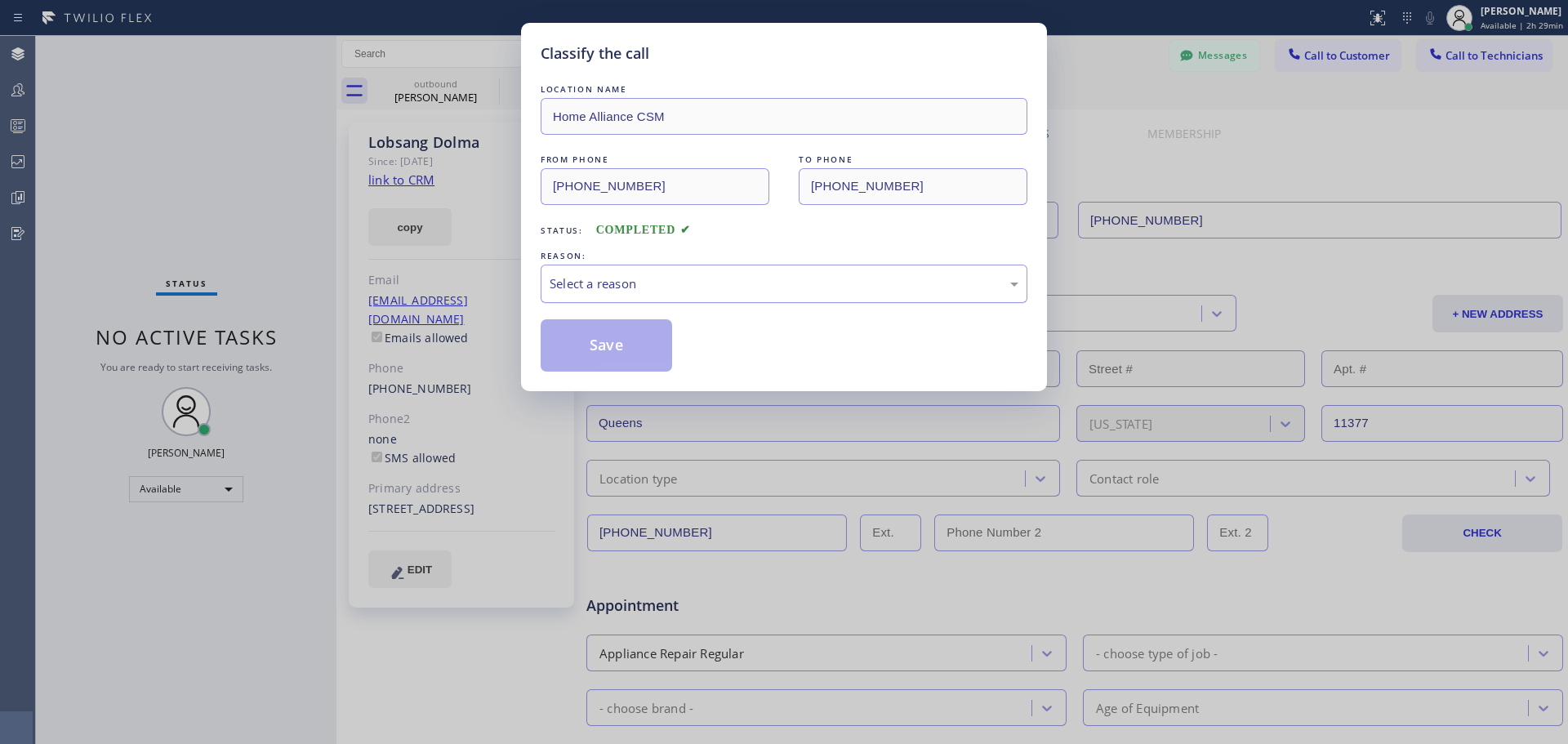
click at [752, 275] on div "Select a reason" at bounding box center [784, 284] width 469 height 19
click at [618, 344] on button "Save" at bounding box center [607, 345] width 132 height 52
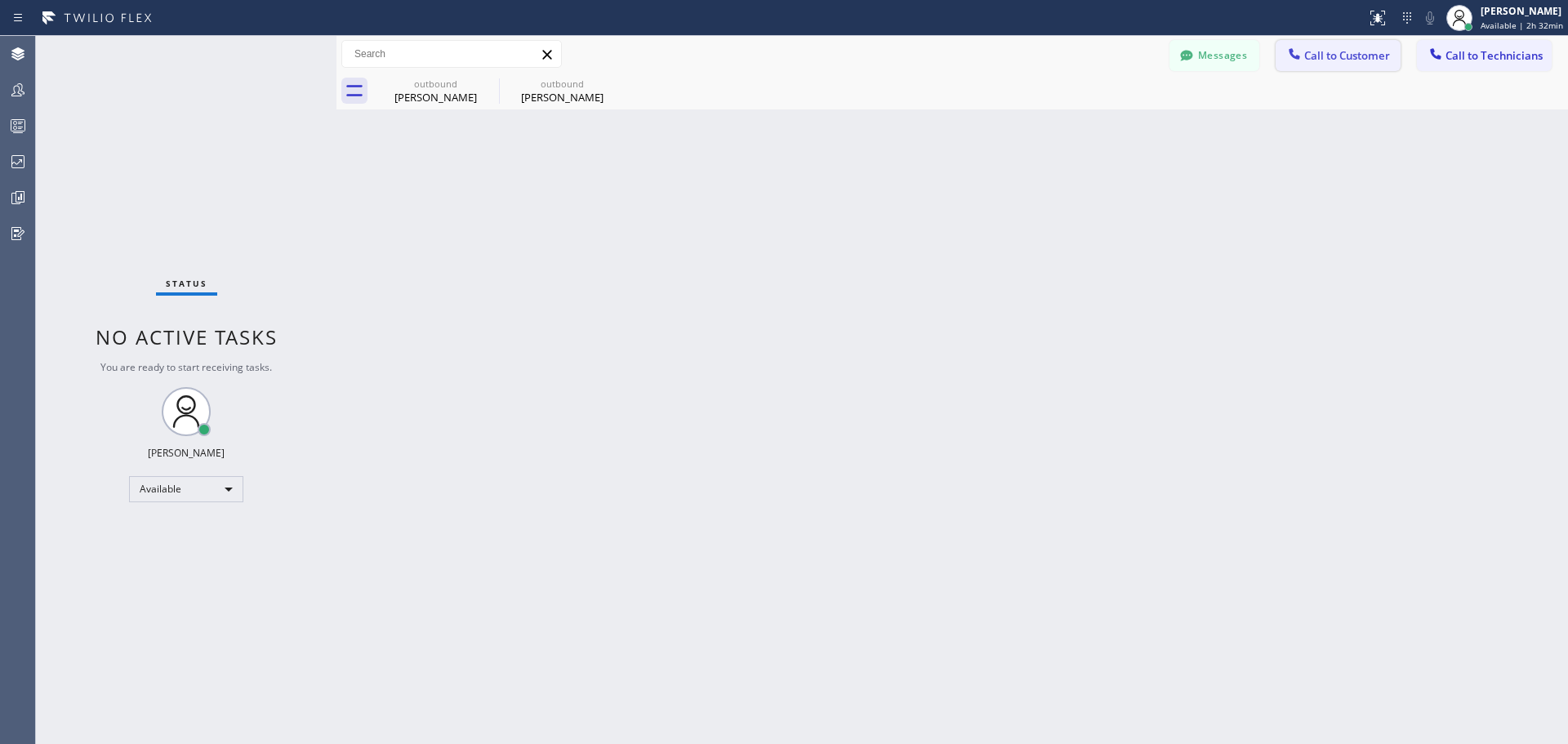
click at [1334, 58] on span "Call to Customer" at bounding box center [1347, 56] width 86 height 15
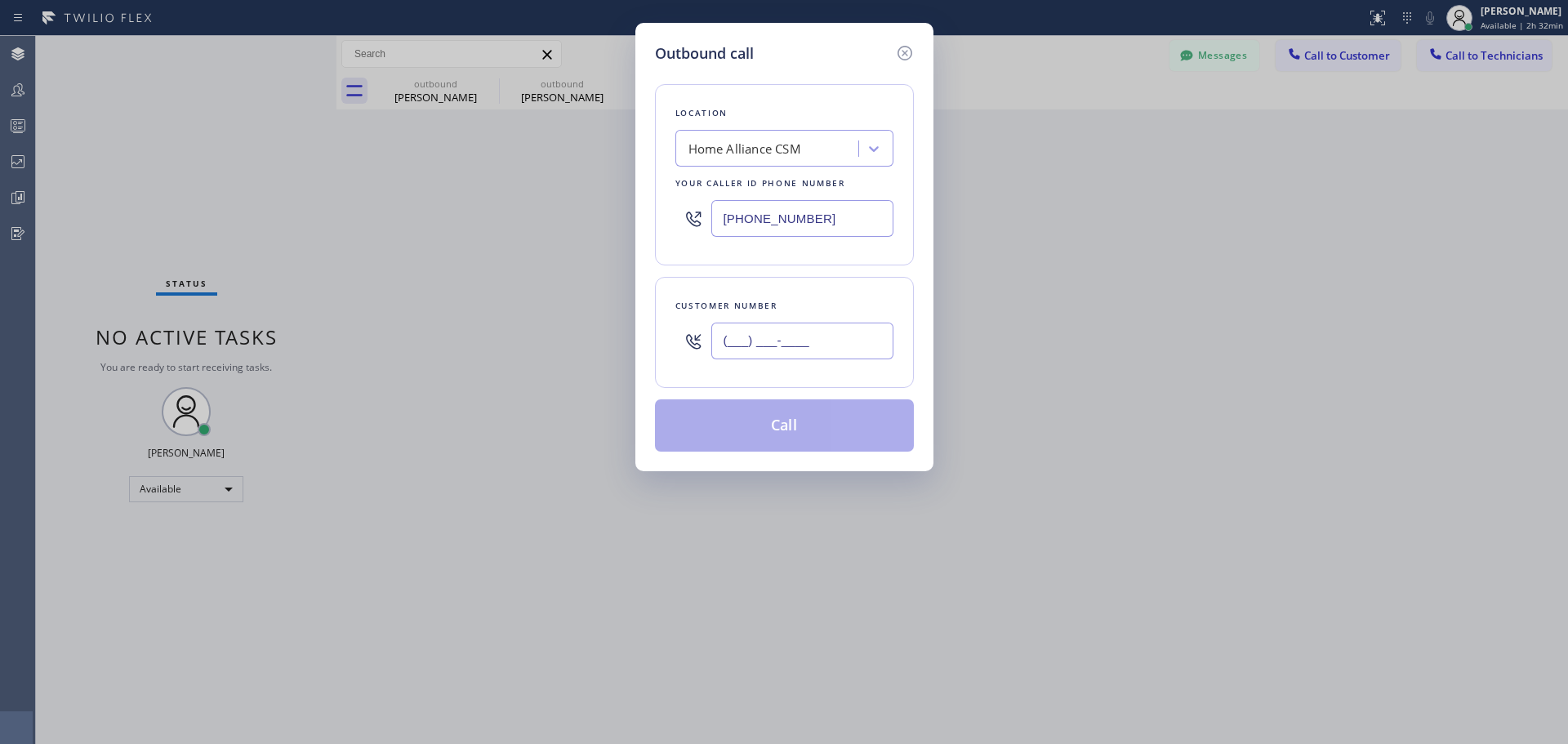
click at [775, 349] on input "(___) ___-____" at bounding box center [802, 340] width 182 height 37
paste input "818) 893-8100"
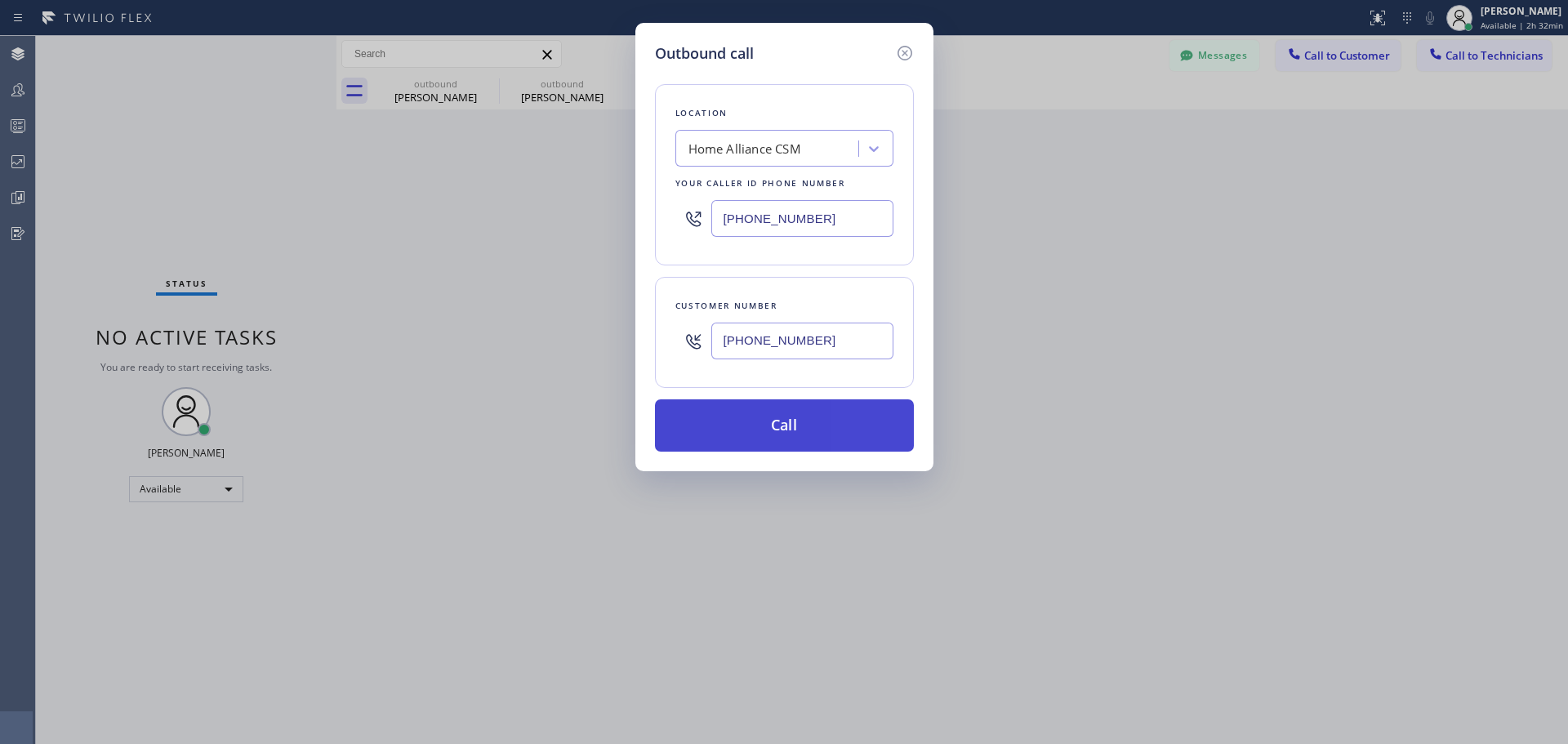
type input "[PHONE_NUMBER]"
click at [867, 437] on button "Call" at bounding box center [784, 425] width 259 height 52
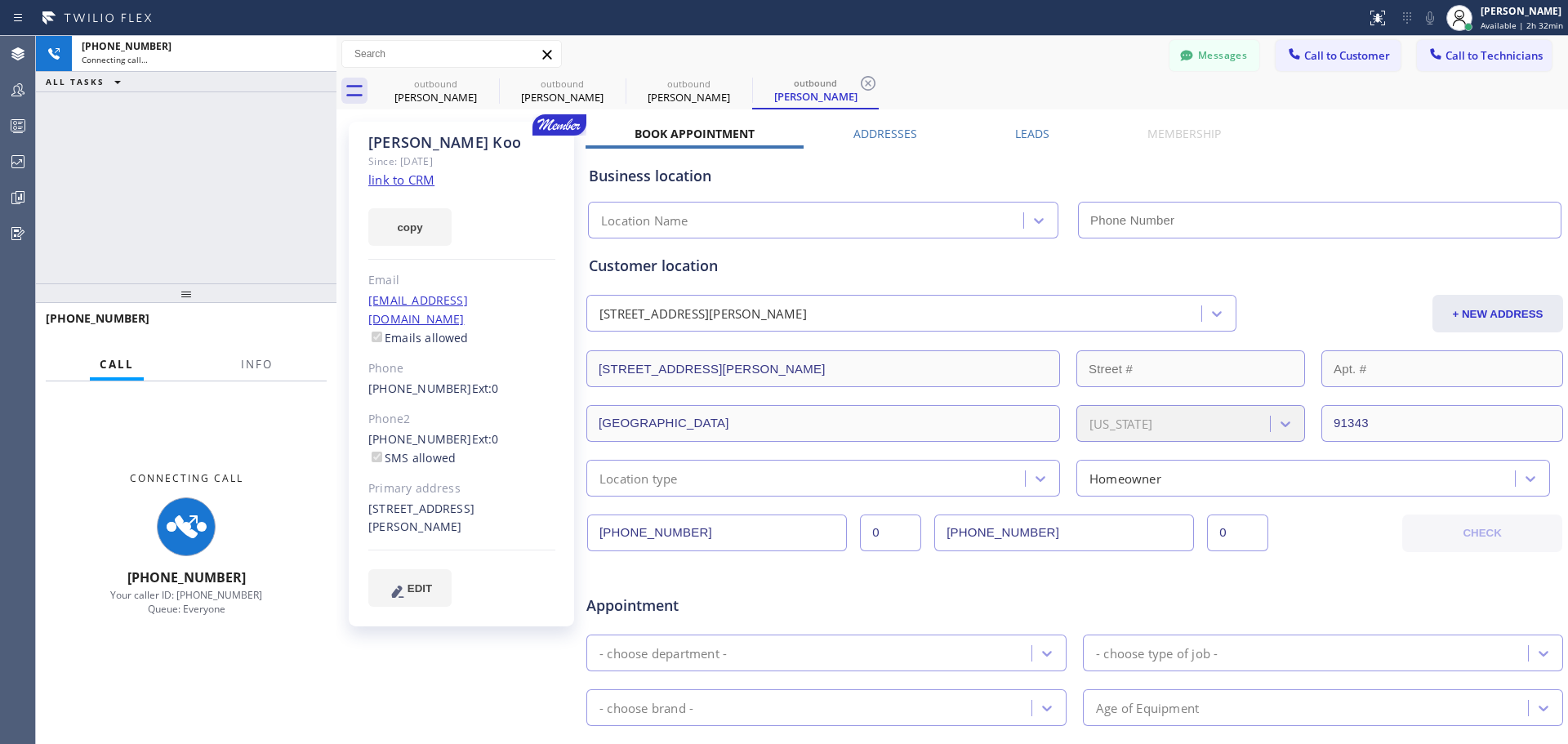
type input "[PHONE_NUMBER]"
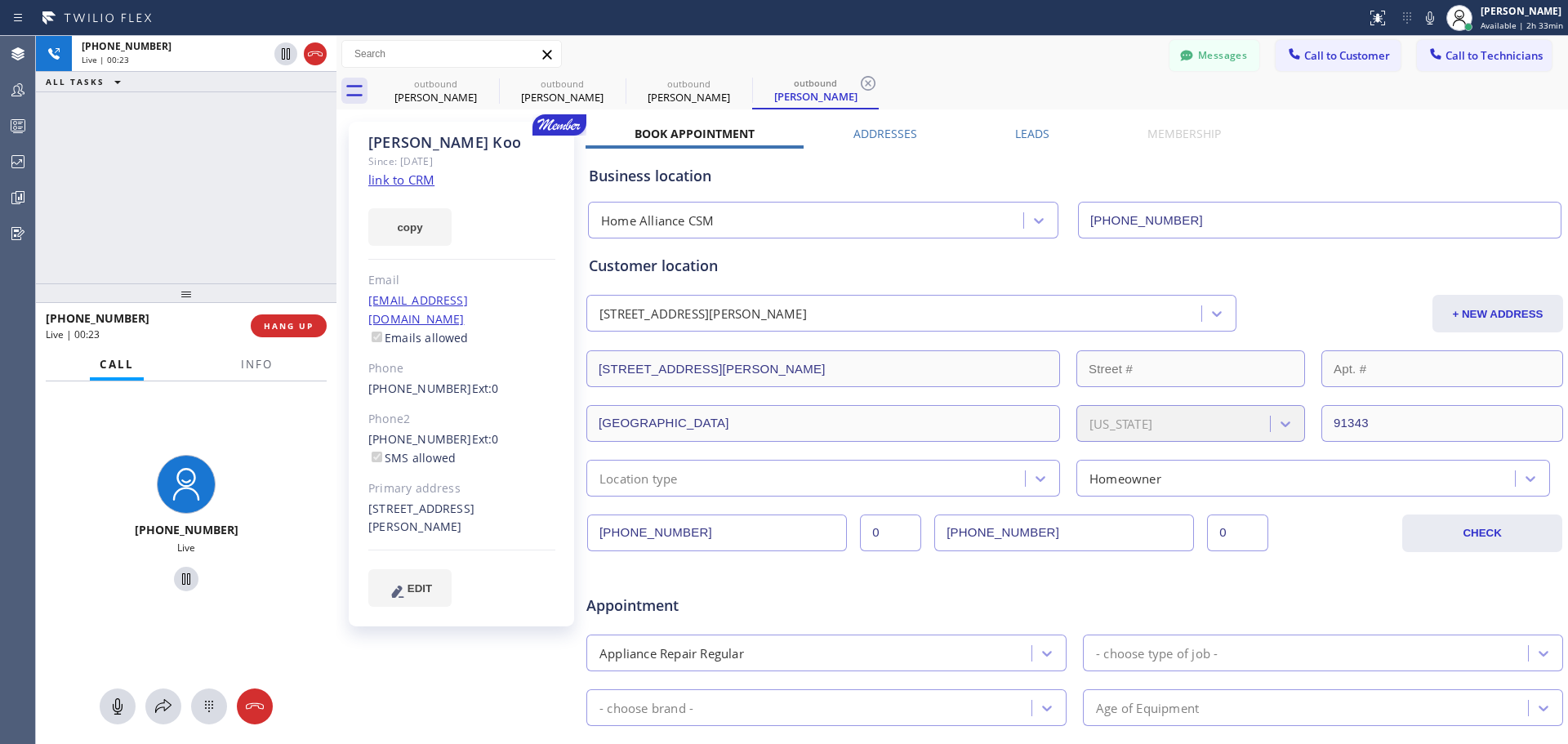
drag, startPoint x: 299, startPoint y: 337, endPoint x: 300, endPoint y: 352, distance: 15.0
click at [298, 337] on button "HANG UP" at bounding box center [288, 325] width 76 height 23
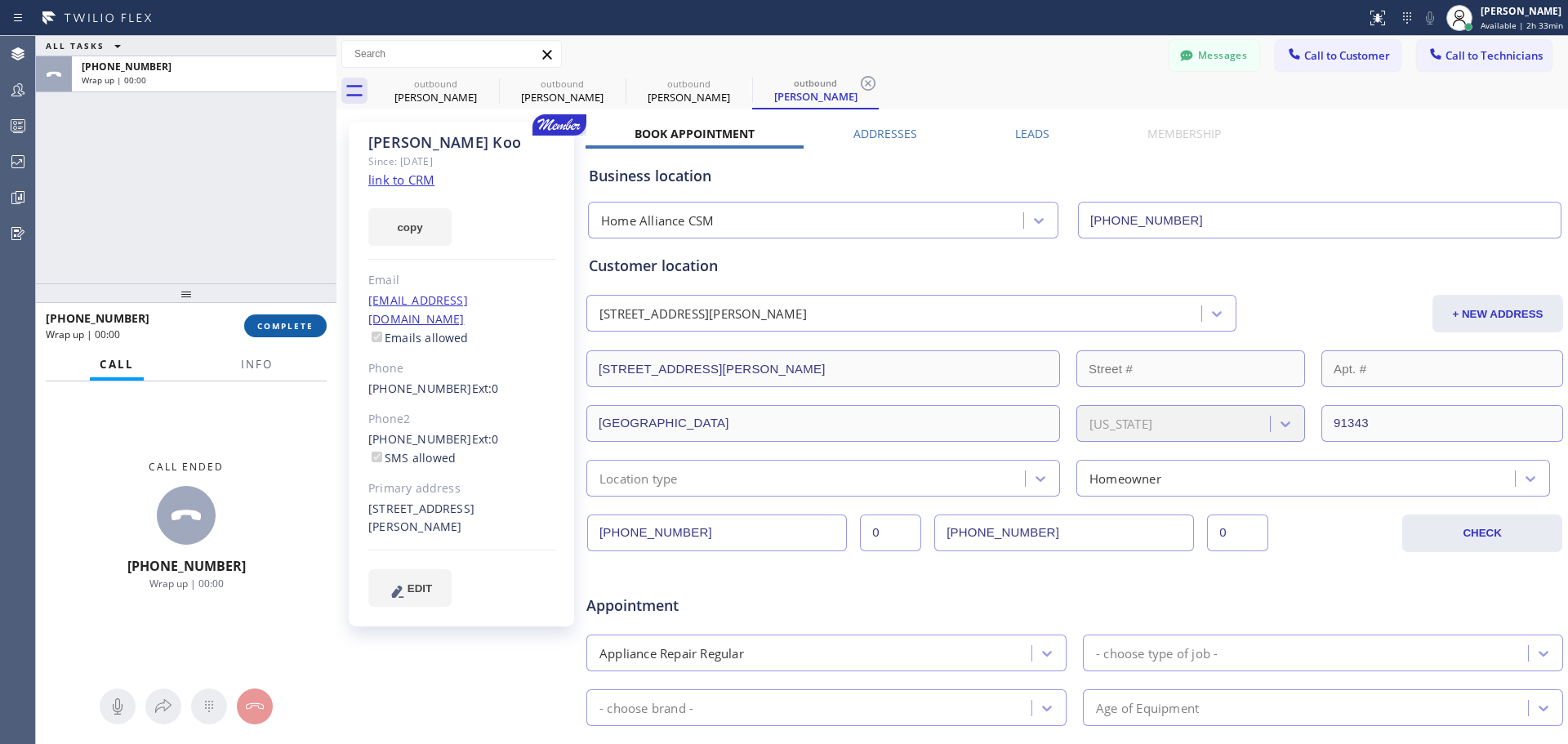
click at [282, 325] on span "COMPLETE" at bounding box center [286, 326] width 57 height 11
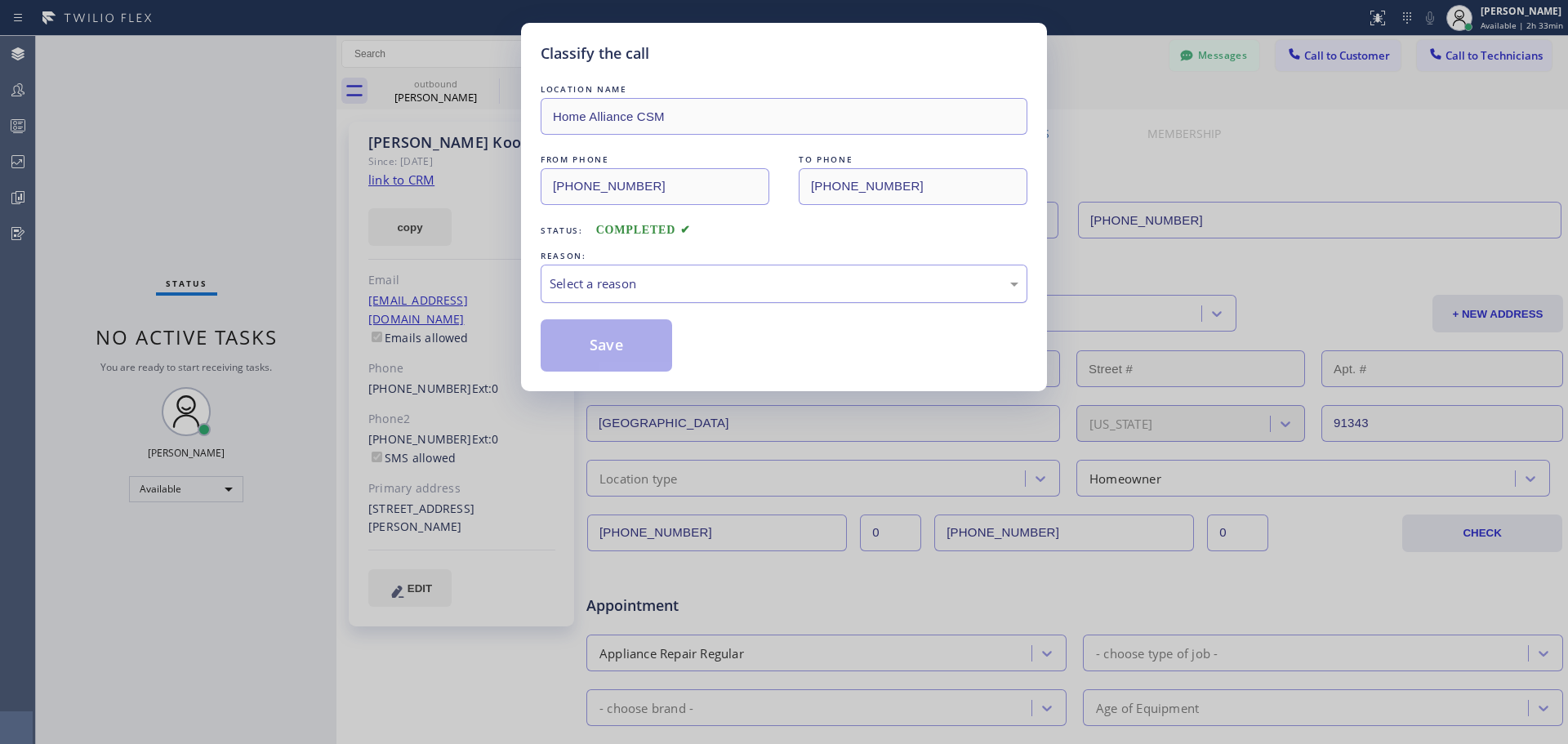
click at [666, 277] on div "Select a reason" at bounding box center [784, 284] width 469 height 19
click at [622, 361] on button "Save" at bounding box center [607, 345] width 132 height 52
